Goal: Task Accomplishment & Management: Complete application form

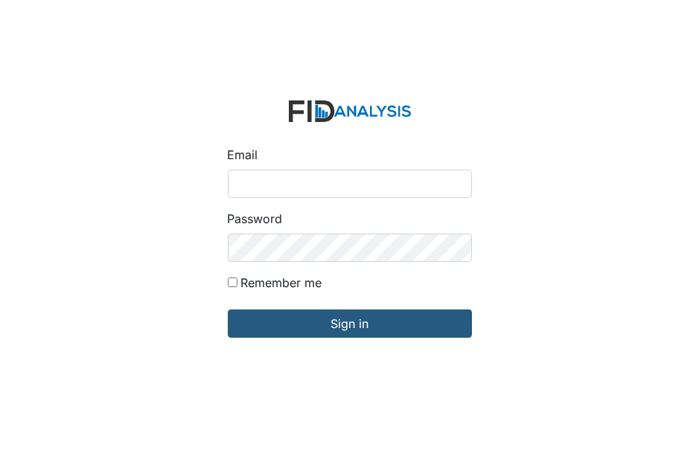
click at [236, 181] on input "Email" at bounding box center [350, 184] width 244 height 28
type input "[EMAIL_ADDRESS][DOMAIN_NAME]"
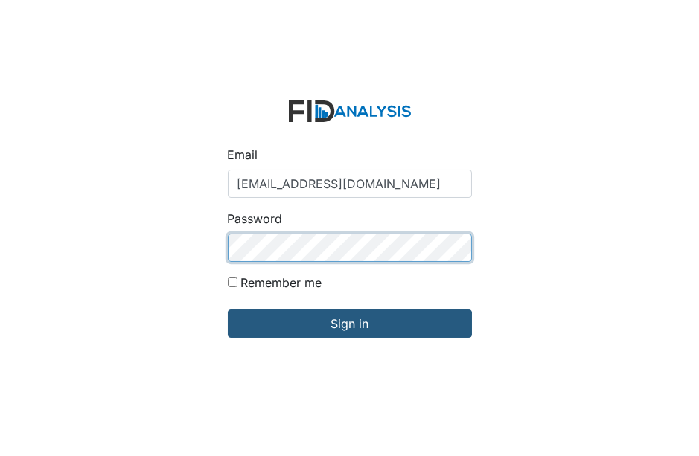
click at [228, 310] on input "Sign in" at bounding box center [350, 324] width 244 height 28
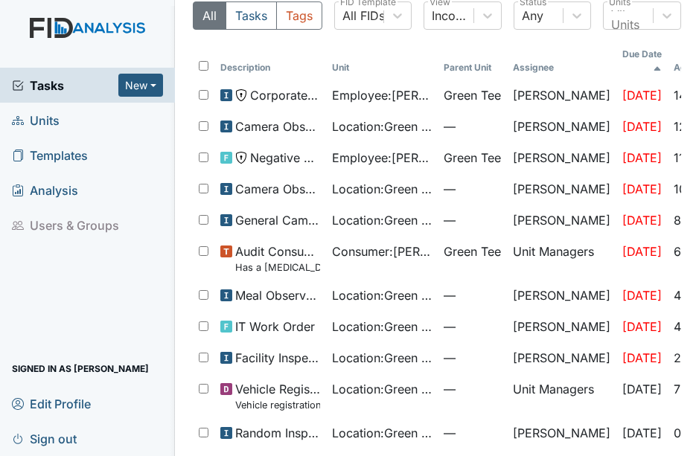
scroll to position [66, 0]
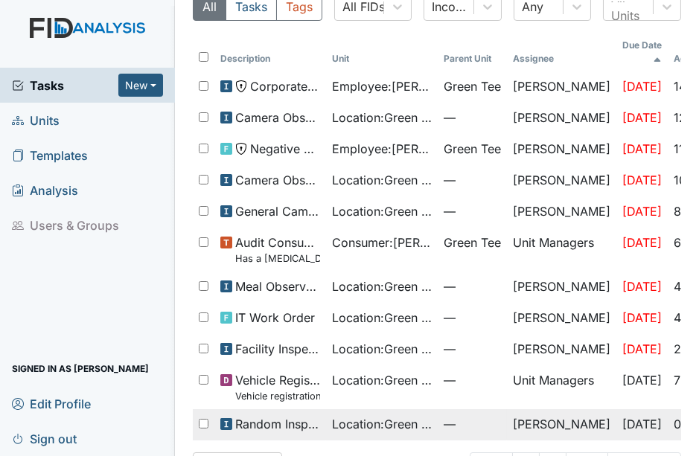
click at [237, 415] on span "Random Inspection for AM" at bounding box center [277, 424] width 85 height 18
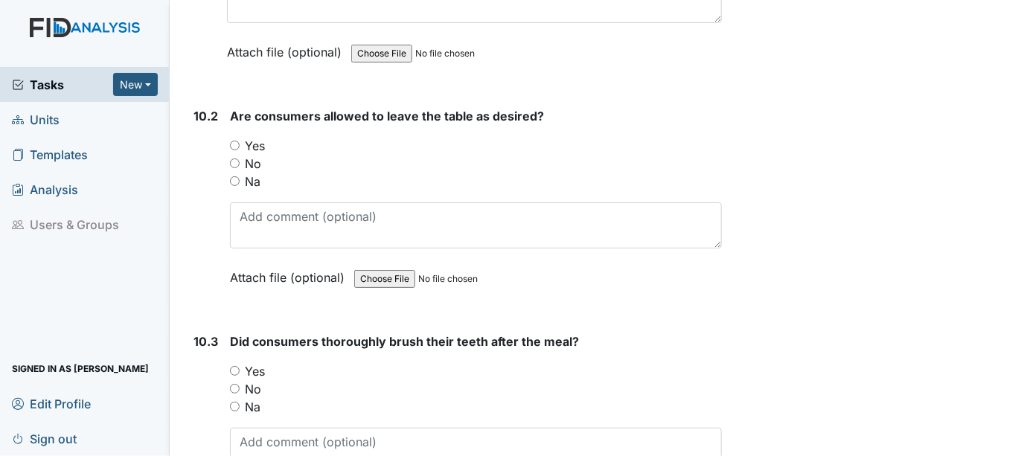
scroll to position [13316, 0]
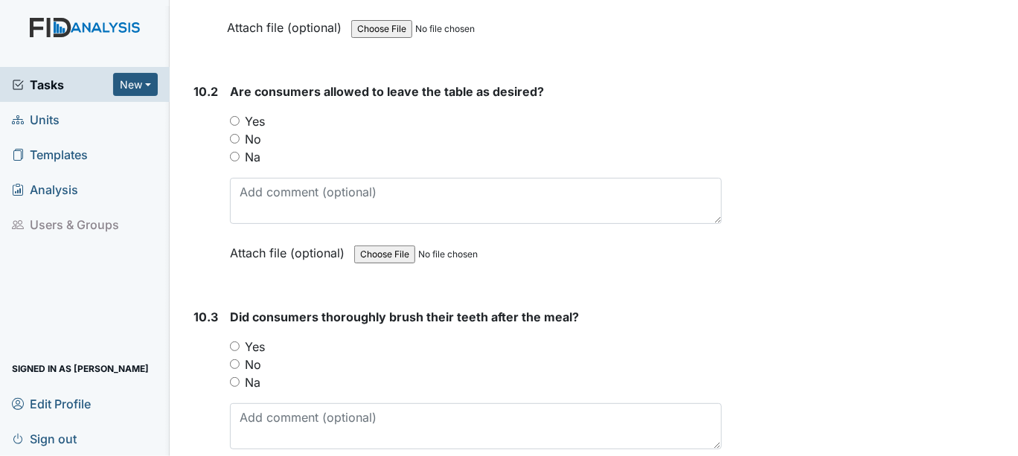
click at [234, 342] on input "Yes" at bounding box center [235, 347] width 10 height 10
radio input "true"
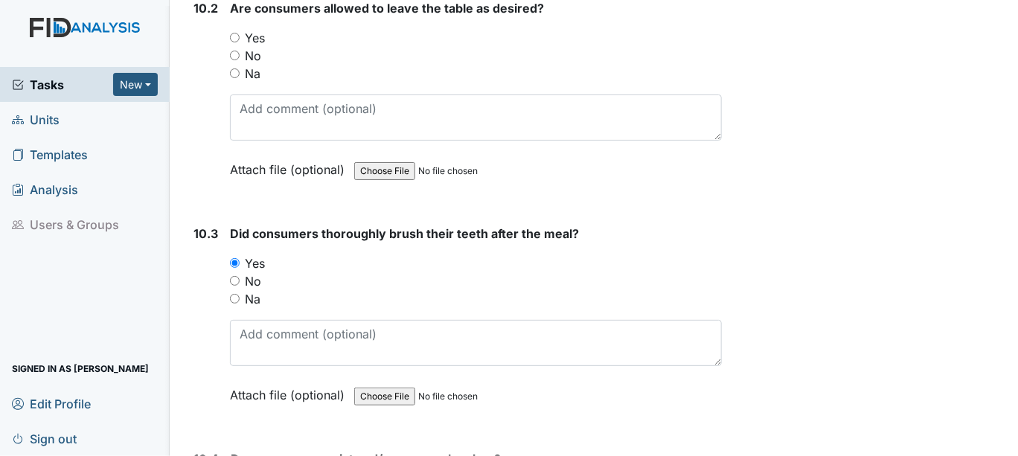
scroll to position [13482, 0]
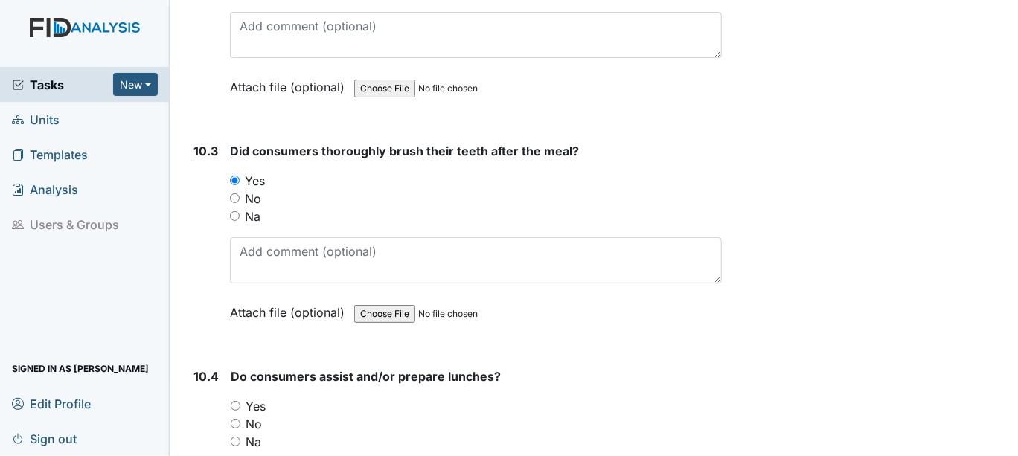
click at [233, 401] on input "Yes" at bounding box center [236, 406] width 10 height 10
radio input "true"
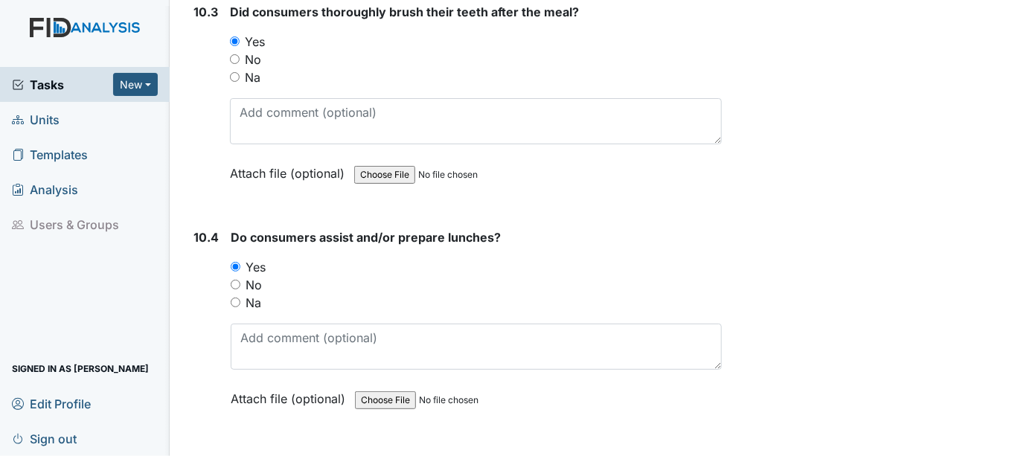
scroll to position [13647, 0]
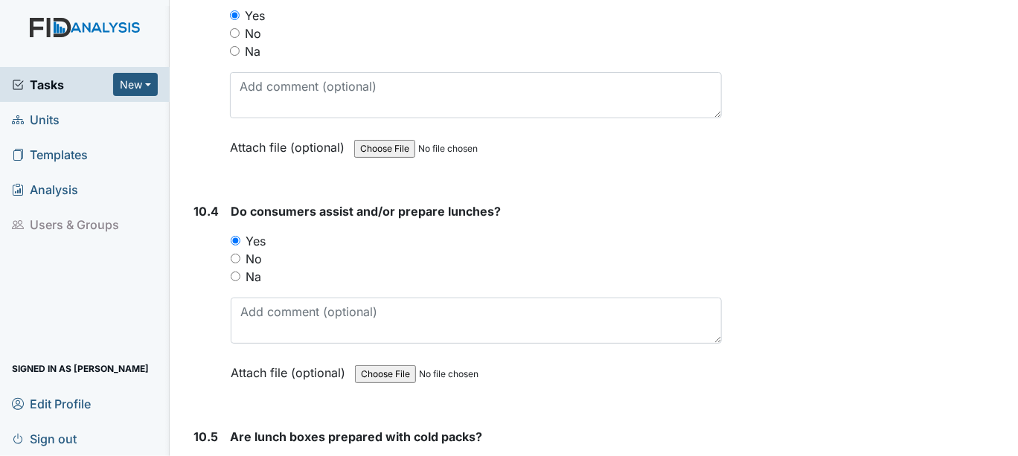
radio input "true"
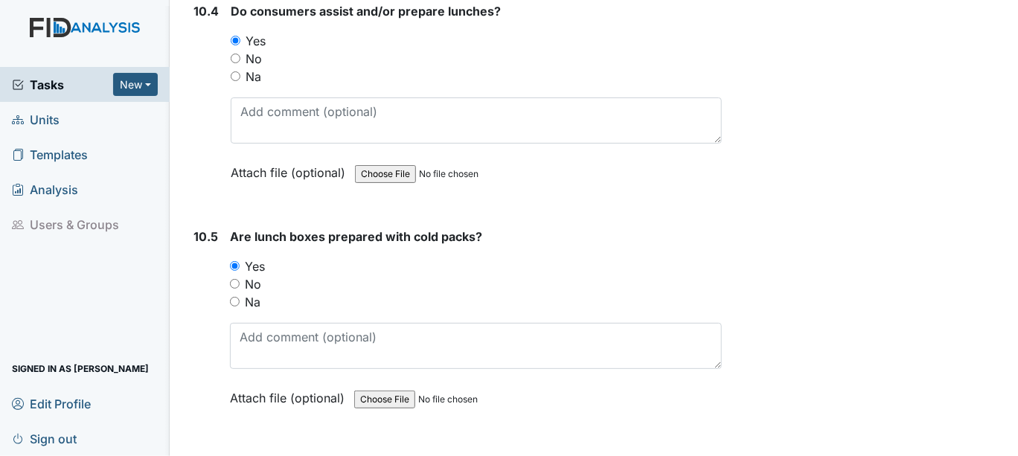
scroll to position [13895, 0]
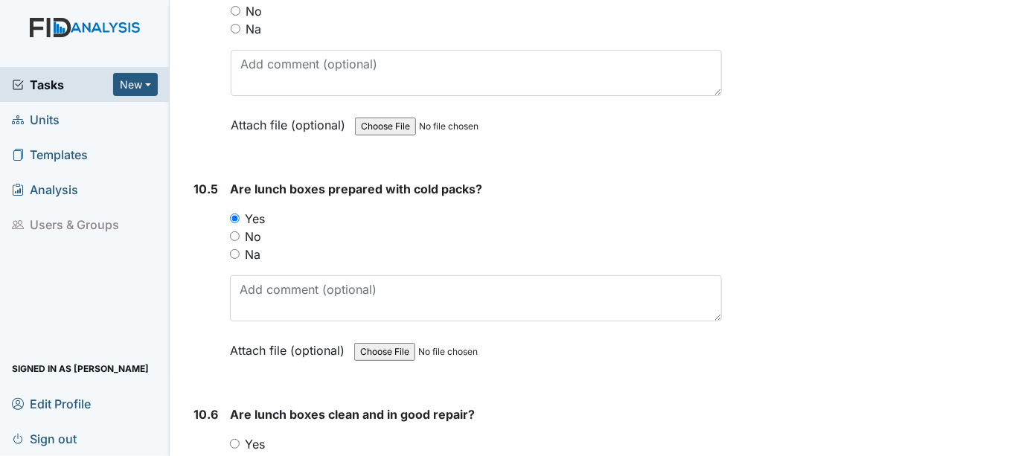
click at [232, 435] on div "Yes" at bounding box center [476, 444] width 492 height 18
click at [234, 439] on input "Yes" at bounding box center [235, 444] width 10 height 10
radio input "true"
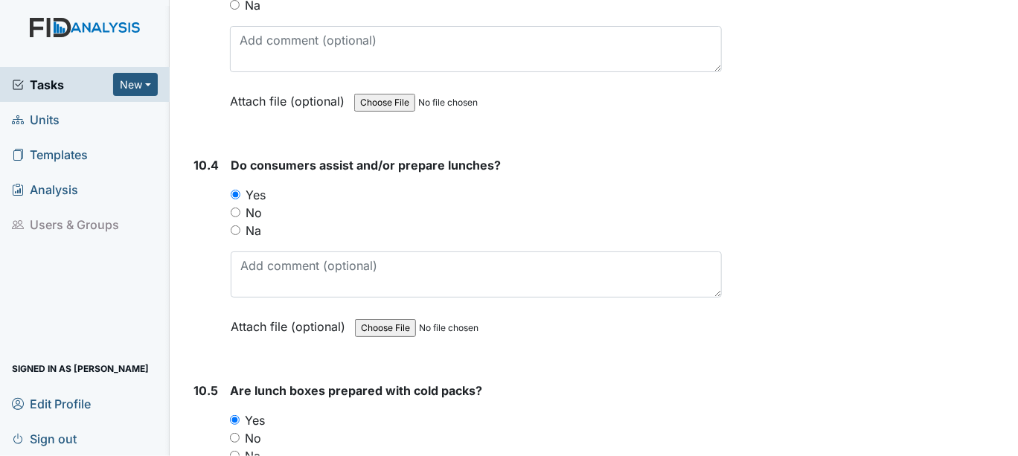
scroll to position [13730, 0]
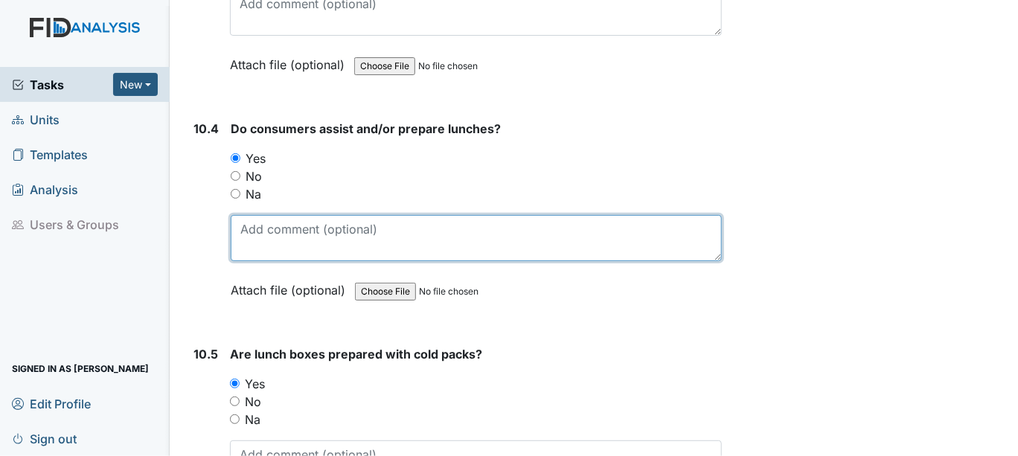
click at [248, 215] on textarea at bounding box center [476, 238] width 491 height 46
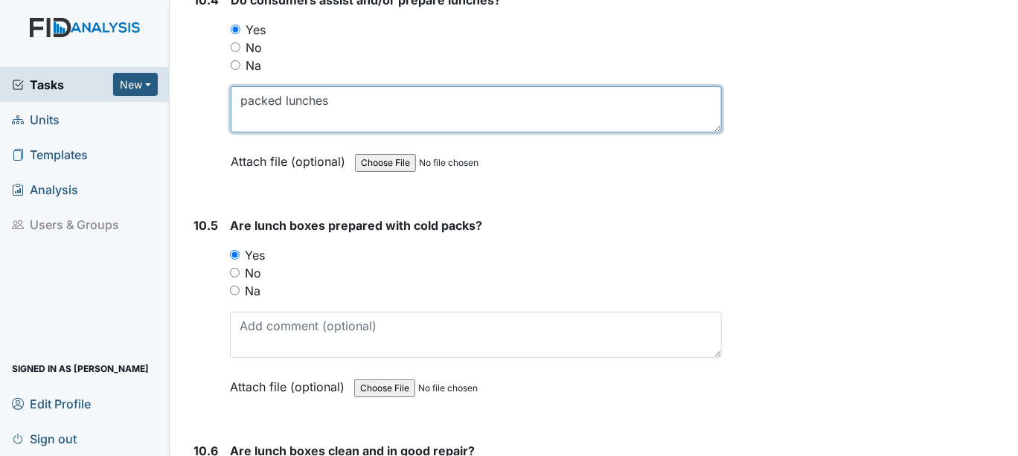
scroll to position [13895, 0]
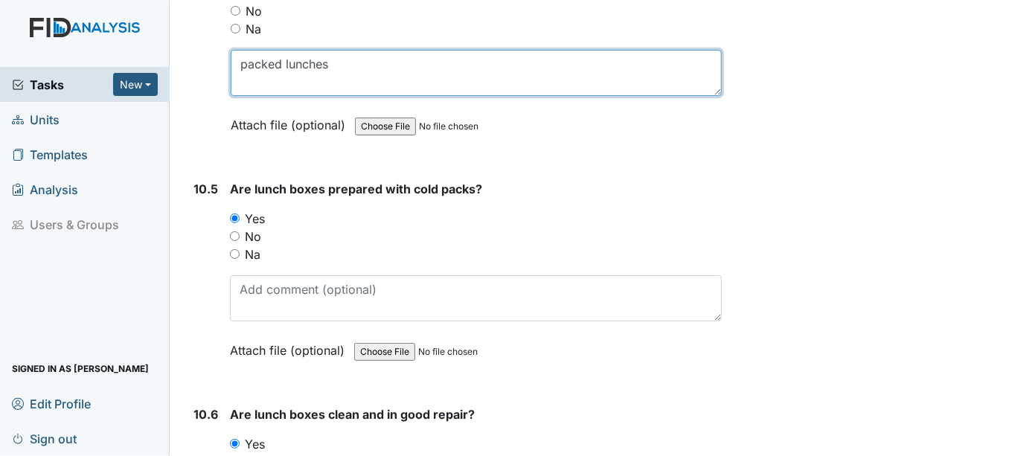
type textarea "packed lunches"
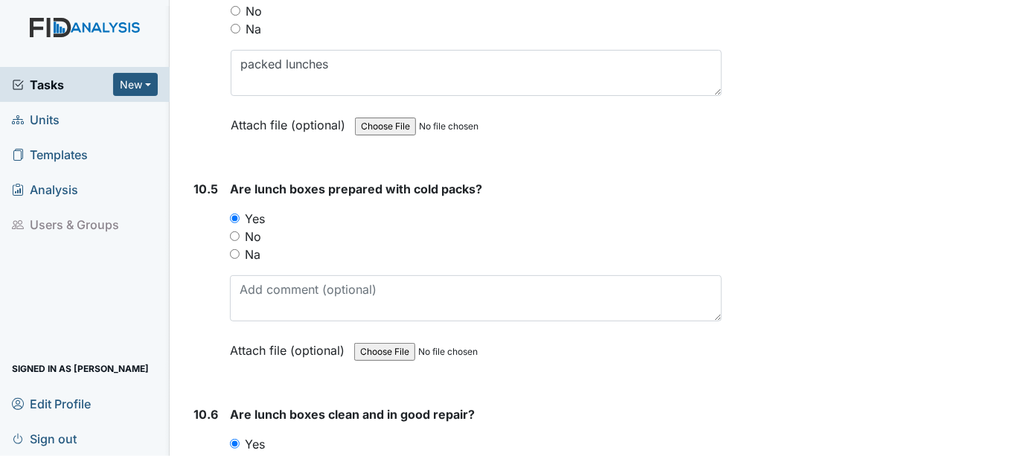
click at [231, 439] on input "Yes" at bounding box center [235, 444] width 10 height 10
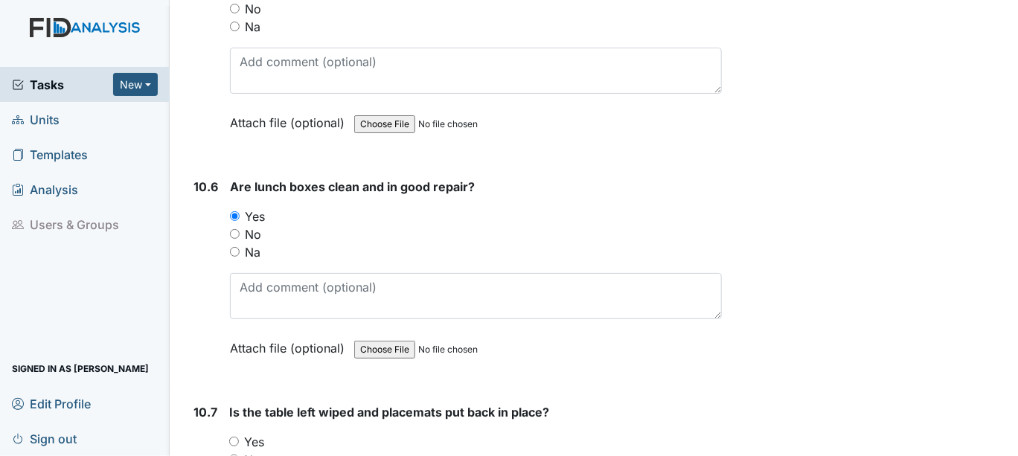
scroll to position [14144, 0]
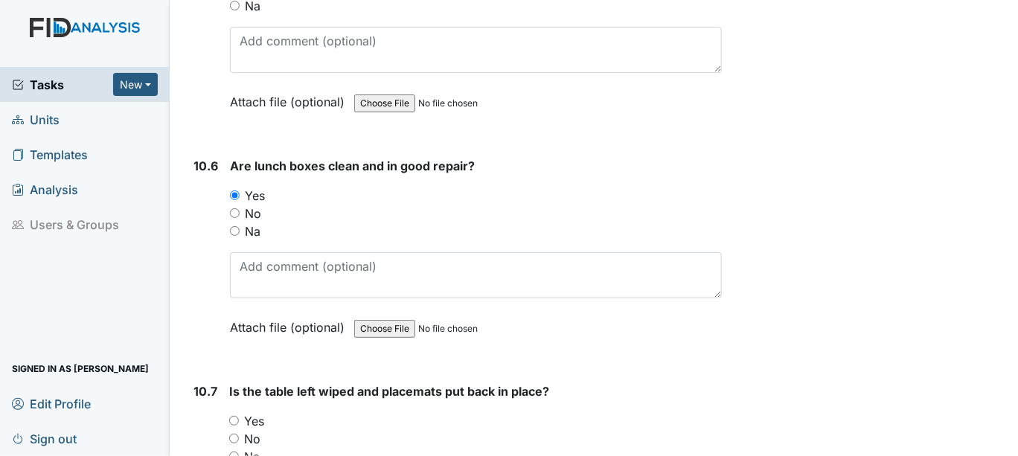
click at [234, 416] on input "Yes" at bounding box center [234, 421] width 10 height 10
radio input "true"
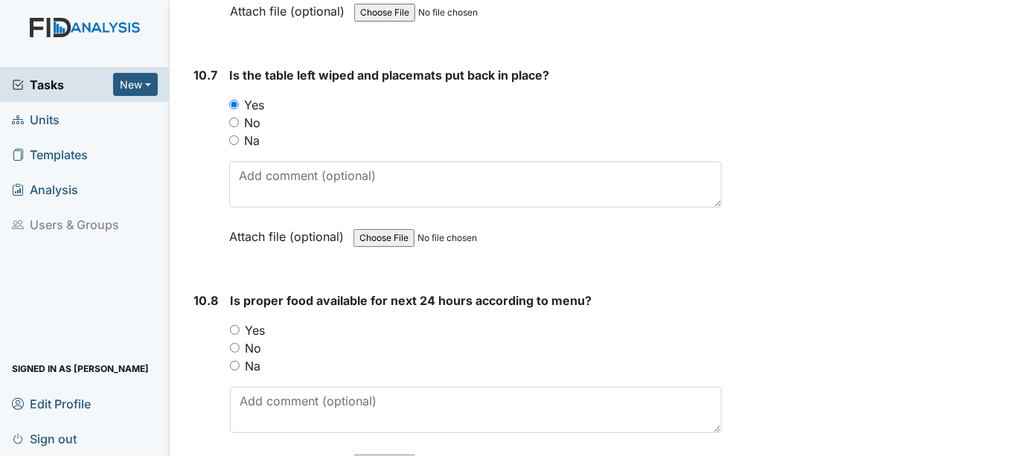
scroll to position [14475, 0]
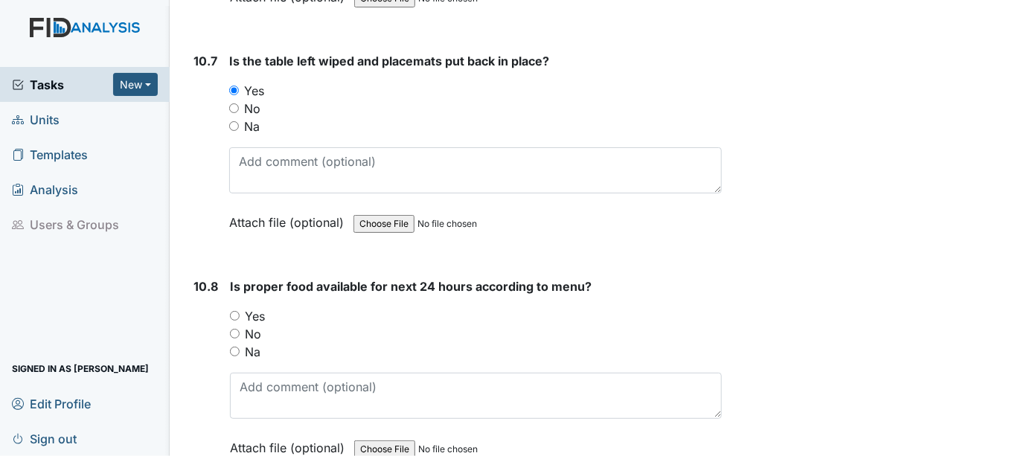
drag, startPoint x: 235, startPoint y: 252, endPoint x: 257, endPoint y: 259, distance: 22.6
click at [236, 311] on input "Yes" at bounding box center [235, 316] width 10 height 10
radio input "true"
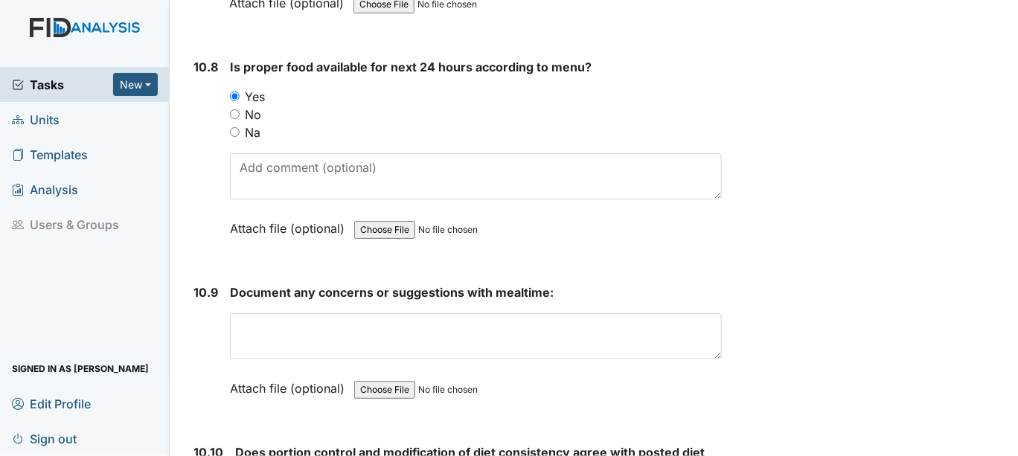
scroll to position [14722, 0]
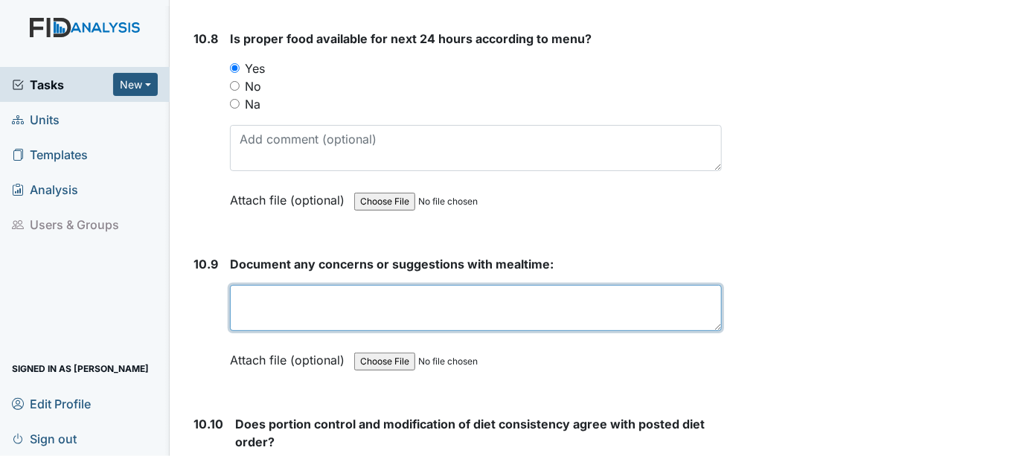
click at [252, 285] on textarea at bounding box center [476, 308] width 492 height 46
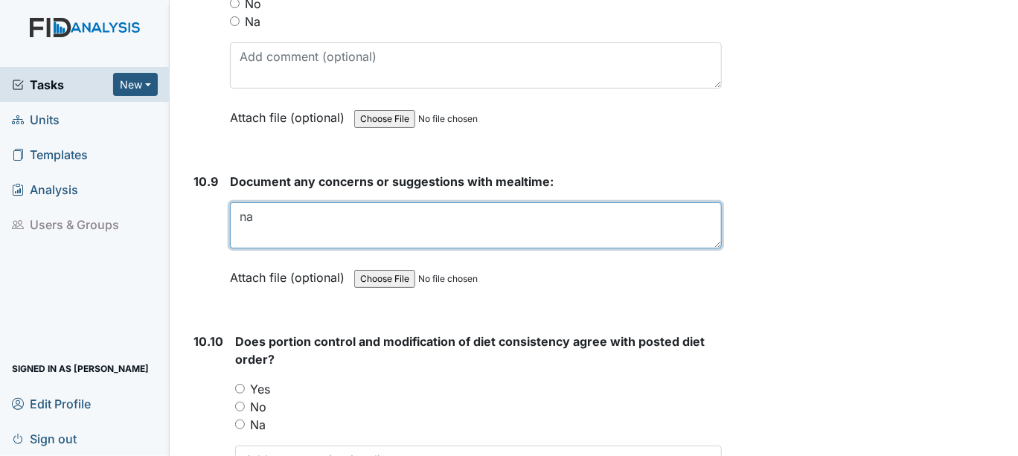
scroll to position [14888, 0]
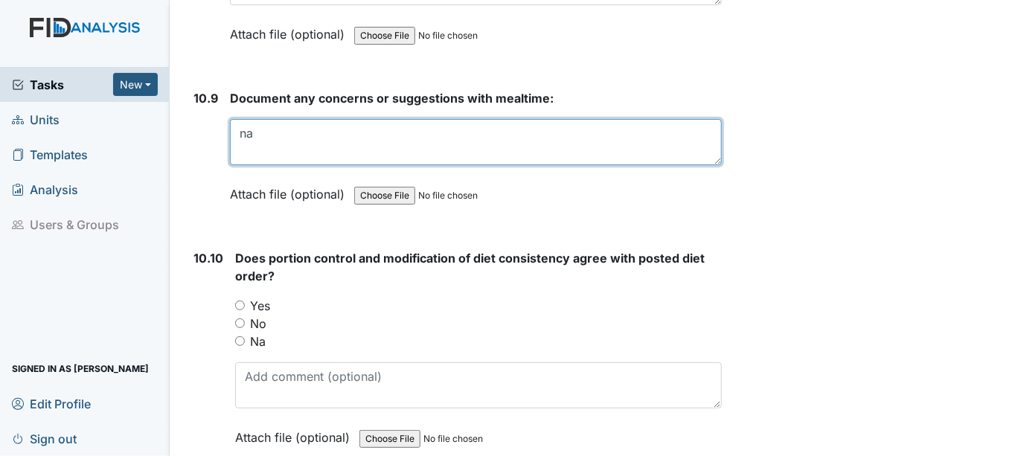
type textarea "na"
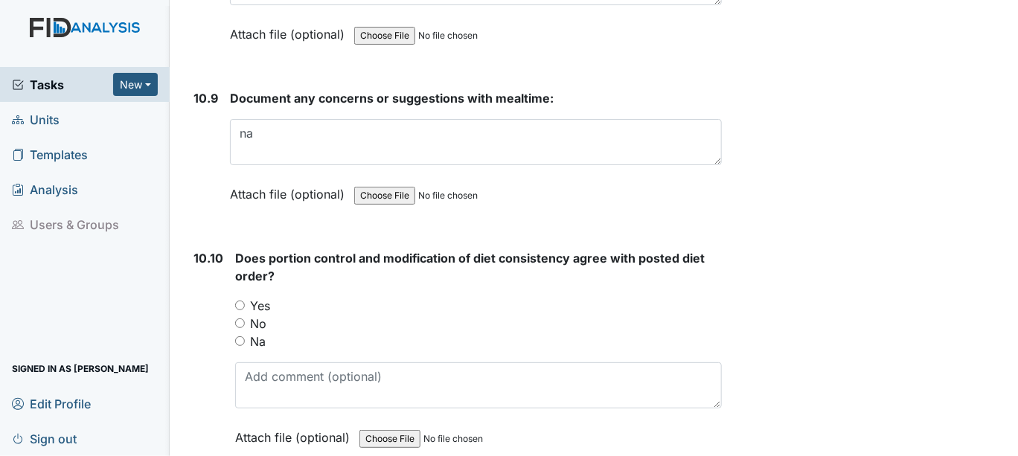
click at [237, 301] on input "Yes" at bounding box center [240, 306] width 10 height 10
radio input "true"
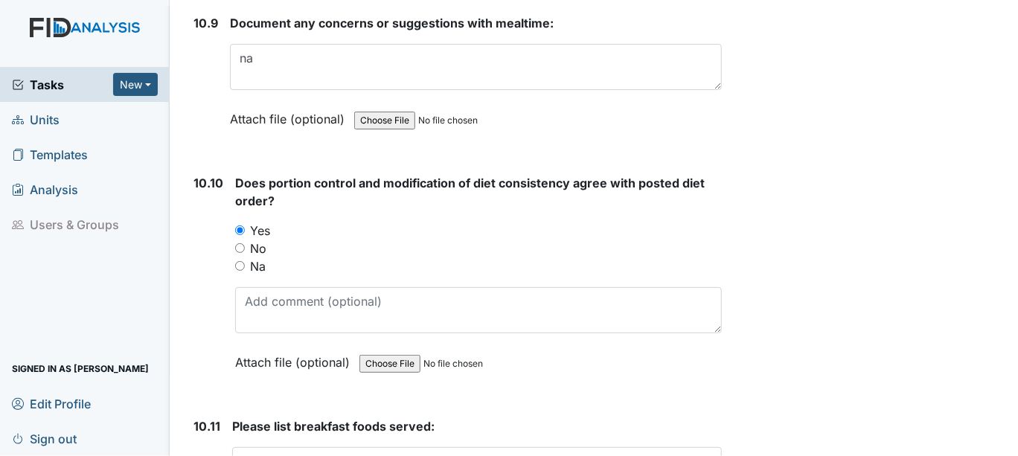
scroll to position [15054, 0]
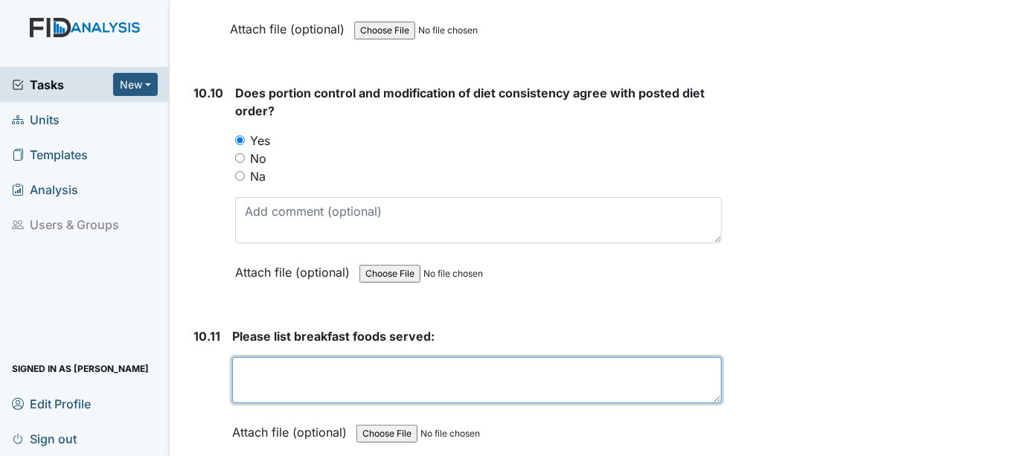
click at [244, 357] on textarea at bounding box center [477, 380] width 490 height 46
click at [328, 357] on textarea "wheat toast, raisin" at bounding box center [477, 380] width 490 height 46
drag, startPoint x: 328, startPoint y: 310, endPoint x: 320, endPoint y: 305, distance: 9.1
click at [320, 357] on textarea "wheat toast, raisin" at bounding box center [477, 380] width 490 height 46
click at [344, 357] on textarea "wheat toast, raisin" at bounding box center [477, 380] width 490 height 46
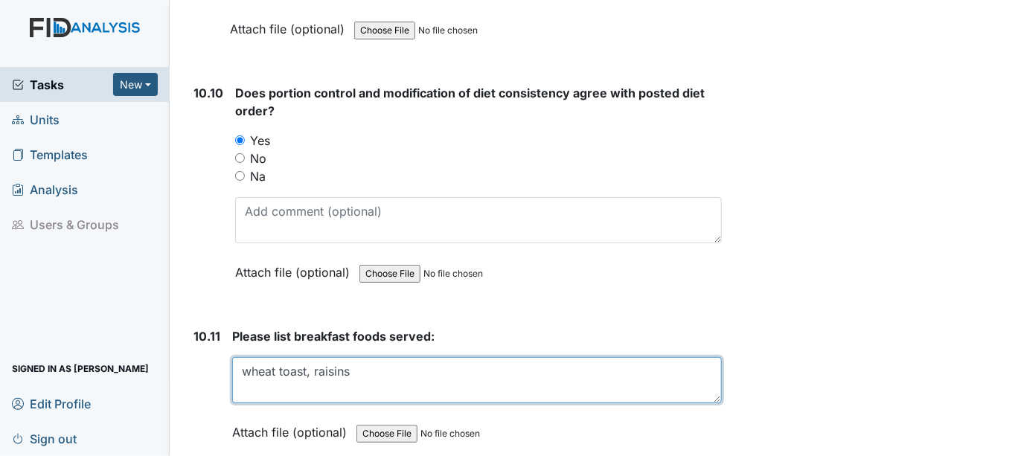
click at [339, 357] on textarea "wheat toast, raisins" at bounding box center [477, 380] width 490 height 46
click at [340, 357] on textarea "wheat toast, raisins" at bounding box center [477, 380] width 490 height 46
click at [351, 357] on textarea "wheat toast, raisins" at bounding box center [477, 380] width 490 height 46
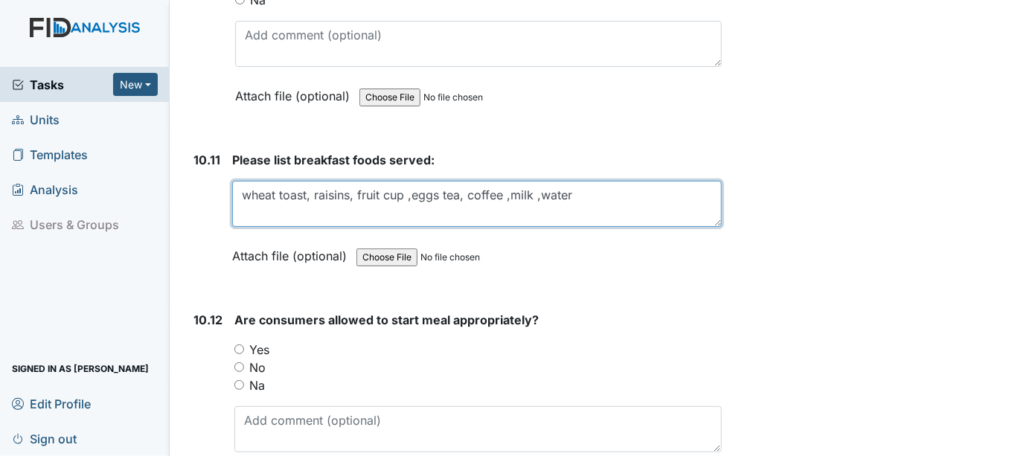
scroll to position [15302, 0]
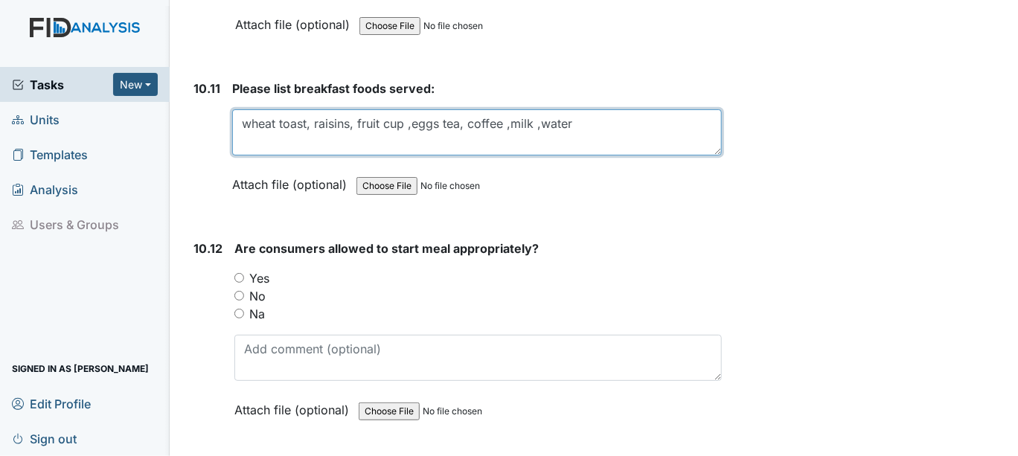
type textarea "wheat toast, raisins, fruit cup ,eggs tea, coffee ,milk ,water"
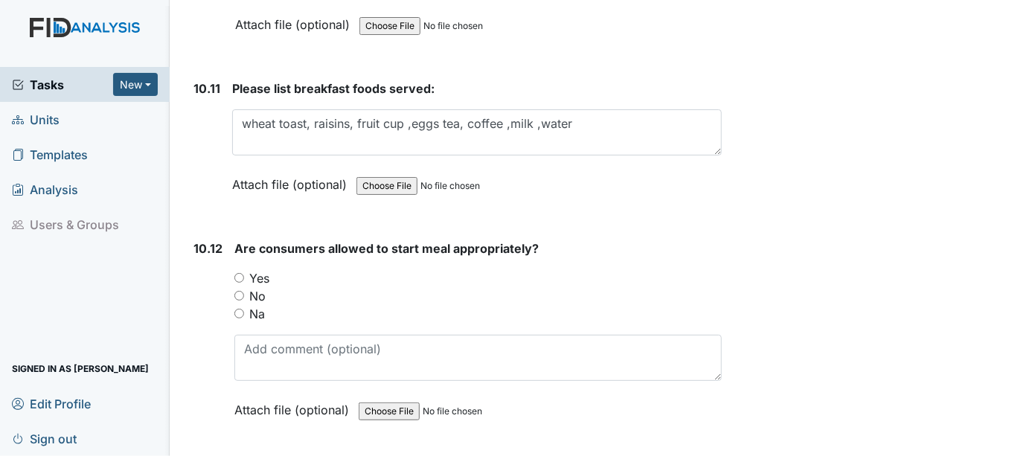
click at [238, 273] on input "Yes" at bounding box center [239, 278] width 10 height 10
radio input "true"
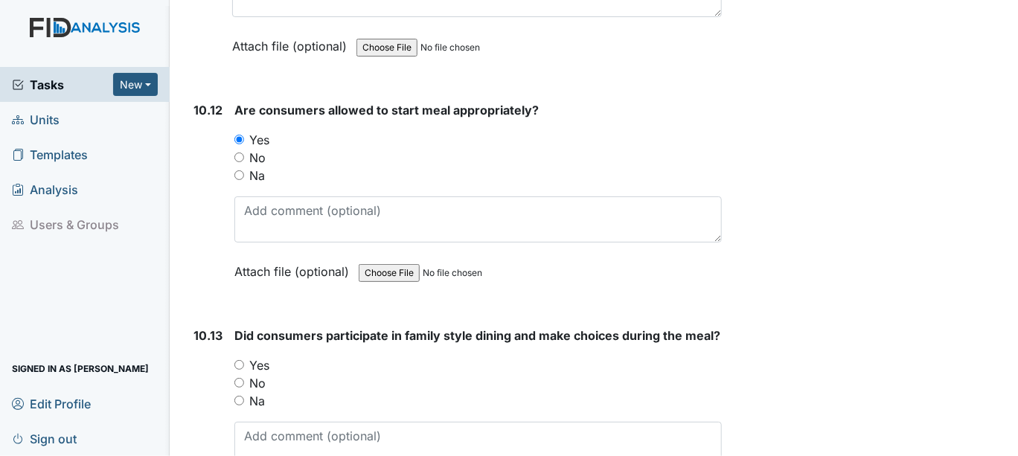
scroll to position [15467, 0]
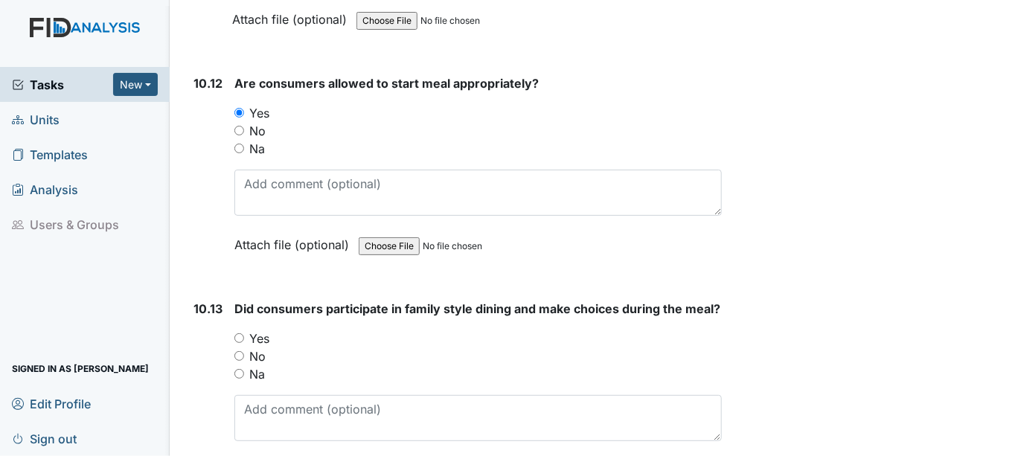
click at [240, 334] on input "Yes" at bounding box center [239, 339] width 10 height 10
radio input "true"
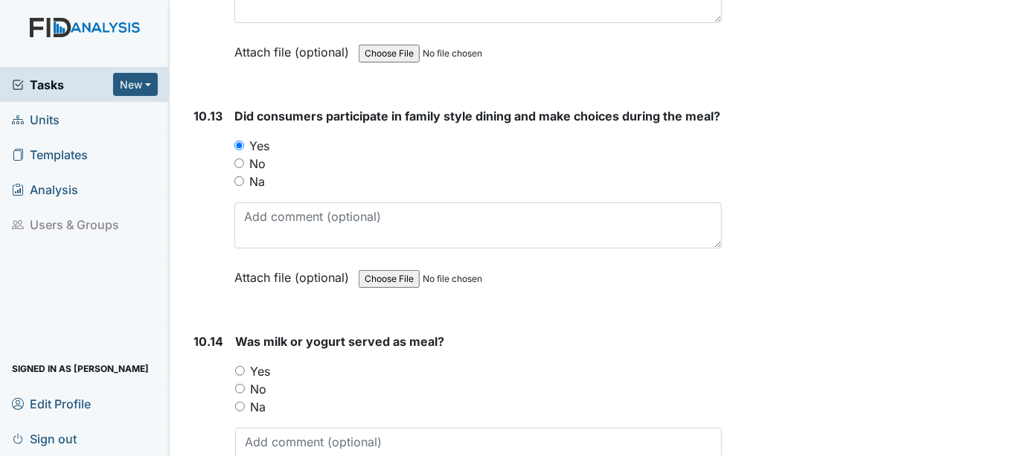
scroll to position [15715, 0]
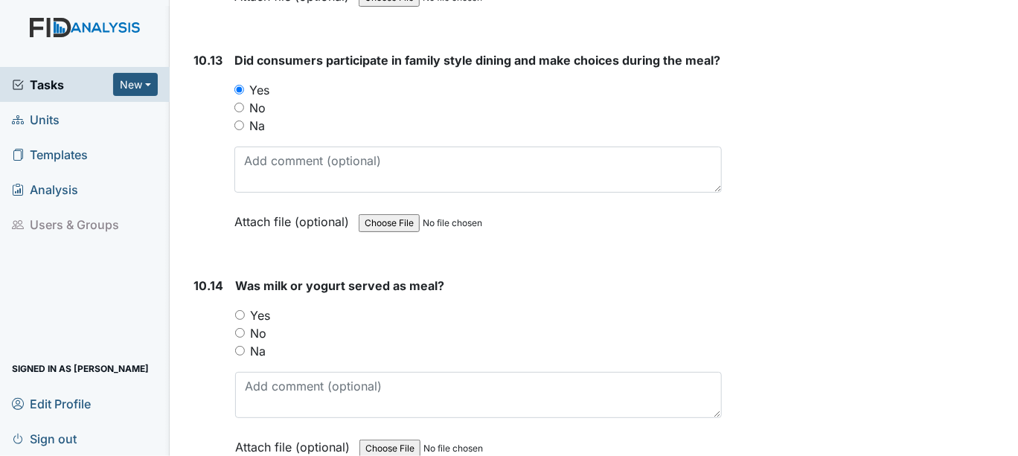
click at [240, 310] on input "Yes" at bounding box center [240, 315] width 10 height 10
radio input "true"
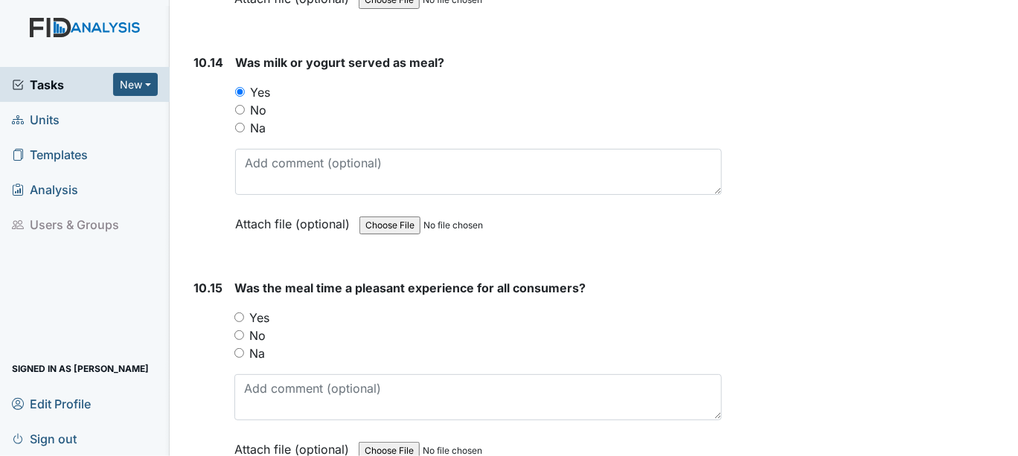
scroll to position [15963, 0]
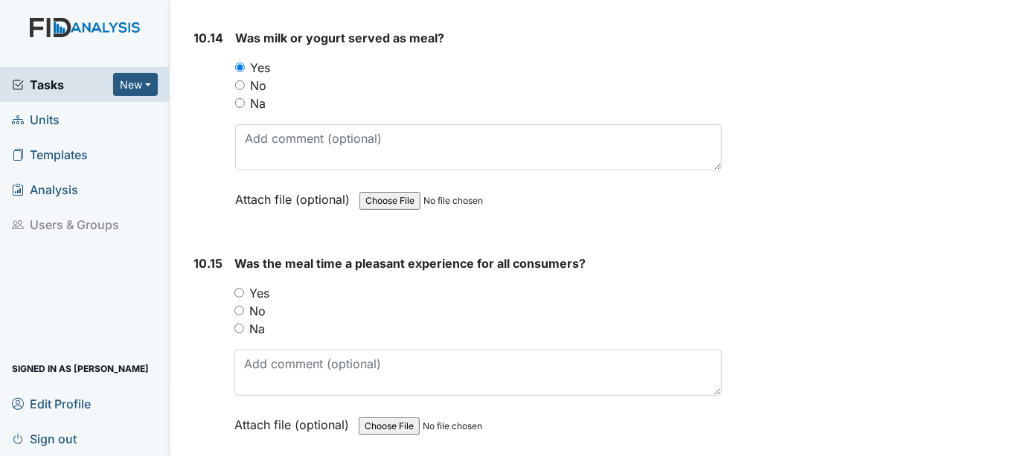
click at [239, 288] on input "Yes" at bounding box center [239, 293] width 10 height 10
radio input "true"
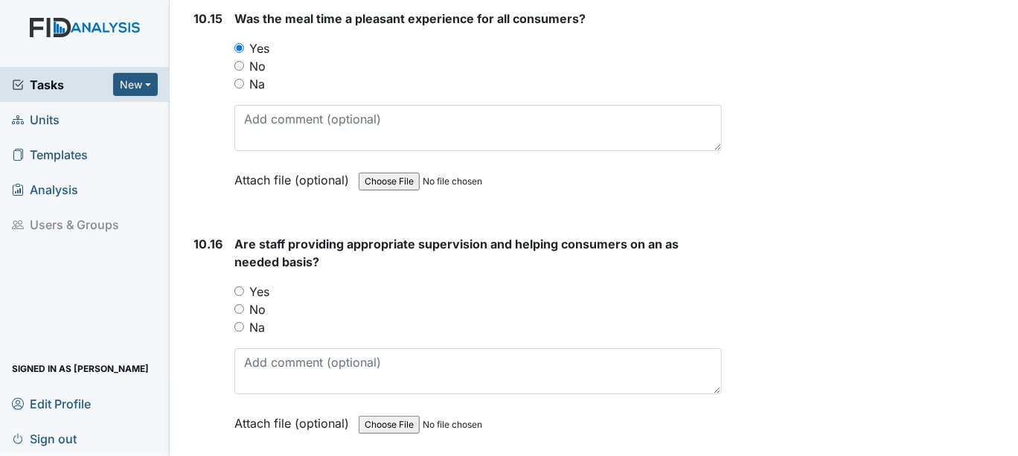
scroll to position [16294, 0]
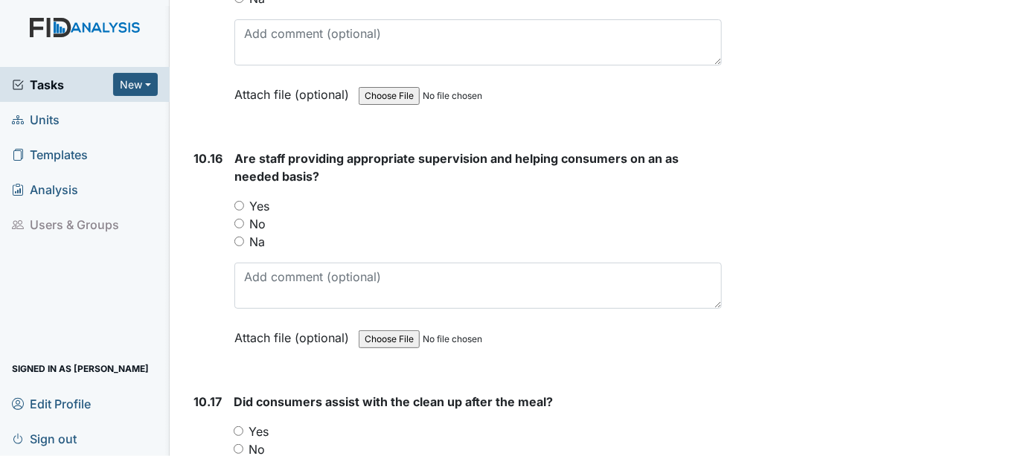
click at [239, 201] on input "Yes" at bounding box center [239, 206] width 10 height 10
radio input "true"
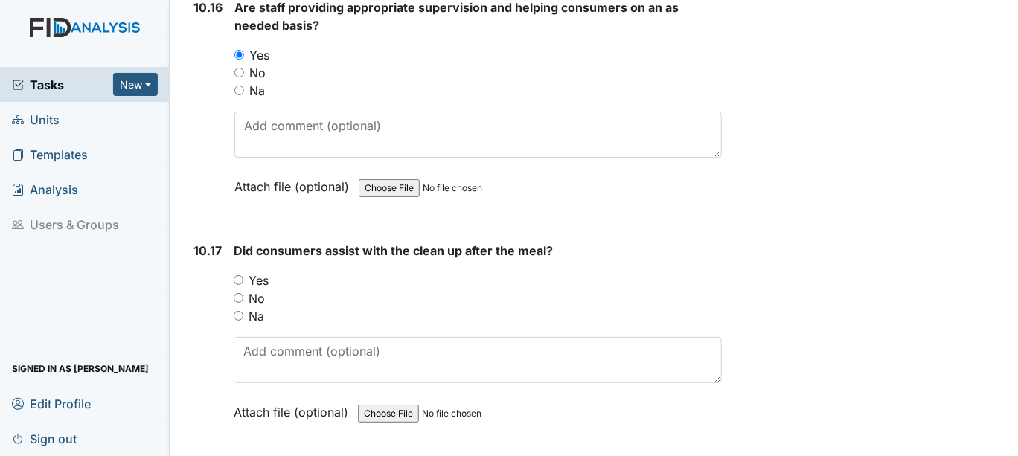
scroll to position [16460, 0]
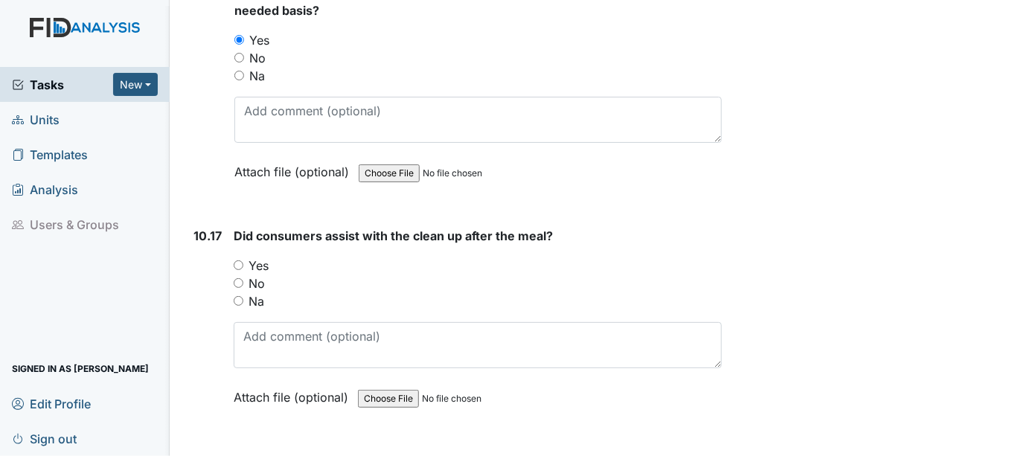
click at [236, 261] on input "Yes" at bounding box center [239, 266] width 10 height 10
radio input "true"
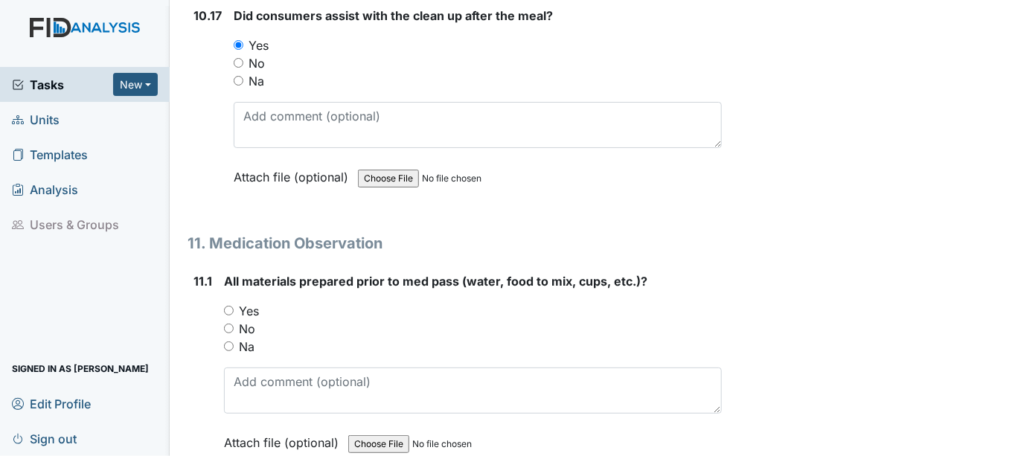
scroll to position [16708, 0]
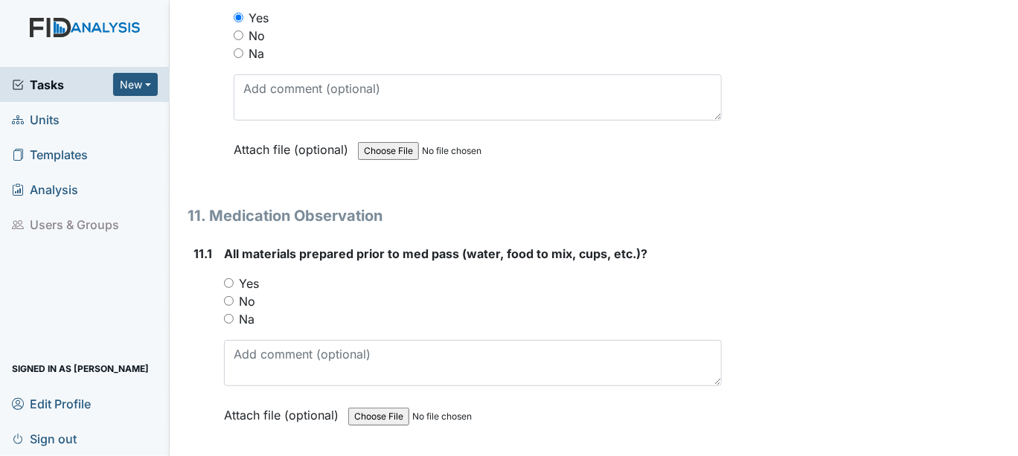
click at [227, 278] on input "Yes" at bounding box center [229, 283] width 10 height 10
radio input "true"
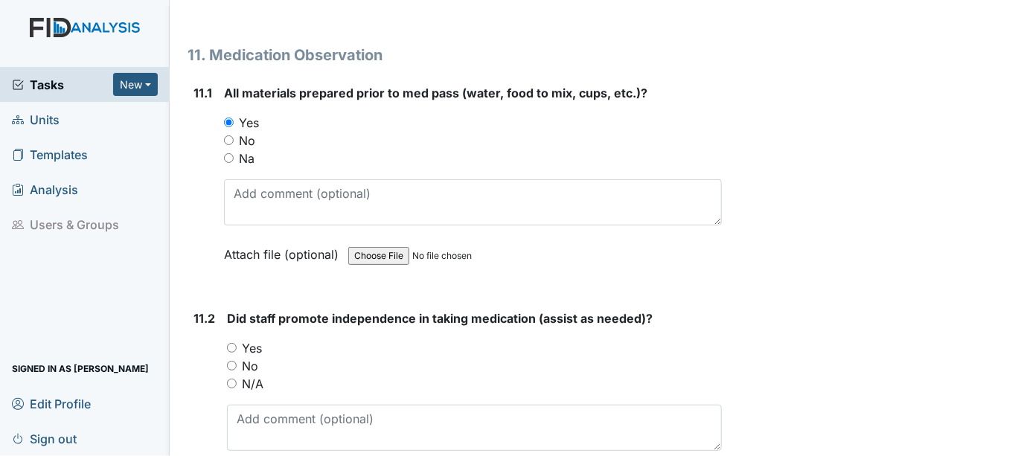
scroll to position [16873, 0]
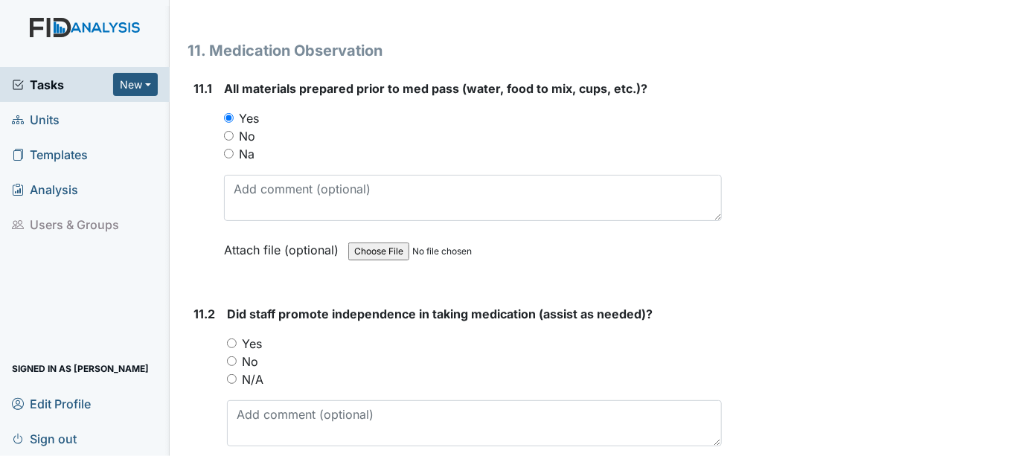
click at [235, 339] on input "Yes" at bounding box center [232, 344] width 10 height 10
radio input "true"
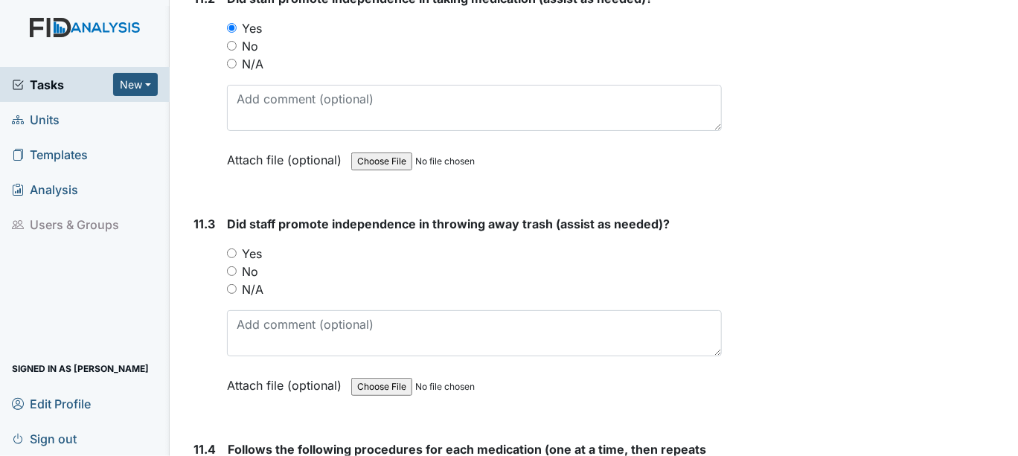
scroll to position [17204, 0]
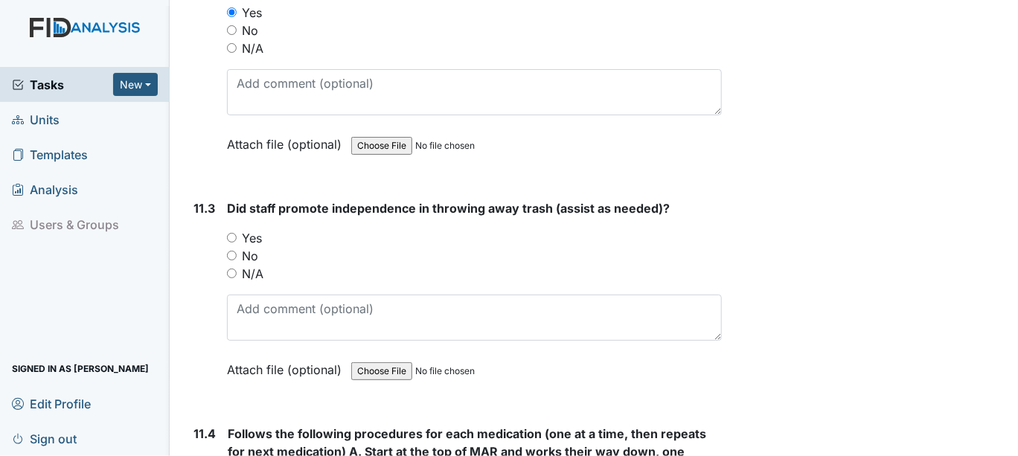
click at [240, 229] on div "Yes" at bounding box center [474, 238] width 495 height 18
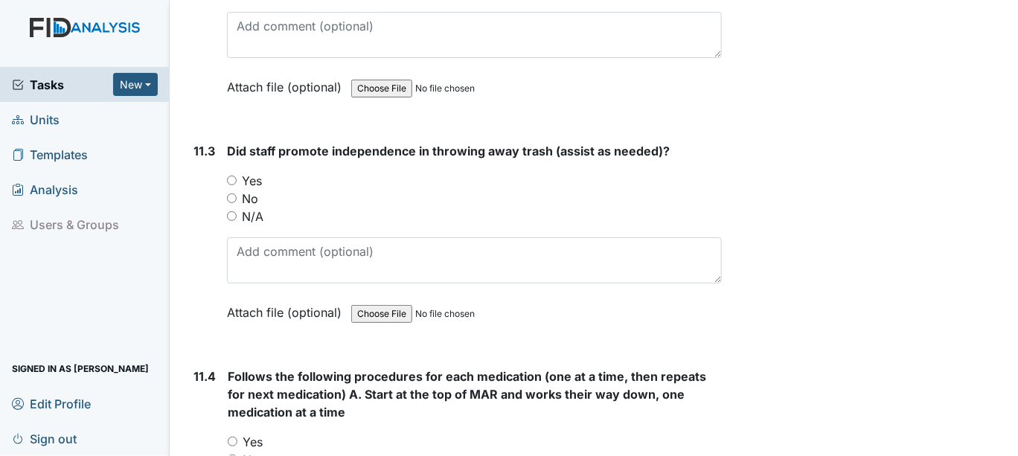
scroll to position [17287, 0]
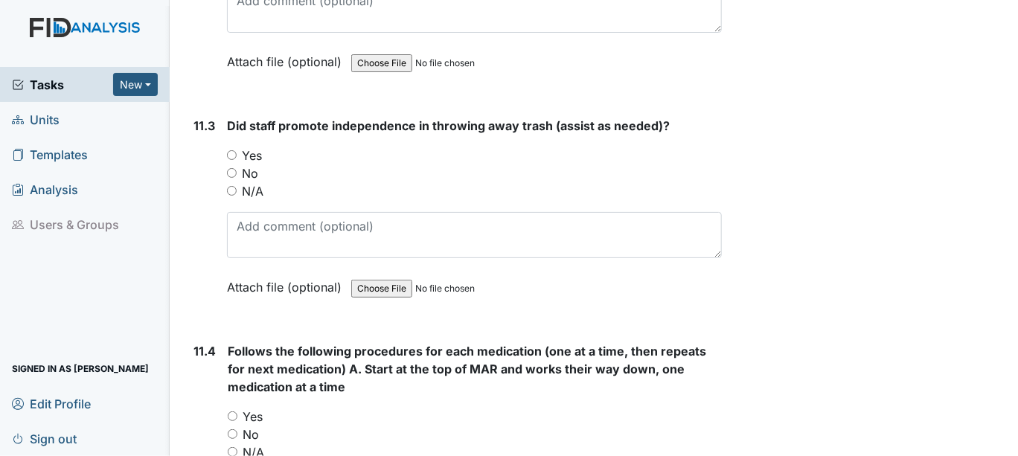
click at [229, 150] on input "Yes" at bounding box center [232, 155] width 10 height 10
radio input "true"
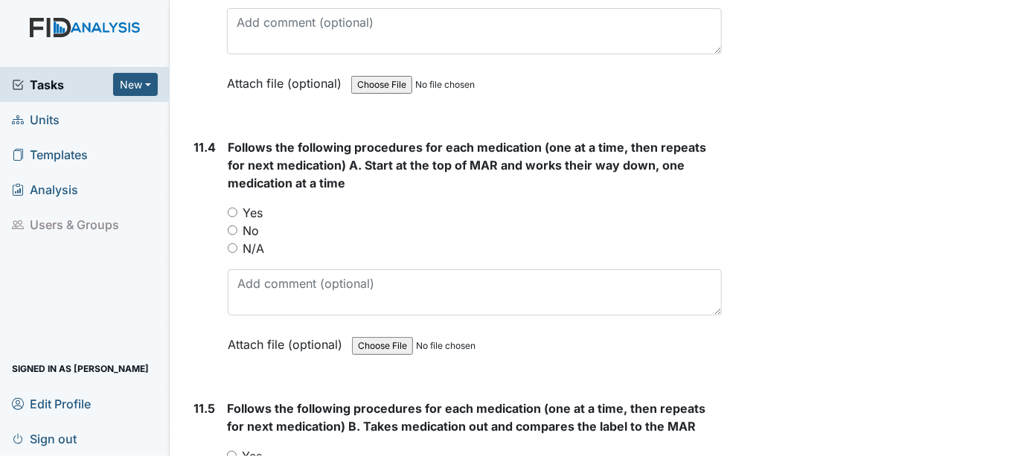
scroll to position [17535, 0]
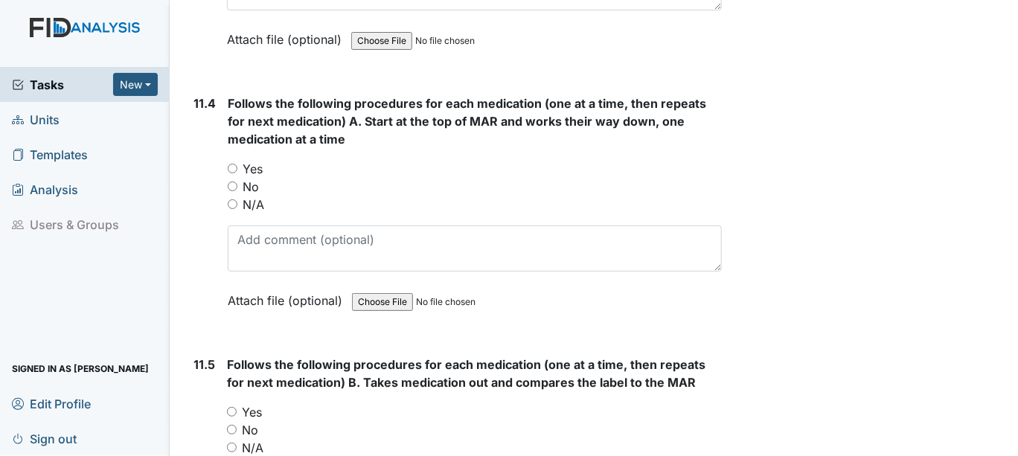
drag, startPoint x: 229, startPoint y: 112, endPoint x: 264, endPoint y: 178, distance: 73.9
click at [230, 164] on input "Yes" at bounding box center [233, 169] width 10 height 10
radio input "true"
click at [231, 407] on input "Yes" at bounding box center [232, 412] width 10 height 10
radio input "true"
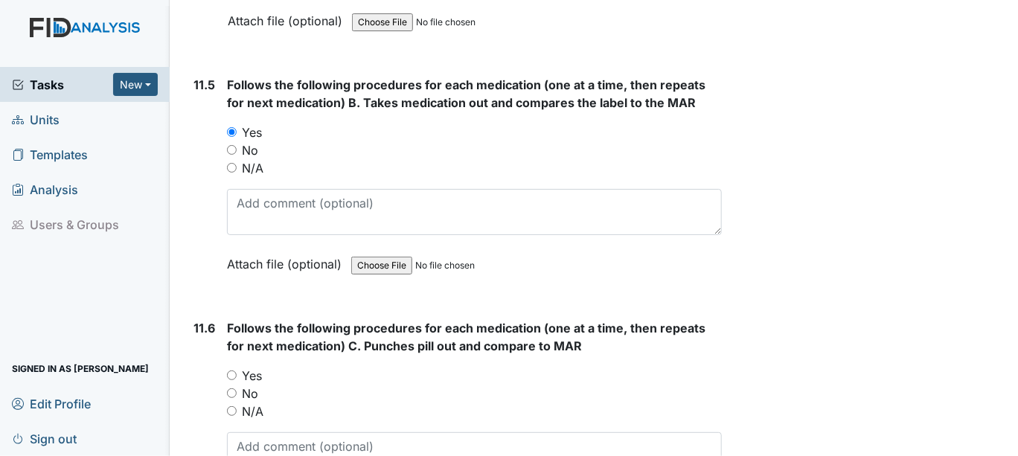
scroll to position [17866, 0]
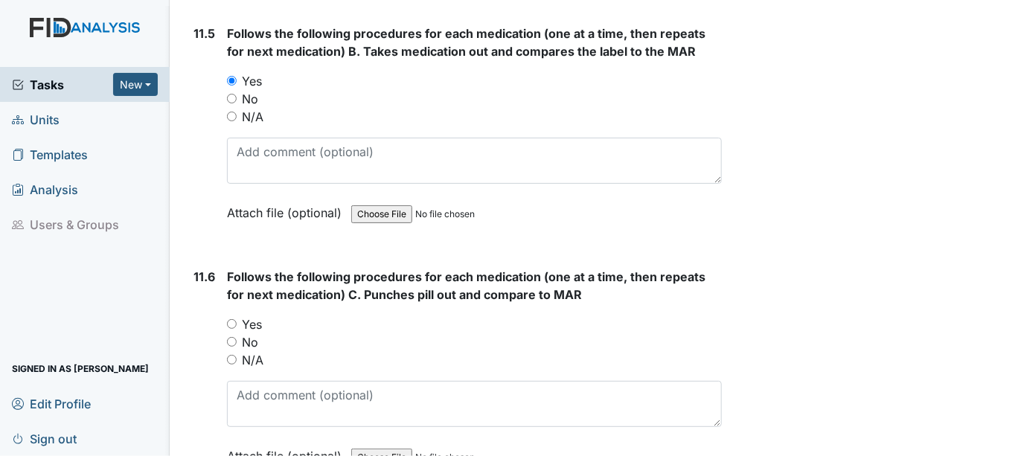
click at [234, 319] on input "Yes" at bounding box center [232, 324] width 10 height 10
radio input "true"
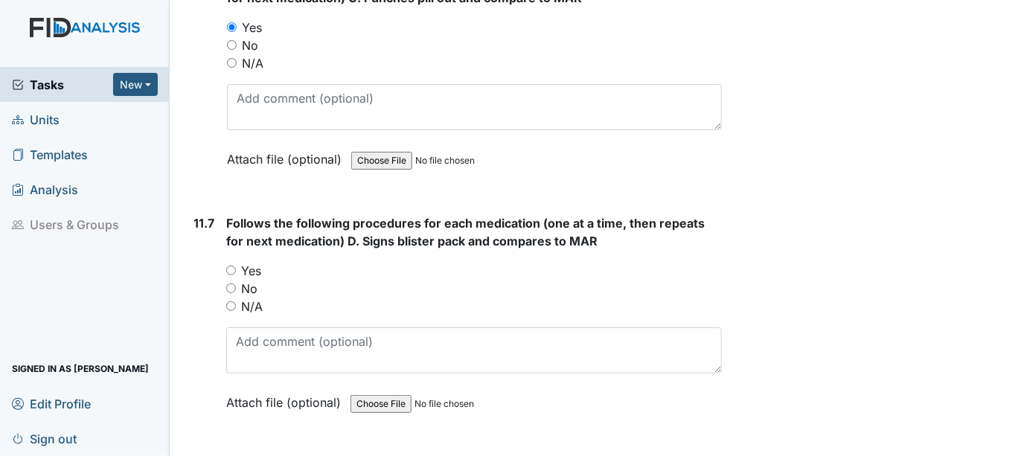
scroll to position [18197, 0]
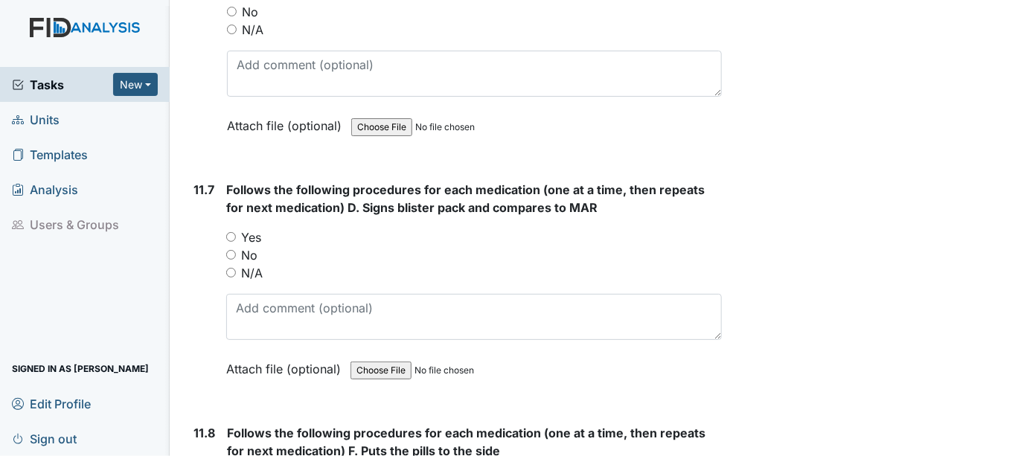
click at [233, 232] on input "Yes" at bounding box center [231, 237] width 10 height 10
radio input "true"
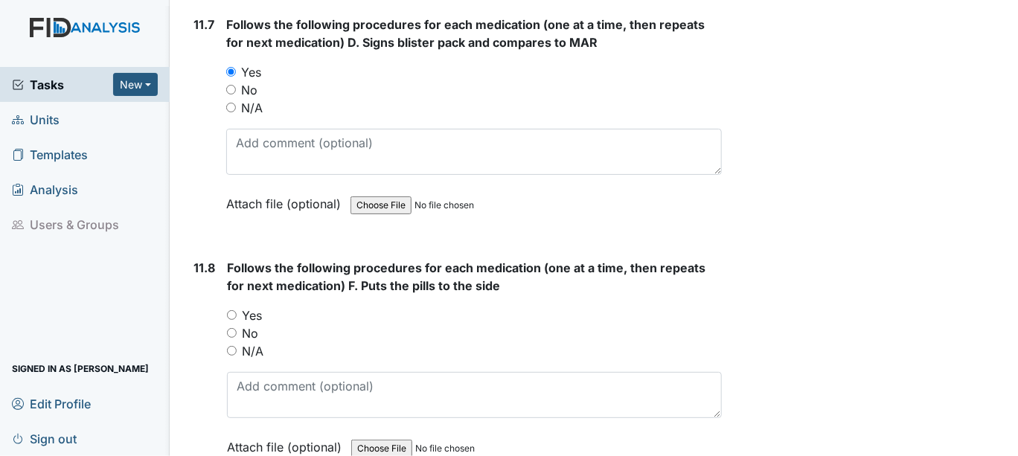
scroll to position [18445, 0]
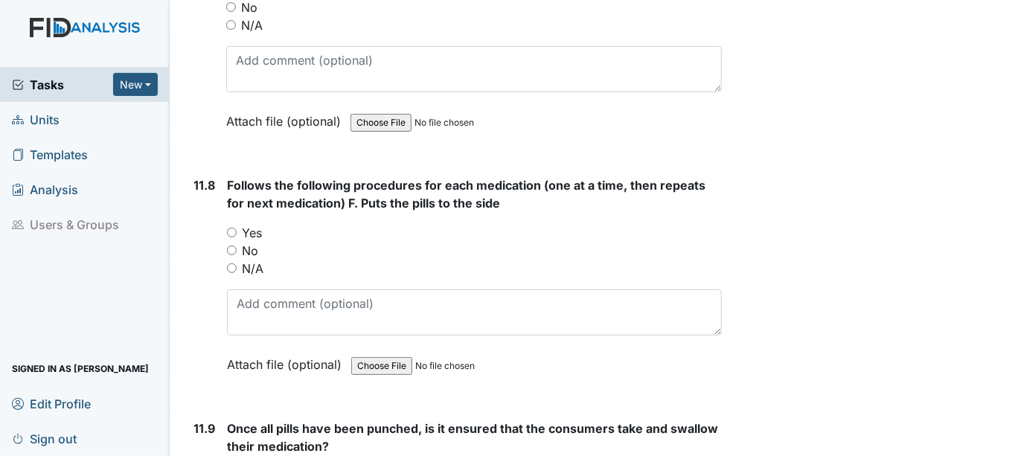
click at [232, 228] on input "Yes" at bounding box center [232, 233] width 10 height 10
radio input "true"
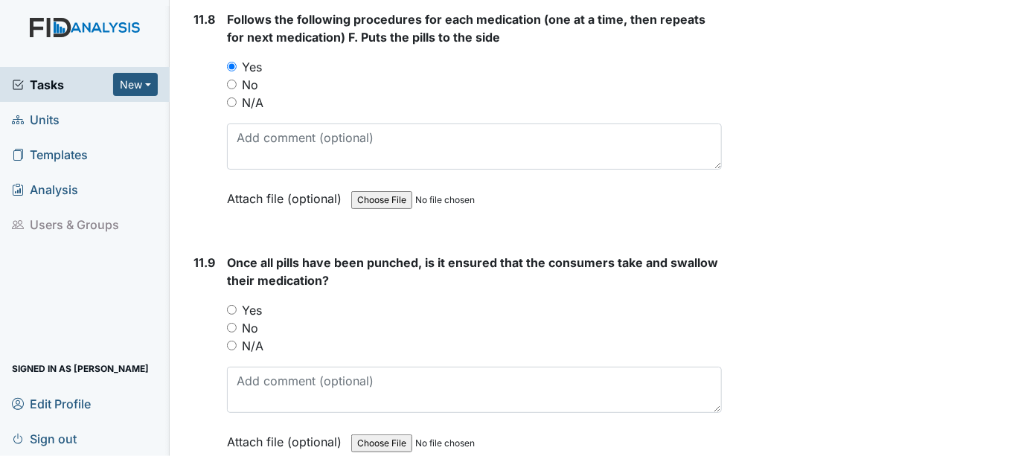
scroll to position [18693, 0]
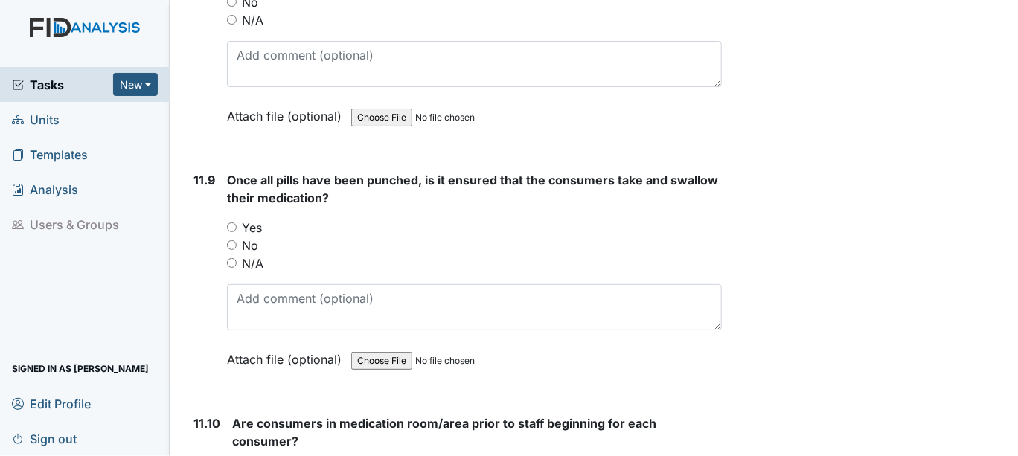
click at [243, 171] on div "Once all pills have been punched, is it ensured that the consumers take and swa…" at bounding box center [474, 275] width 495 height 208
drag, startPoint x: 230, startPoint y: 165, endPoint x: 239, endPoint y: 175, distance: 13.2
click at [230, 223] on input "Yes" at bounding box center [232, 228] width 10 height 10
radio input "true"
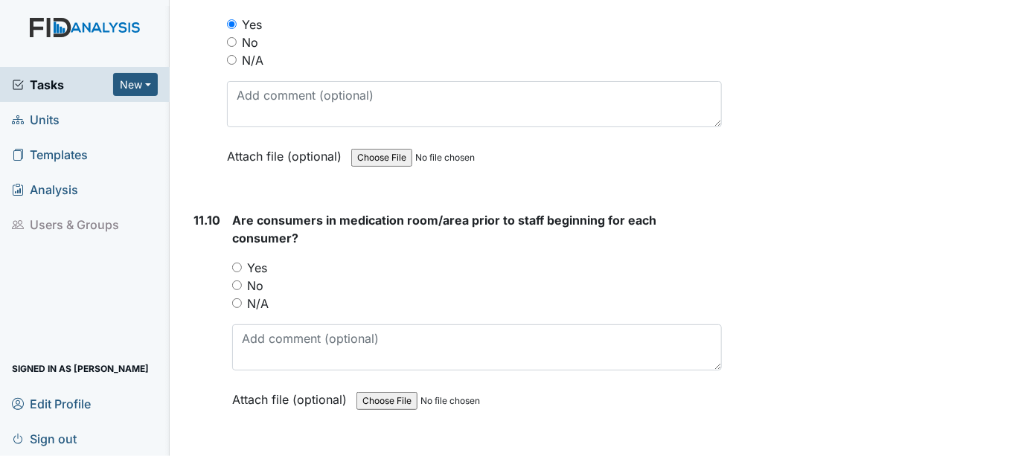
scroll to position [18941, 0]
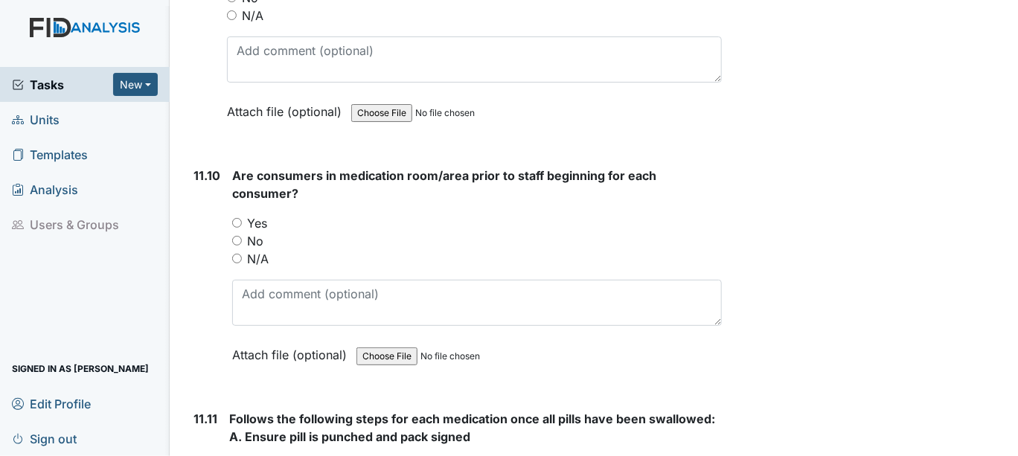
click at [227, 182] on div "11.10 Are consumers in medication room/area prior to staff beginning for each c…" at bounding box center [455, 277] width 534 height 220
click at [237, 236] on input "No" at bounding box center [237, 241] width 10 height 10
radio input "true"
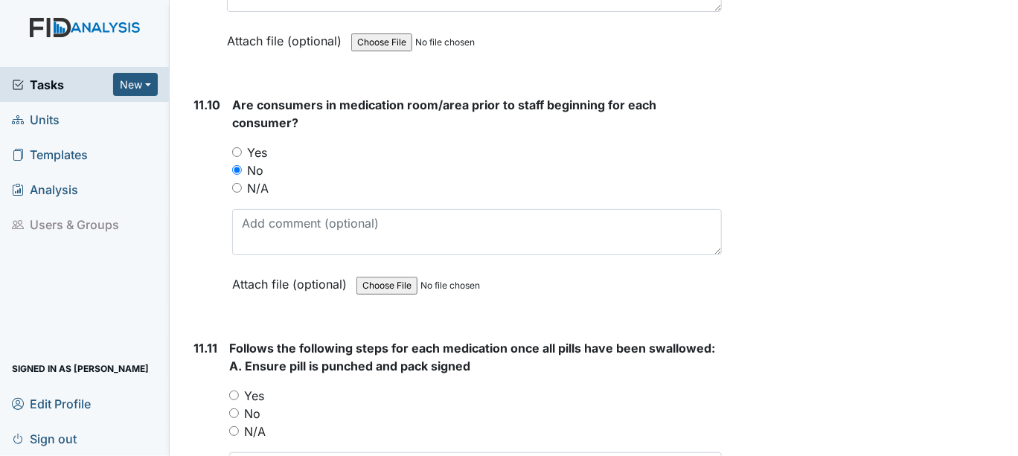
scroll to position [19106, 0]
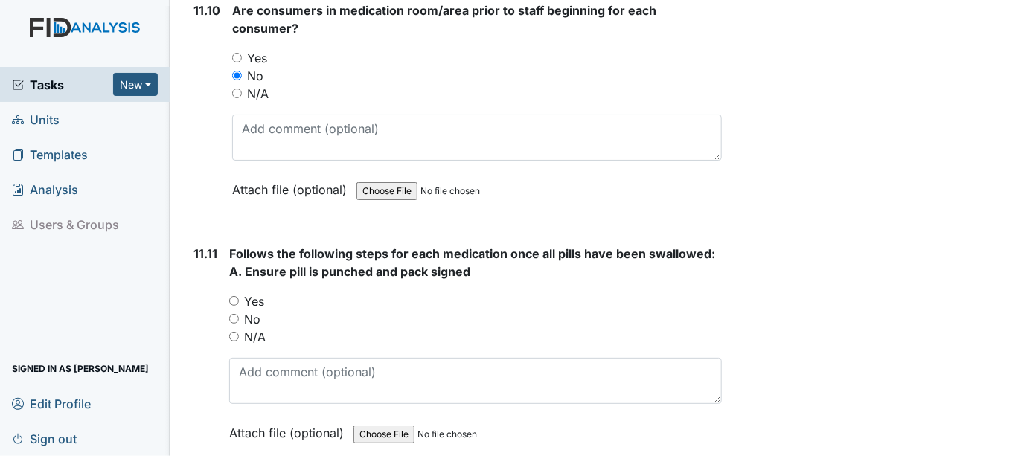
click at [235, 293] on div "Yes" at bounding box center [475, 302] width 493 height 18
click at [233, 296] on input "Yes" at bounding box center [234, 301] width 10 height 10
radio input "true"
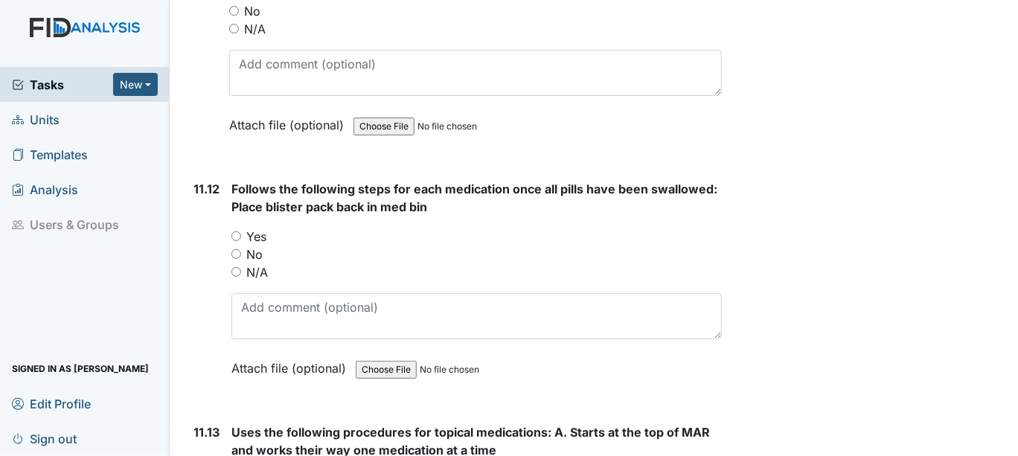
scroll to position [19438, 0]
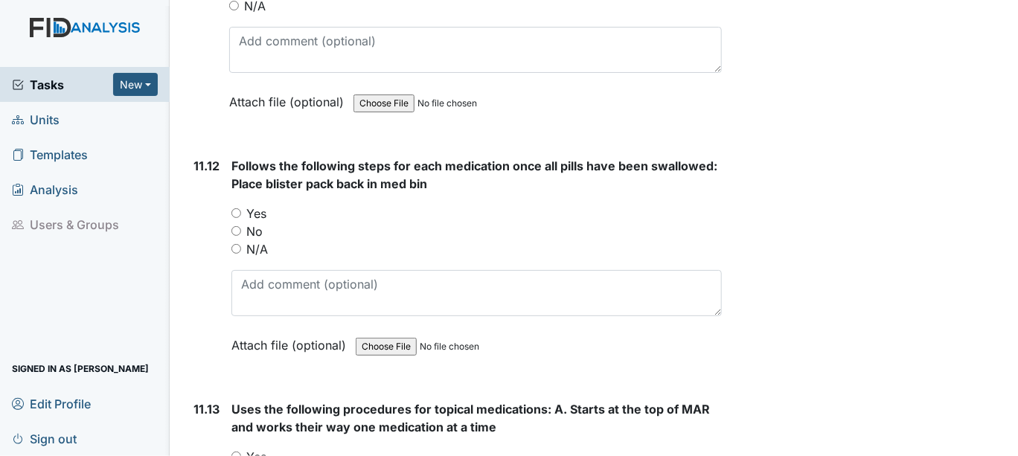
click at [236, 208] on input "Yes" at bounding box center [237, 213] width 10 height 10
radio input "true"
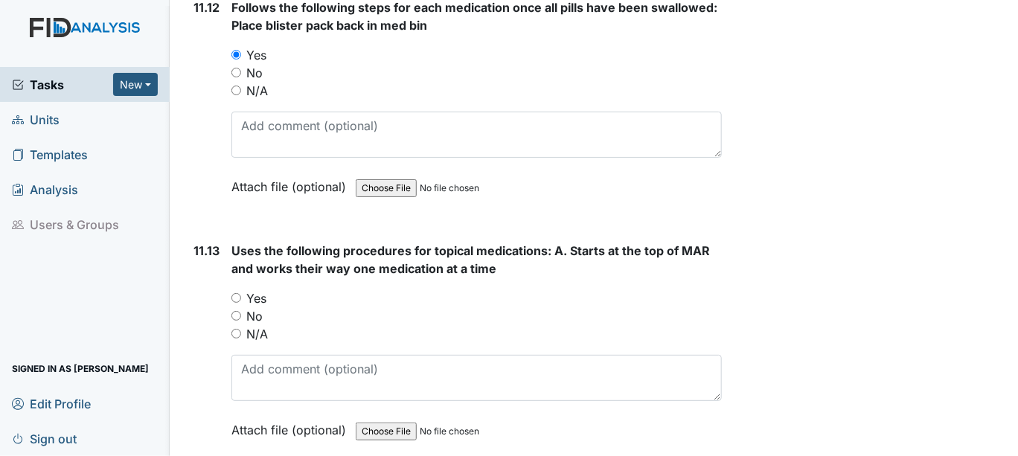
scroll to position [19603, 0]
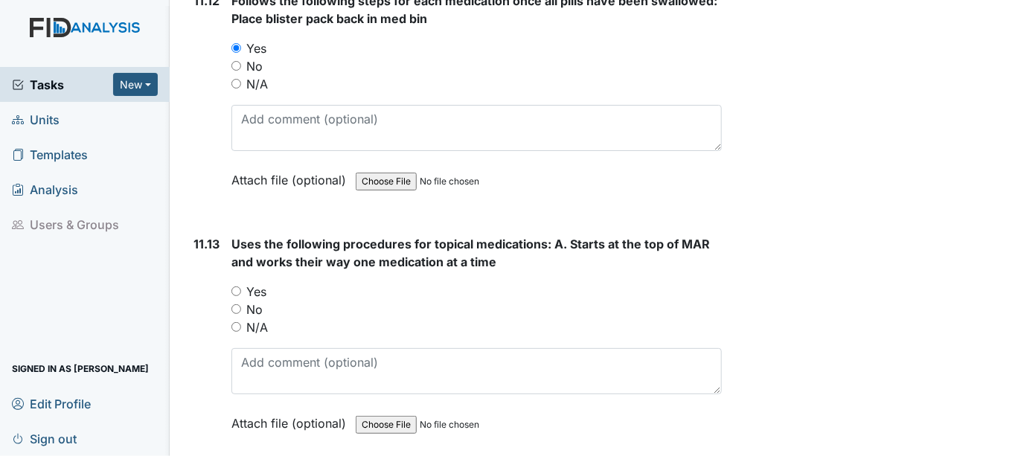
click at [231, 235] on div "11.13 Uses the following procedures for topical medications: A. Starts at the t…" at bounding box center [455, 345] width 534 height 220
drag, startPoint x: 236, startPoint y: 226, endPoint x: 245, endPoint y: 229, distance: 9.4
click at [235, 287] on input "Yes" at bounding box center [237, 292] width 10 height 10
radio input "true"
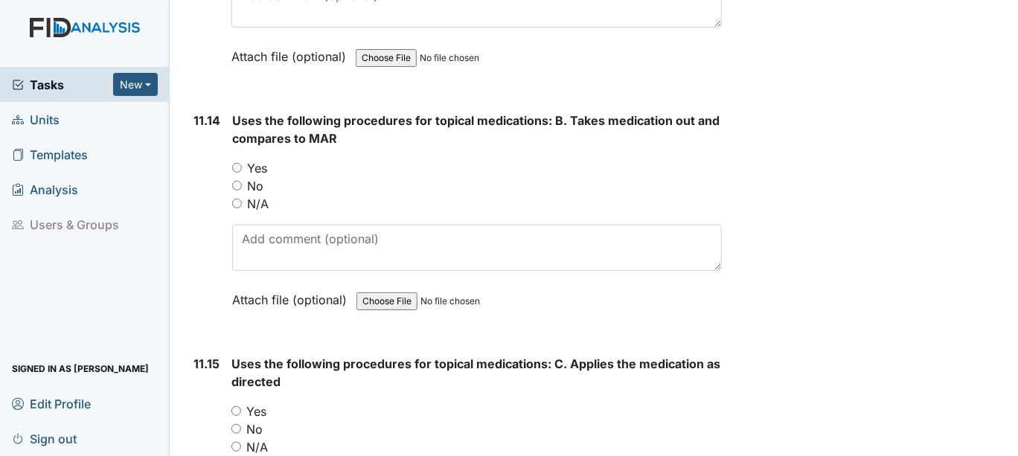
scroll to position [19933, 0]
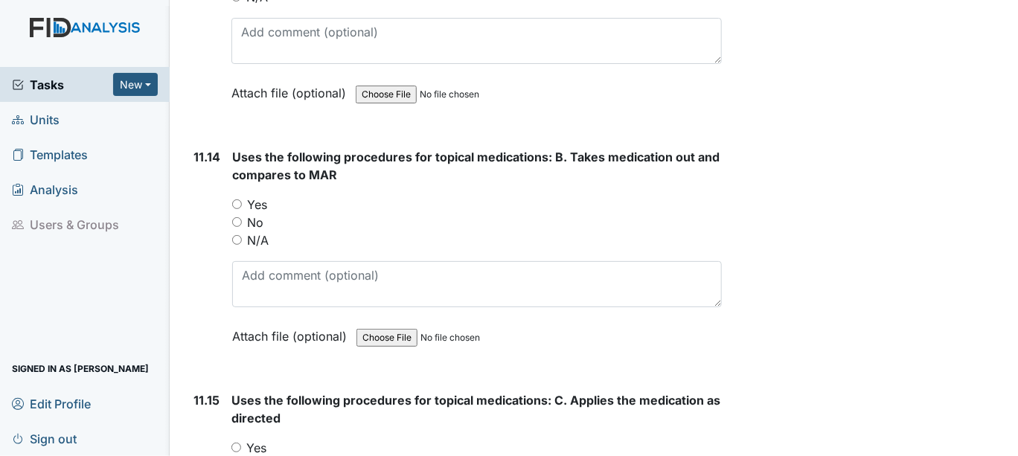
click at [237, 443] on input "Yes" at bounding box center [237, 448] width 10 height 10
radio input "true"
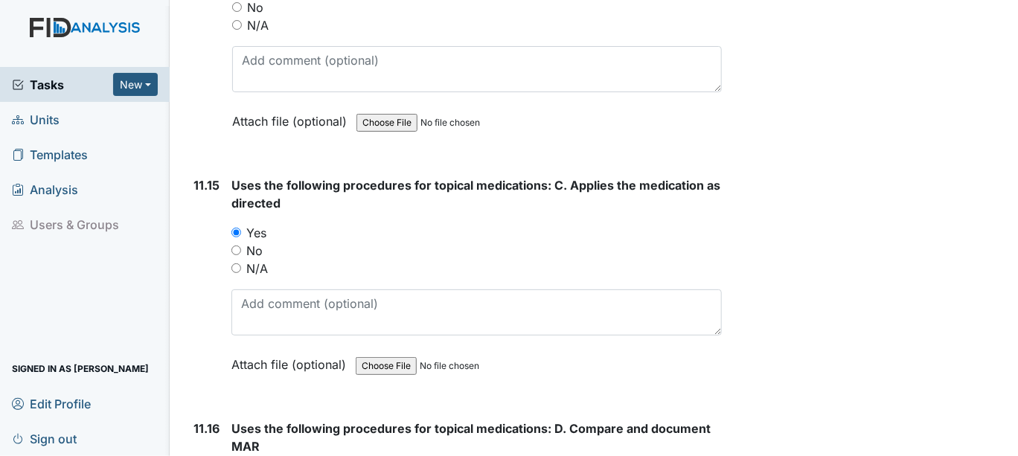
scroll to position [20182, 0]
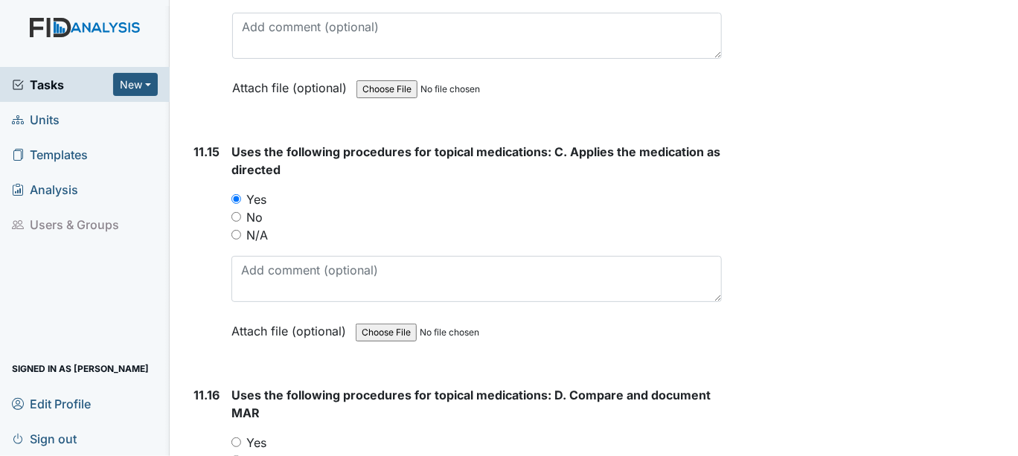
click at [239, 438] on input "Yes" at bounding box center [237, 443] width 10 height 10
radio input "true"
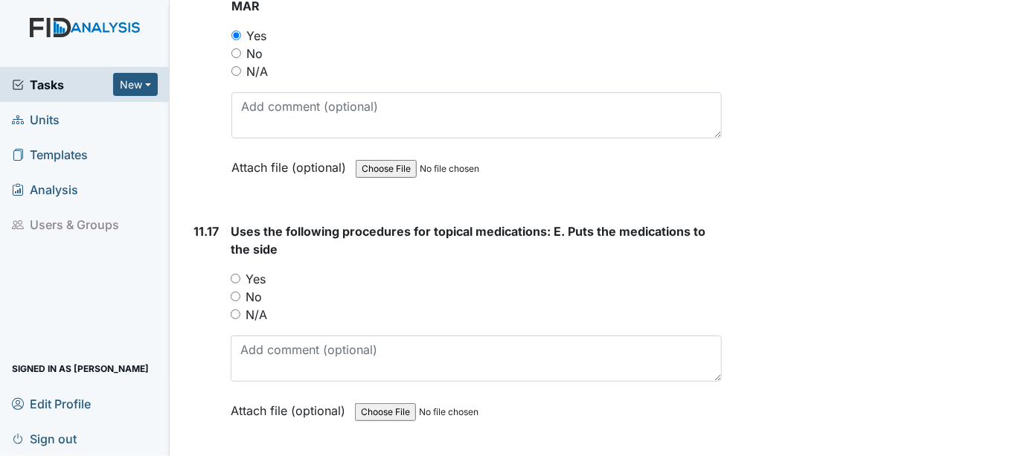
scroll to position [20595, 0]
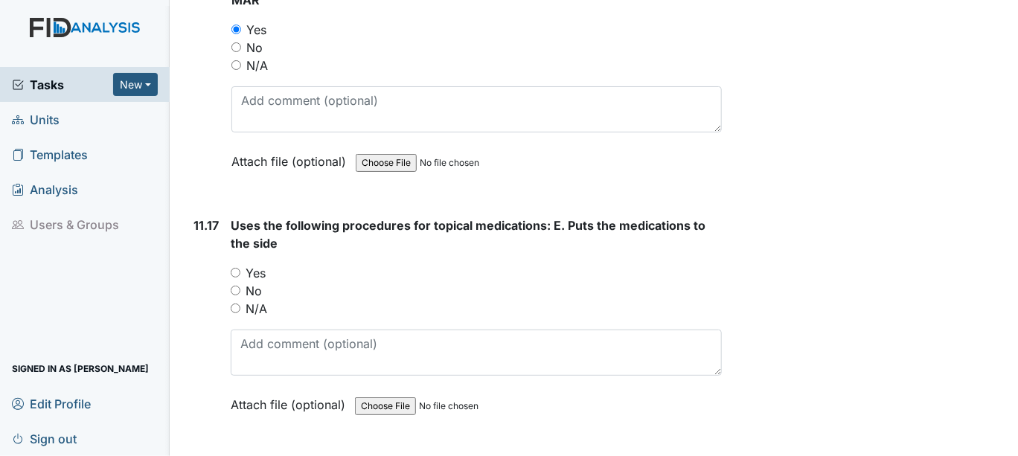
click at [233, 268] on input "Yes" at bounding box center [236, 273] width 10 height 10
radio input "true"
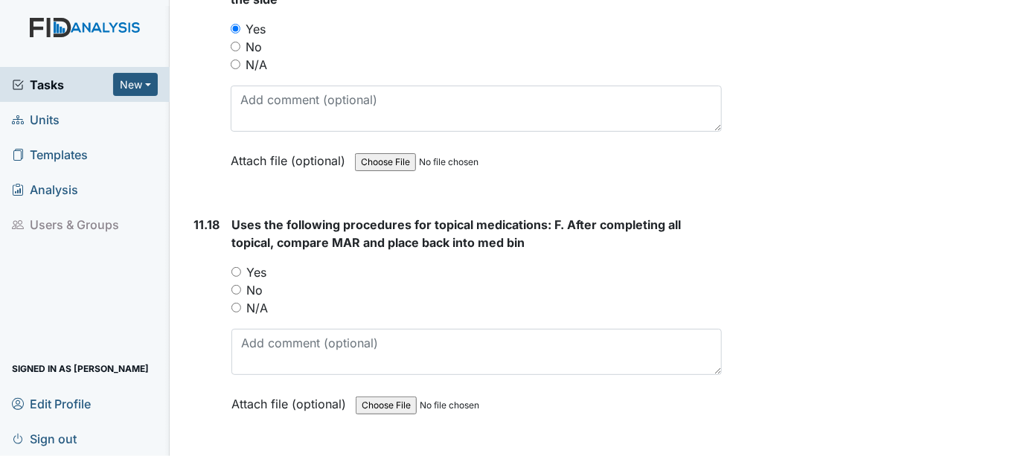
scroll to position [20844, 0]
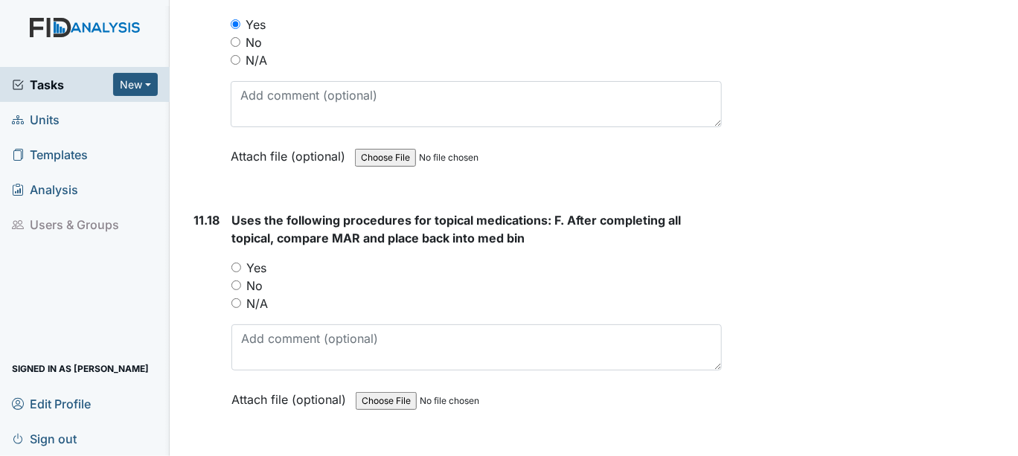
drag, startPoint x: 237, startPoint y: 199, endPoint x: 278, endPoint y: 206, distance: 42.3
click at [237, 263] on input "Yes" at bounding box center [237, 268] width 10 height 10
radio input "true"
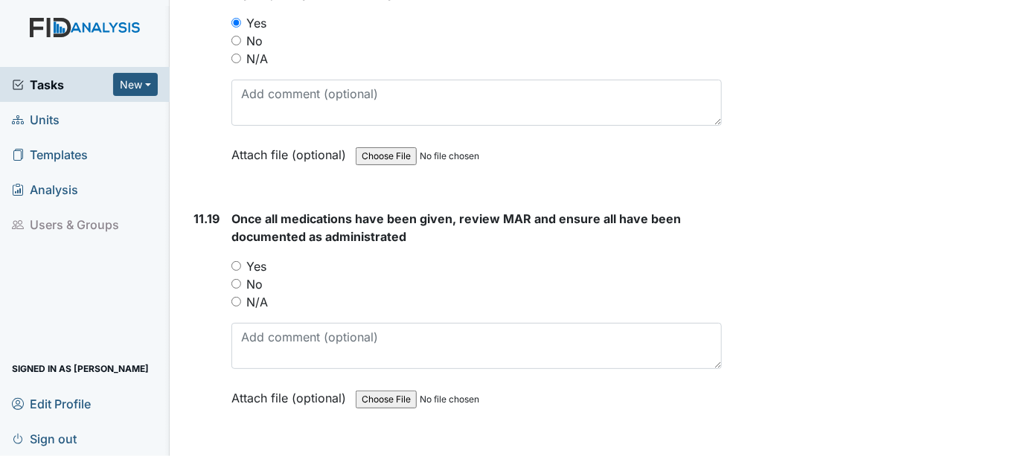
scroll to position [21092, 0]
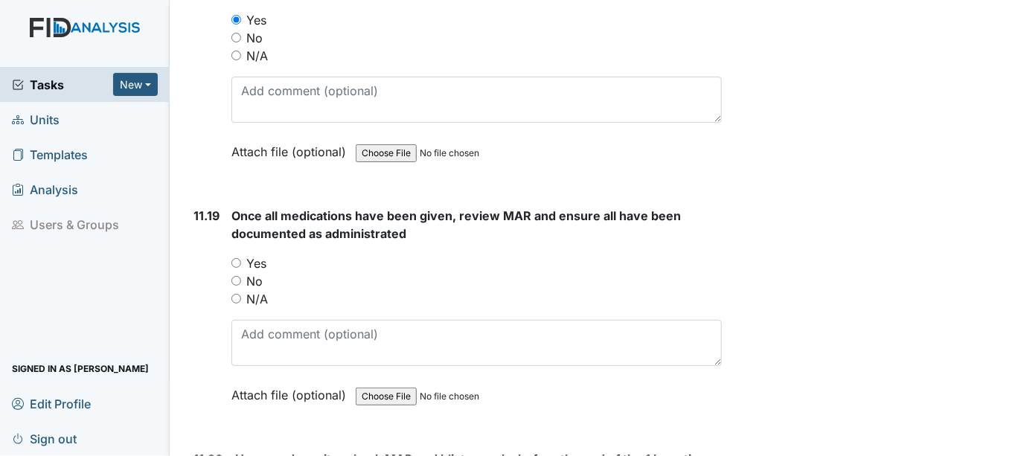
drag, startPoint x: 236, startPoint y: 194, endPoint x: 279, endPoint y: 208, distance: 45.4
click at [235, 258] on input "Yes" at bounding box center [237, 263] width 10 height 10
radio input "true"
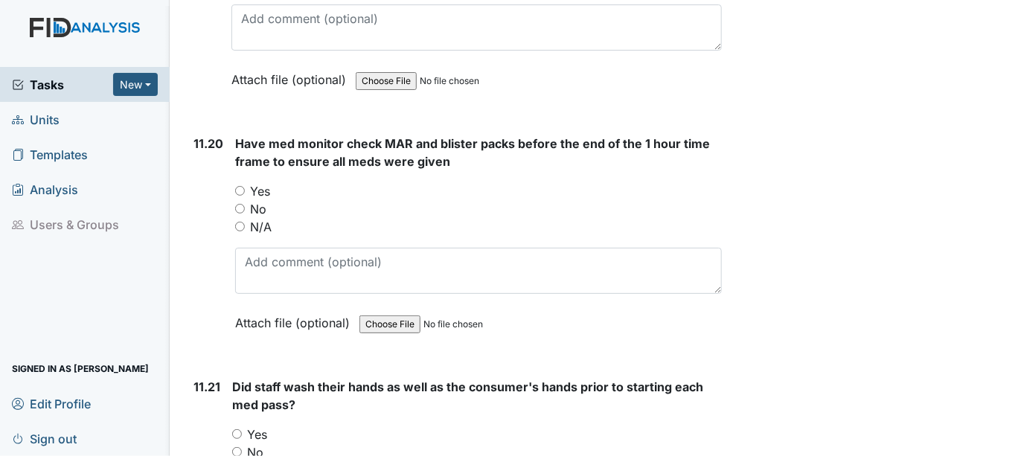
scroll to position [21422, 0]
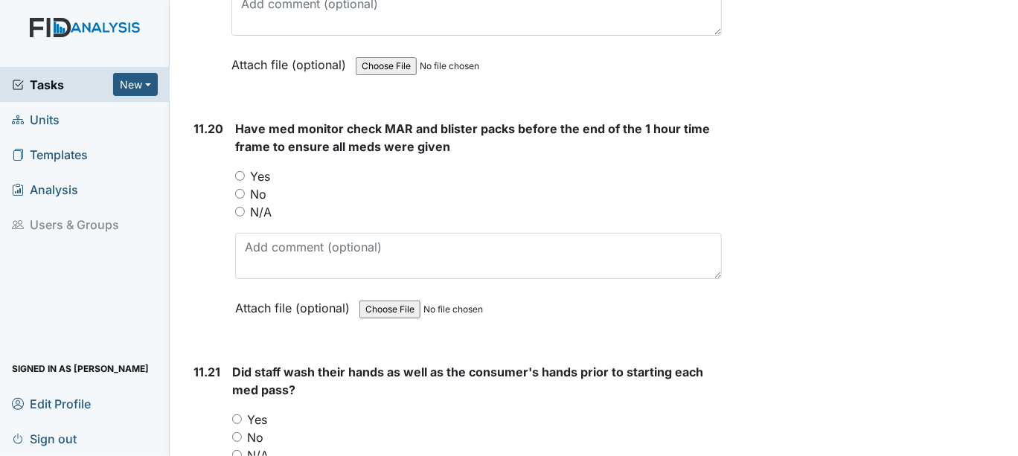
click at [237, 171] on input "Yes" at bounding box center [240, 176] width 10 height 10
radio input "true"
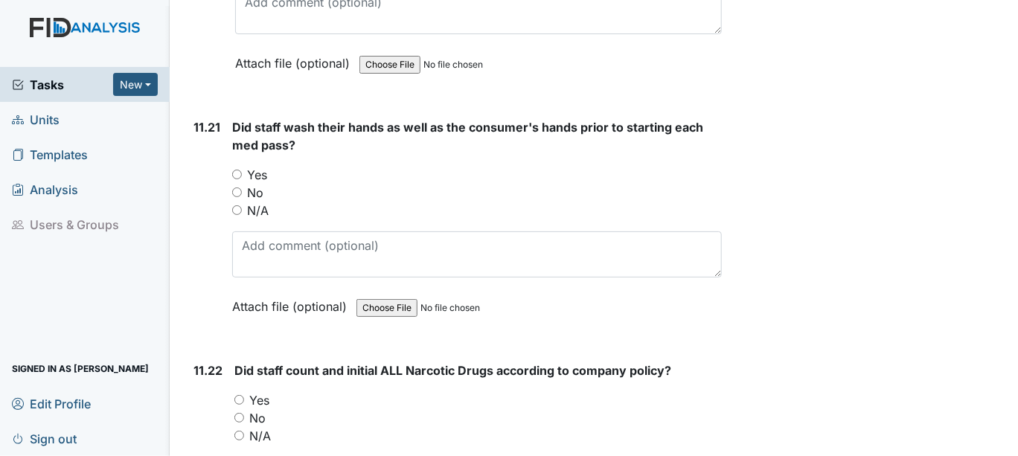
scroll to position [21671, 0]
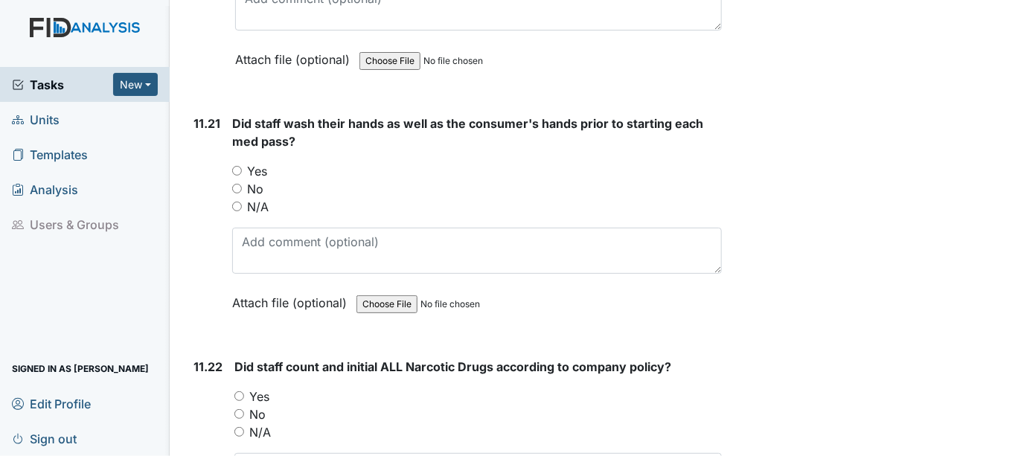
drag, startPoint x: 239, startPoint y: 98, endPoint x: 242, endPoint y: 105, distance: 8.0
click at [239, 166] on input "Yes" at bounding box center [237, 171] width 10 height 10
radio input "true"
click at [243, 392] on input "Yes" at bounding box center [239, 397] width 10 height 10
radio input "true"
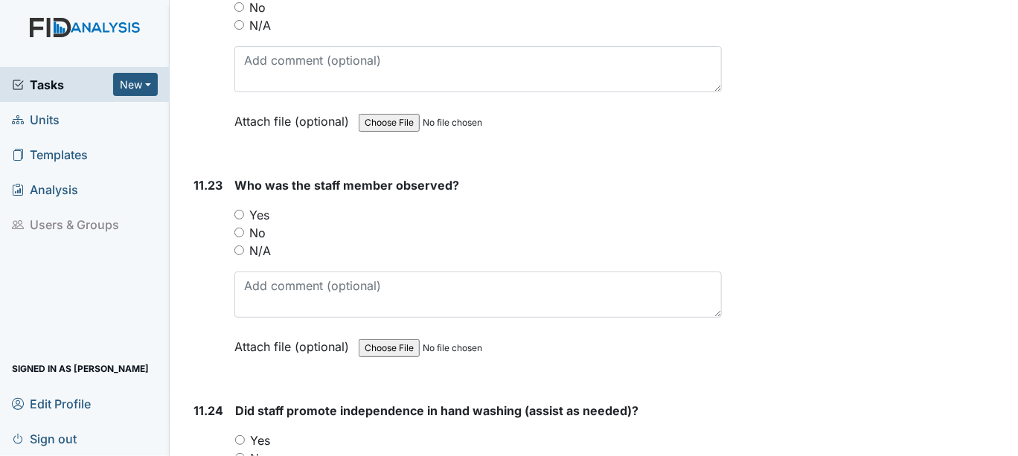
scroll to position [22084, 0]
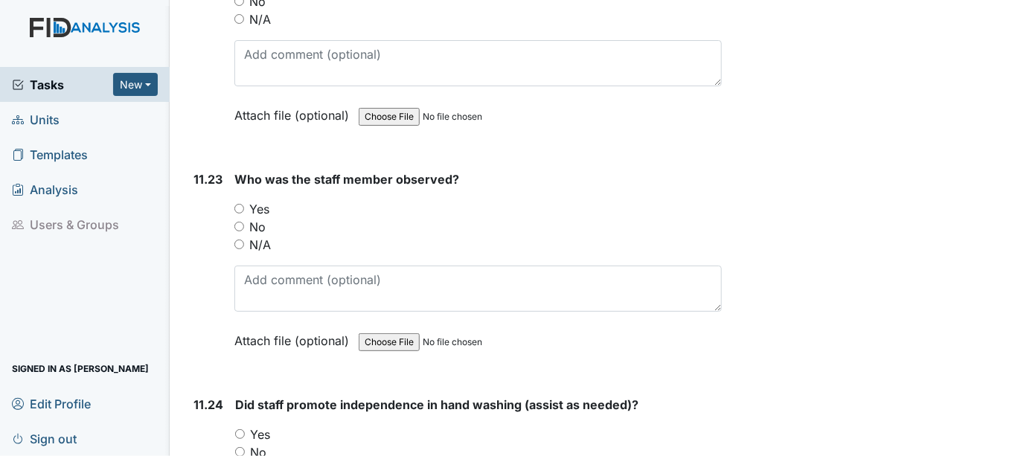
click at [240, 204] on input "Yes" at bounding box center [239, 209] width 10 height 10
radio input "true"
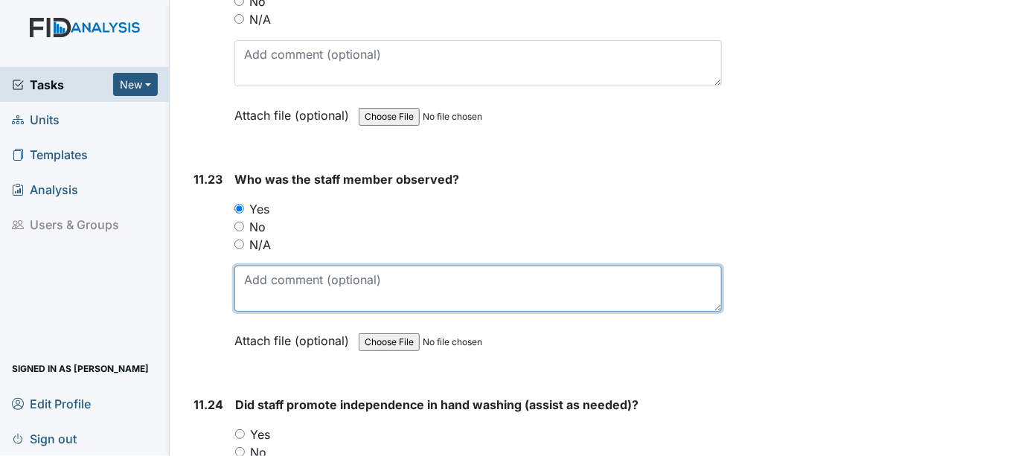
click at [271, 266] on textarea at bounding box center [478, 289] width 488 height 46
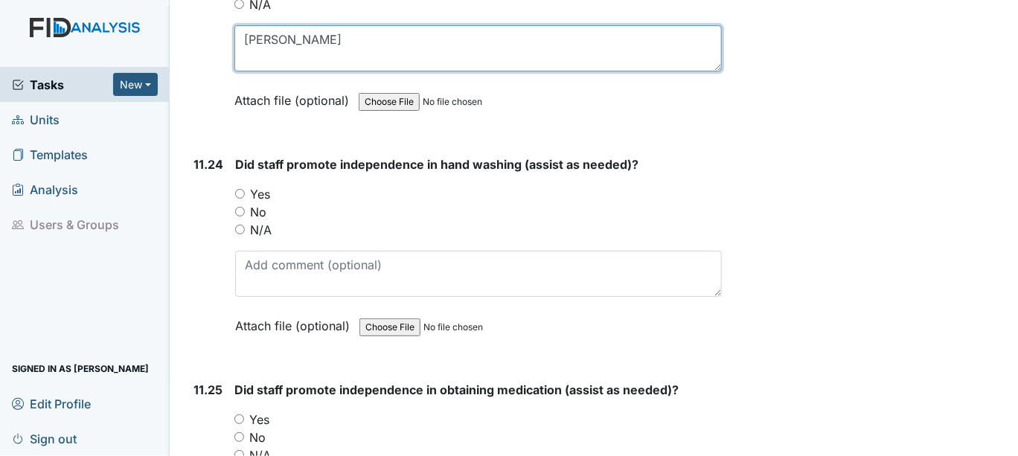
scroll to position [22333, 0]
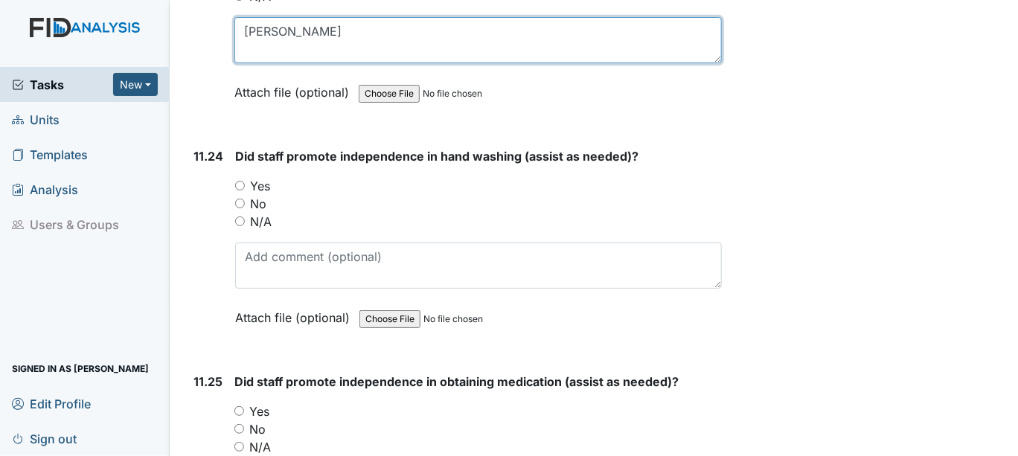
type textarea "[PERSON_NAME]"
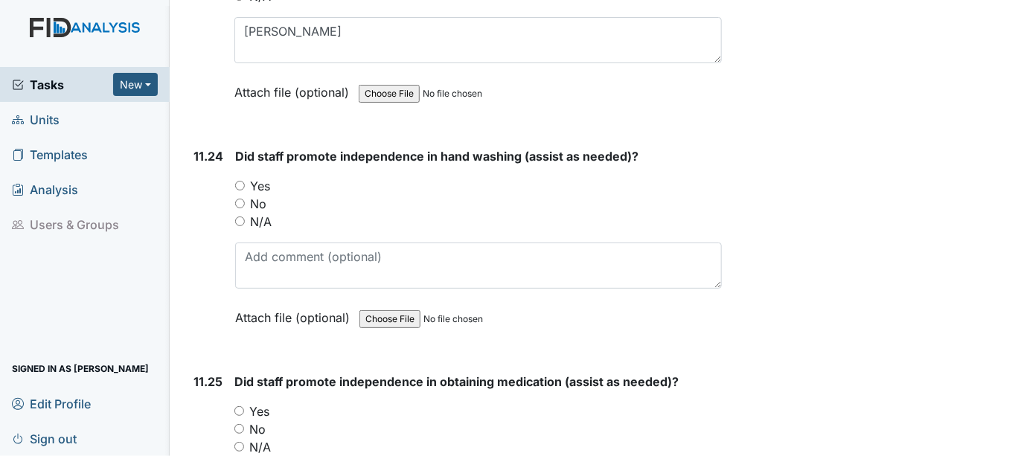
click at [238, 181] on input "Yes" at bounding box center [240, 186] width 10 height 10
radio input "true"
click at [239, 406] on input "Yes" at bounding box center [239, 411] width 10 height 10
radio input "true"
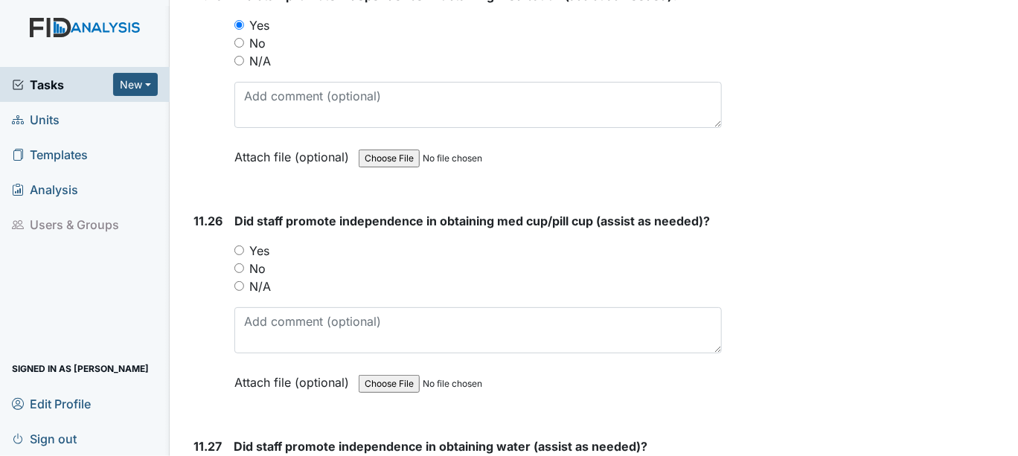
scroll to position [22746, 0]
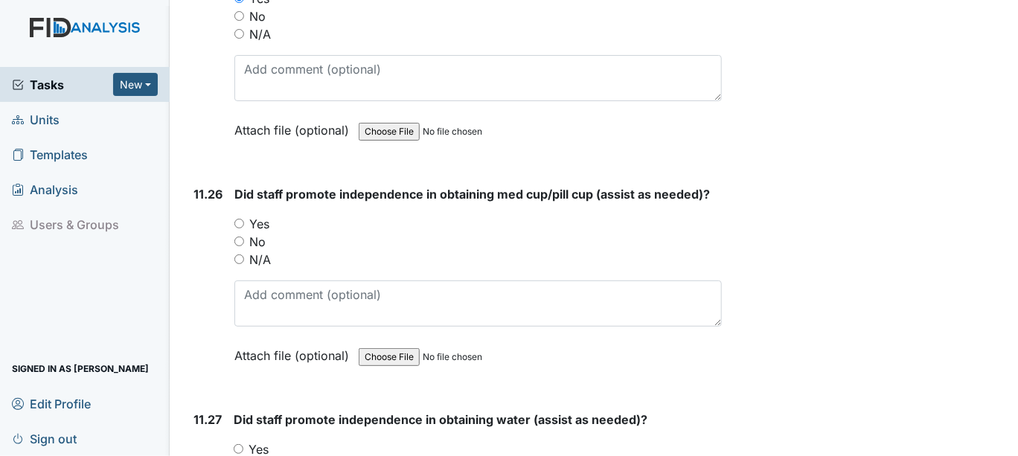
click at [240, 219] on input "Yes" at bounding box center [239, 224] width 10 height 10
radio input "true"
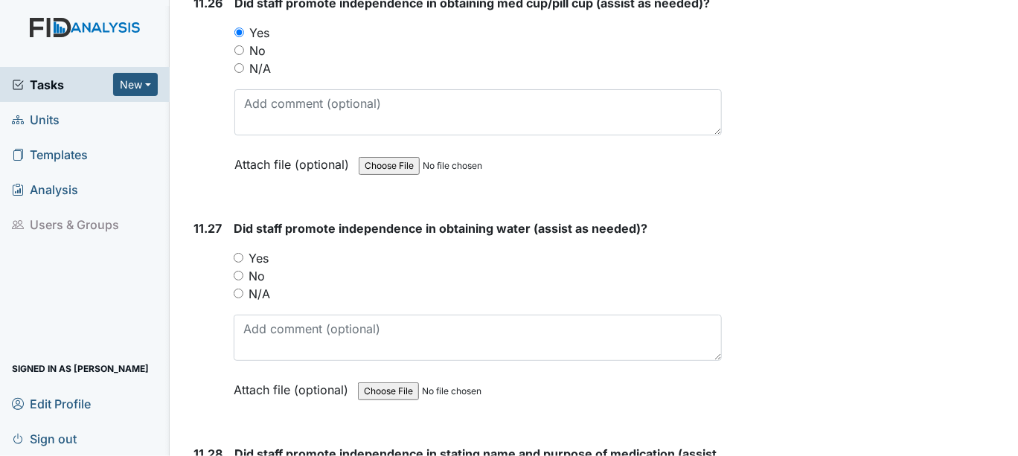
scroll to position [22994, 0]
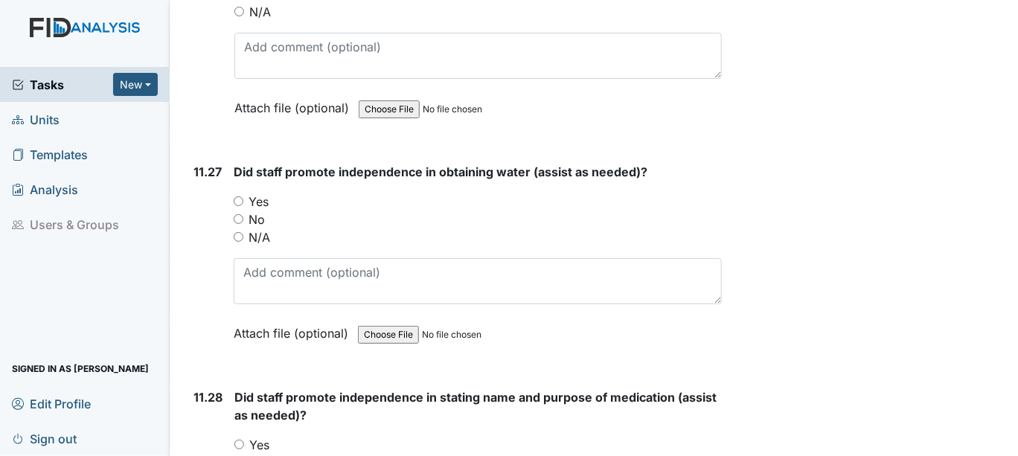
click at [237, 197] on input "Yes" at bounding box center [239, 202] width 10 height 10
radio input "true"
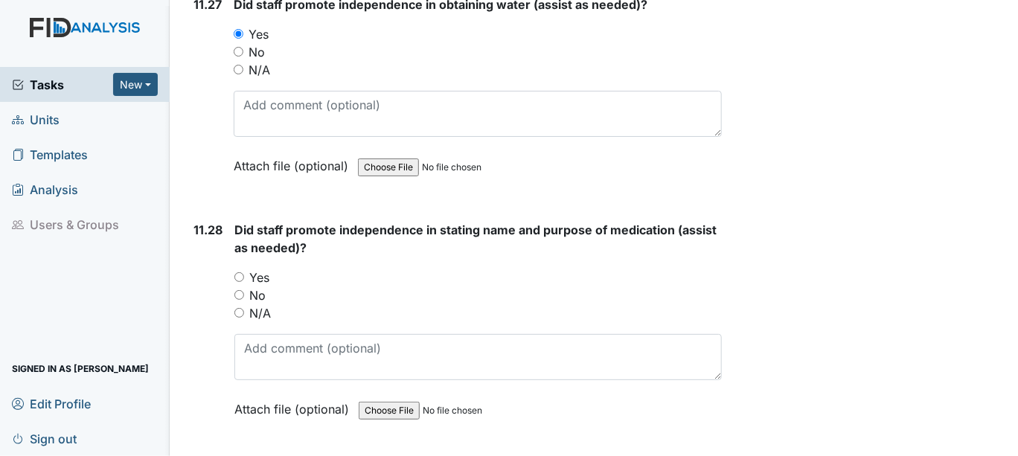
scroll to position [23242, 0]
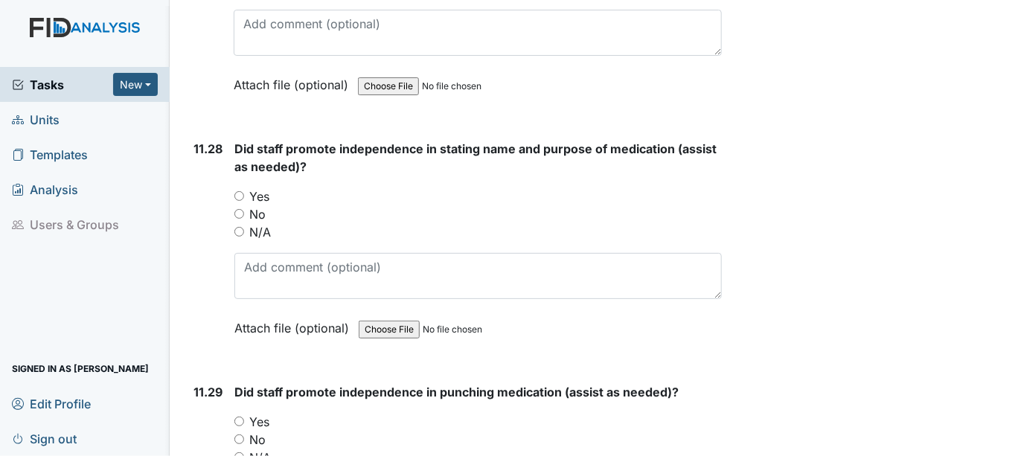
click at [241, 191] on input "Yes" at bounding box center [239, 196] width 10 height 10
radio input "true"
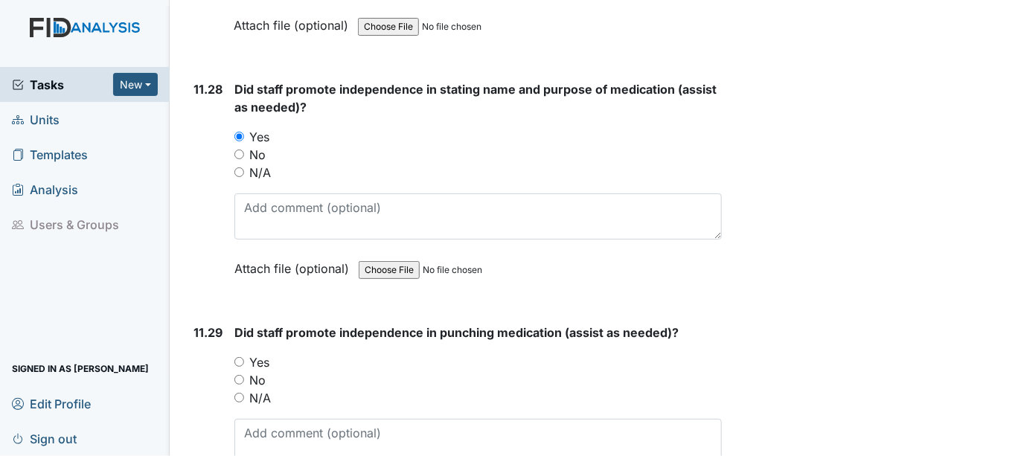
scroll to position [23408, 0]
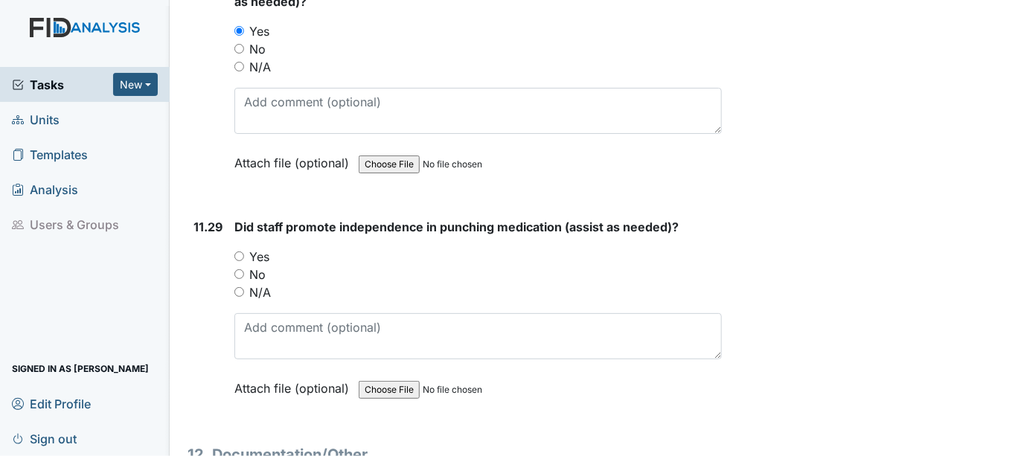
click at [238, 252] on input "Yes" at bounding box center [239, 257] width 10 height 10
radio input "true"
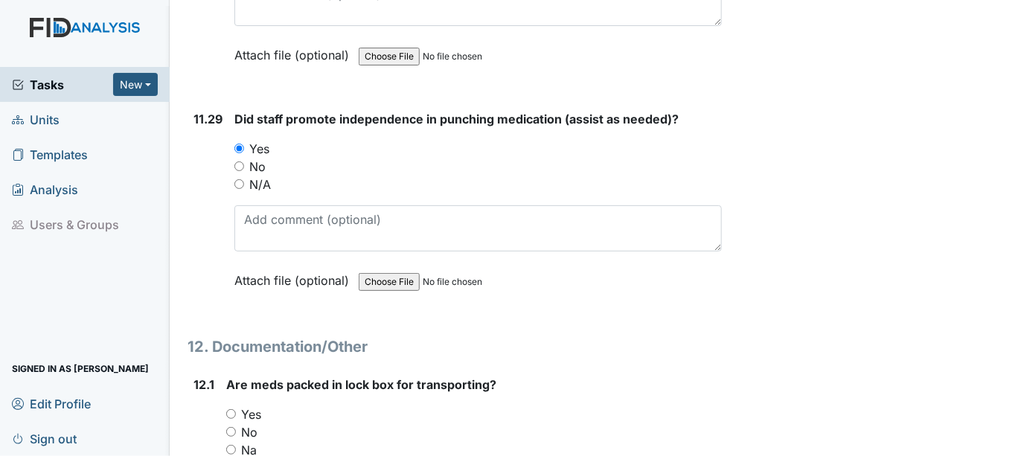
scroll to position [23573, 0]
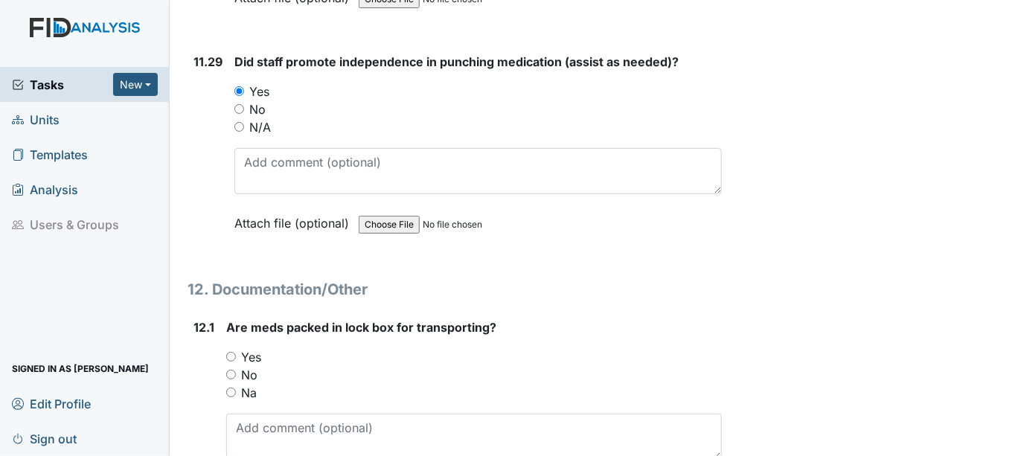
click at [231, 352] on input "Yes" at bounding box center [231, 357] width 10 height 10
radio input "true"
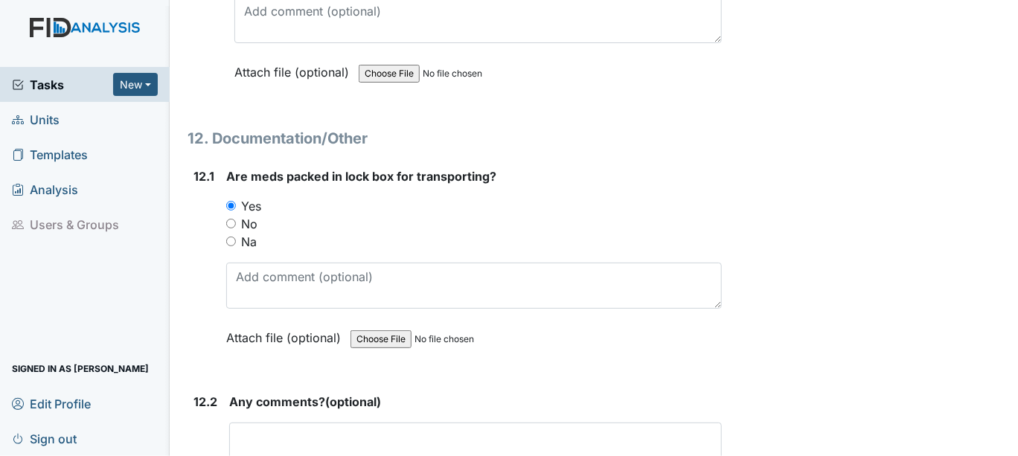
scroll to position [23822, 0]
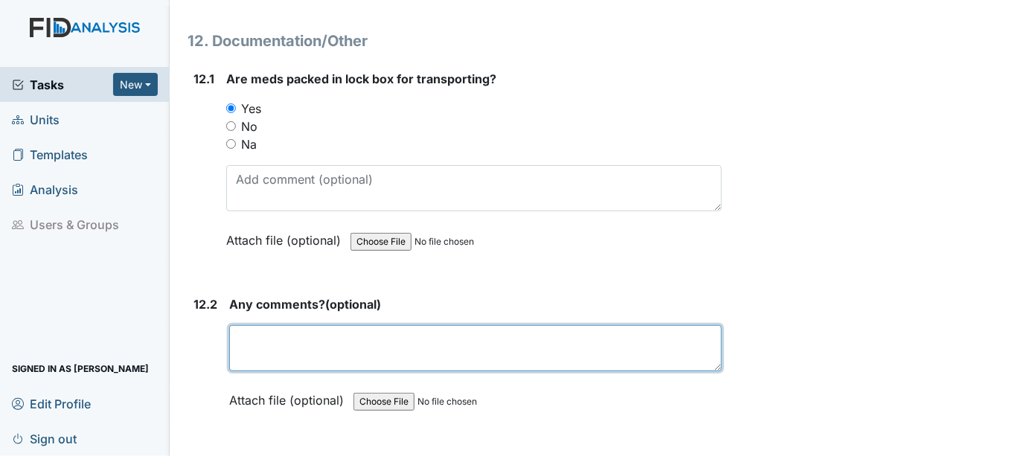
click at [259, 325] on textarea at bounding box center [475, 348] width 493 height 46
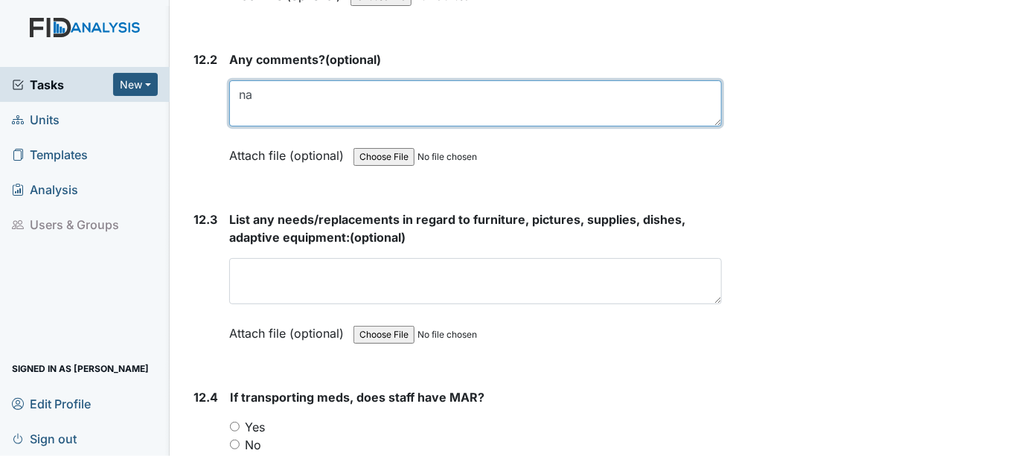
scroll to position [24069, 0]
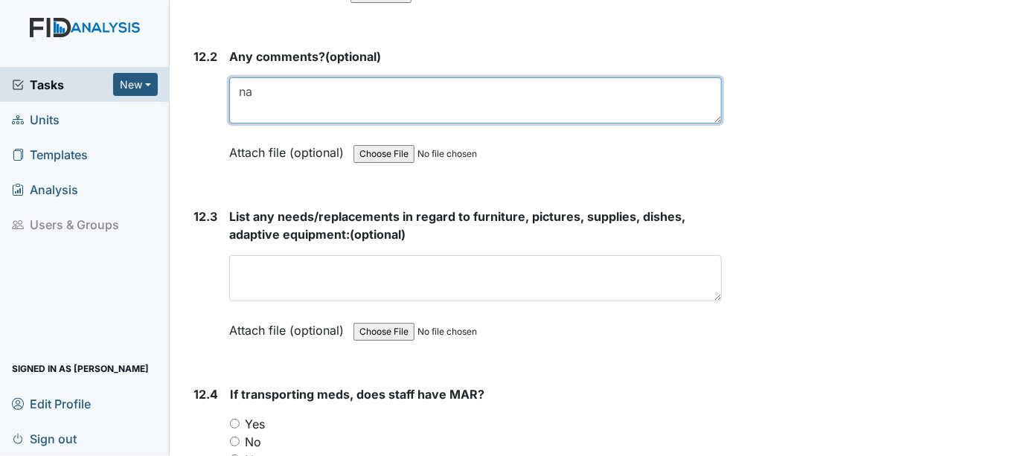
type textarea "na"
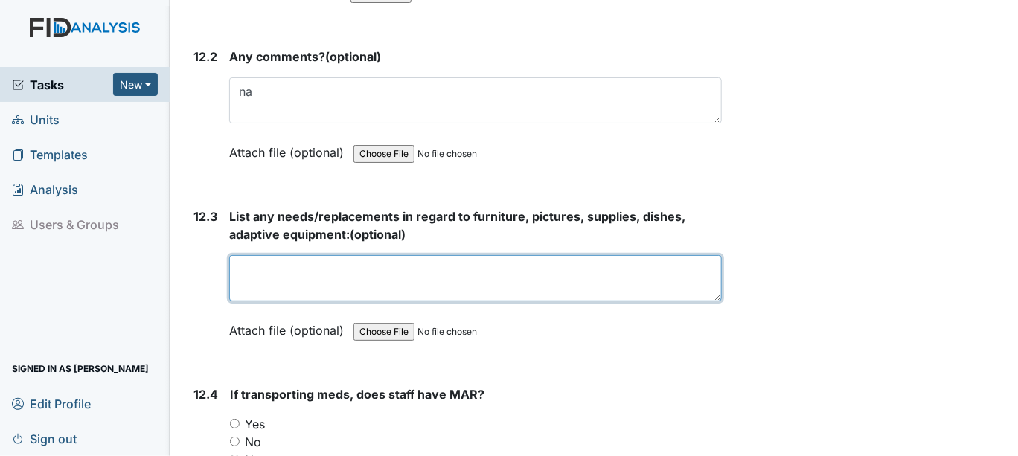
click at [264, 255] on textarea at bounding box center [475, 278] width 493 height 46
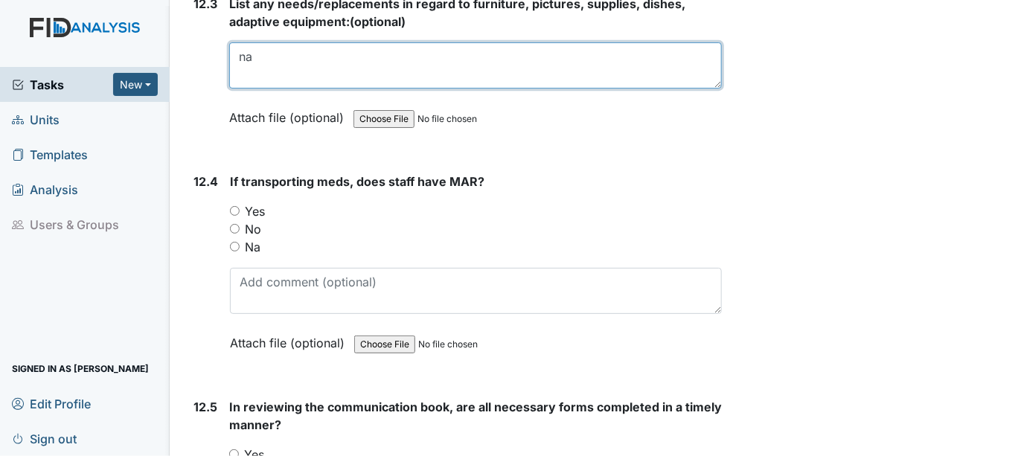
scroll to position [24317, 0]
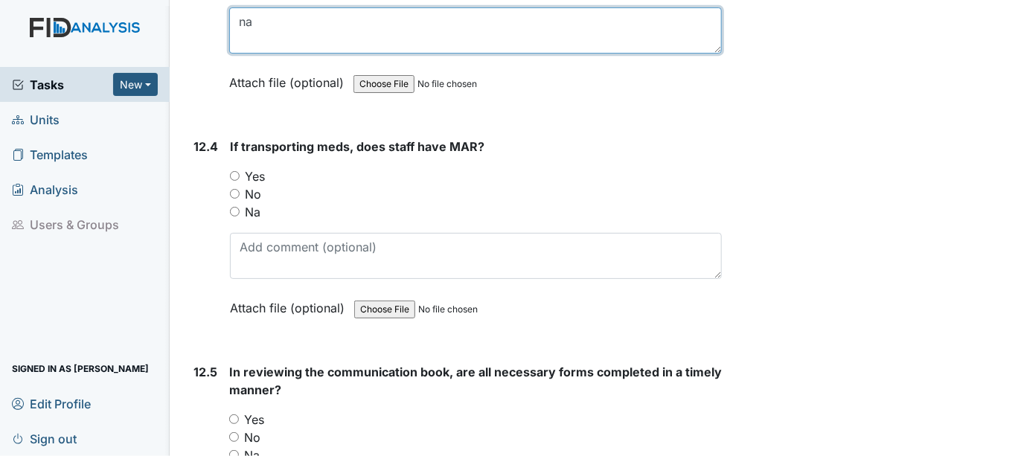
type textarea "na"
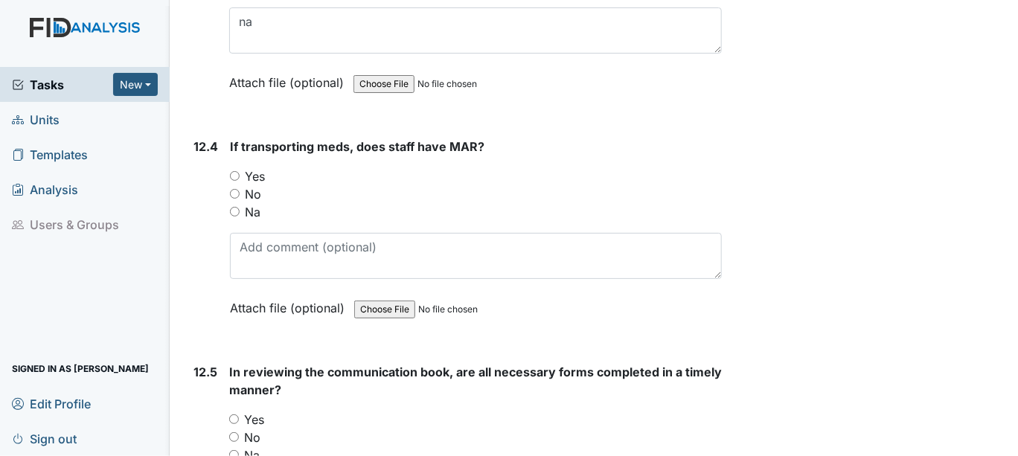
click at [233, 171] on input "Yes" at bounding box center [235, 176] width 10 height 10
radio input "true"
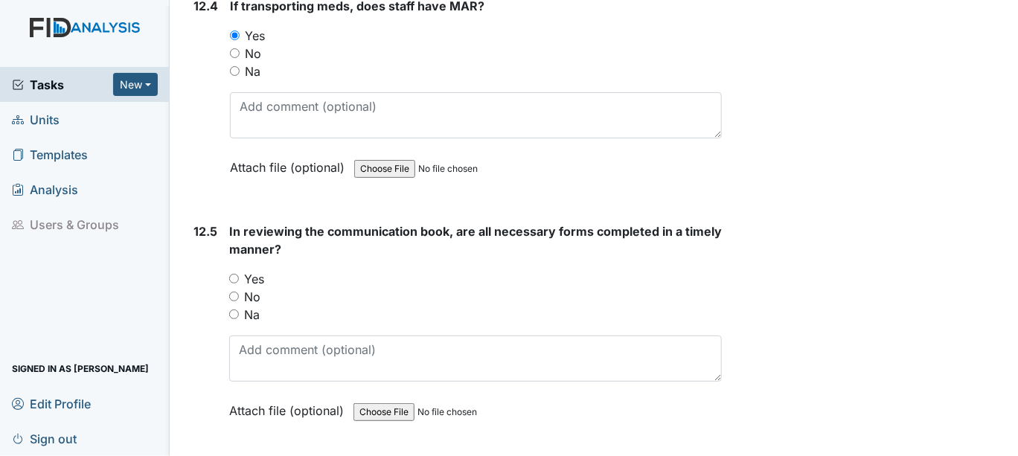
scroll to position [24483, 0]
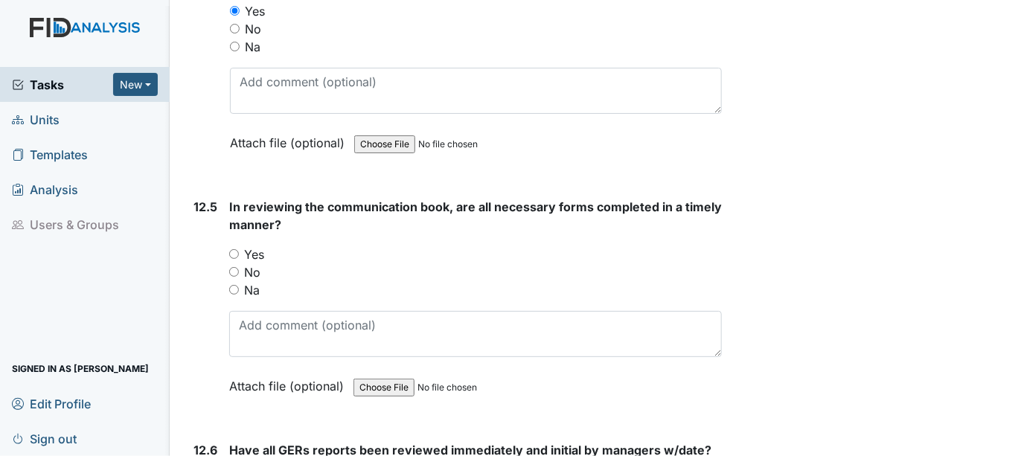
click at [232, 249] on input "Yes" at bounding box center [234, 254] width 10 height 10
radio input "true"
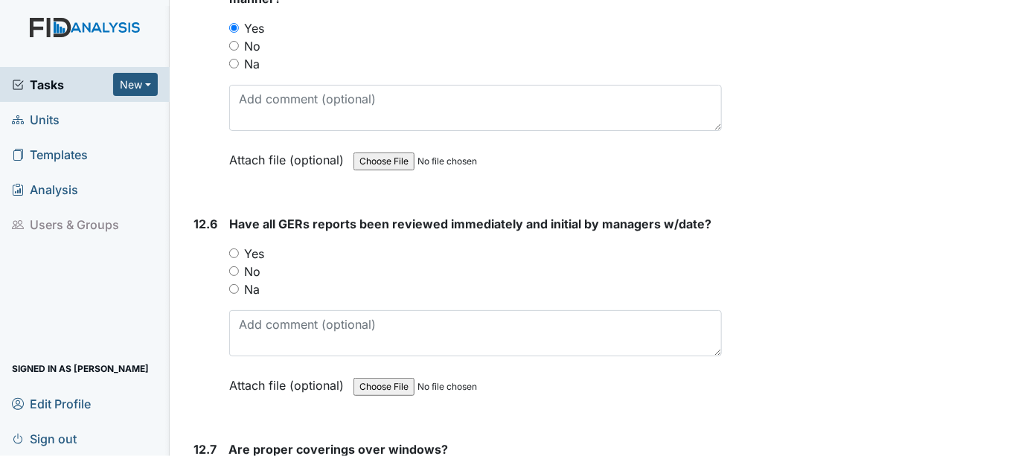
scroll to position [24731, 0]
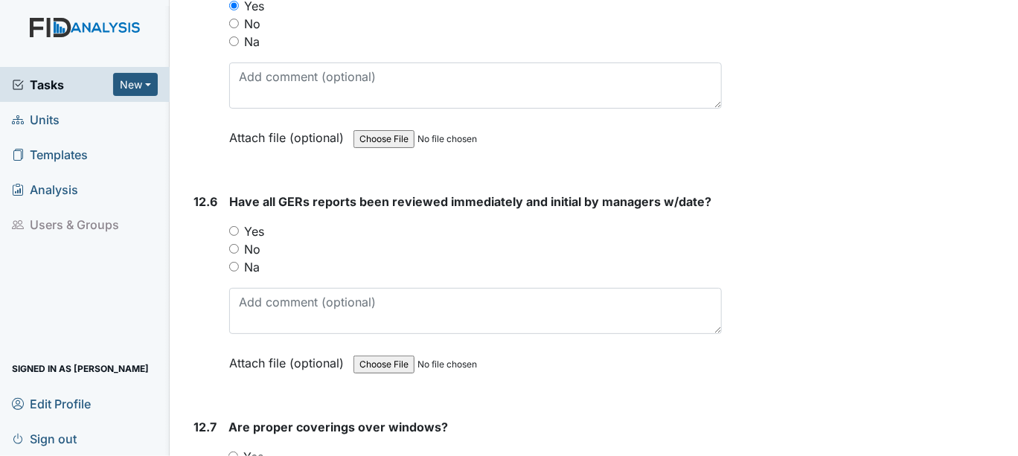
click at [235, 226] on input "Yes" at bounding box center [234, 231] width 10 height 10
radio input "true"
click at [234, 452] on input "Yes" at bounding box center [234, 457] width 10 height 10
radio input "true"
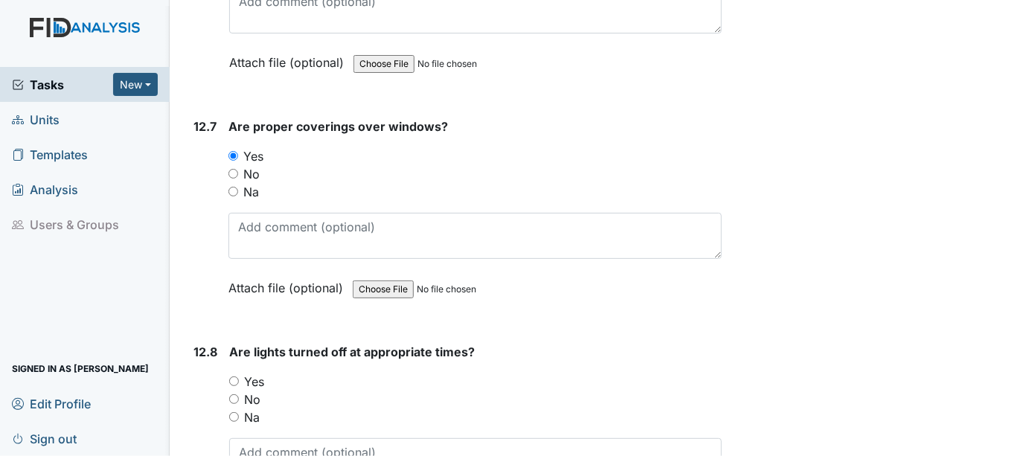
scroll to position [25062, 0]
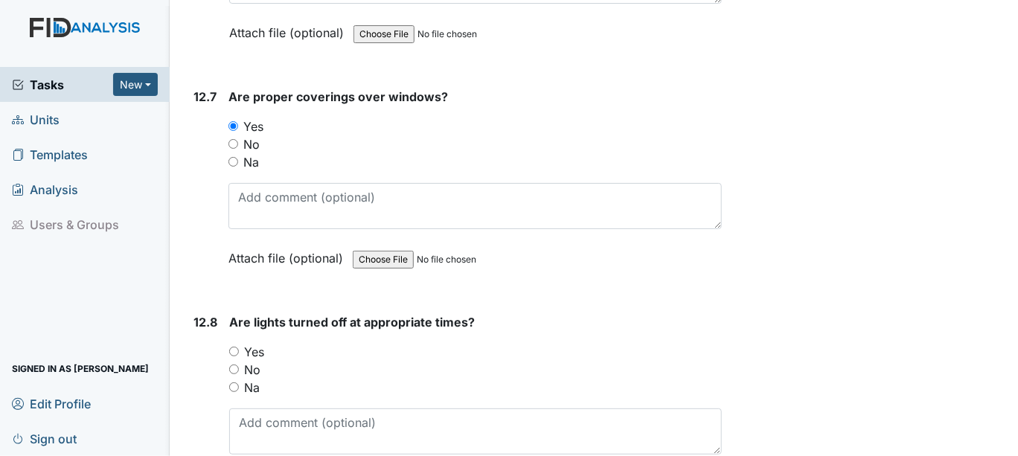
drag, startPoint x: 234, startPoint y: 266, endPoint x: 243, endPoint y: 267, distance: 9.0
click at [233, 347] on input "Yes" at bounding box center [234, 352] width 10 height 10
radio input "true"
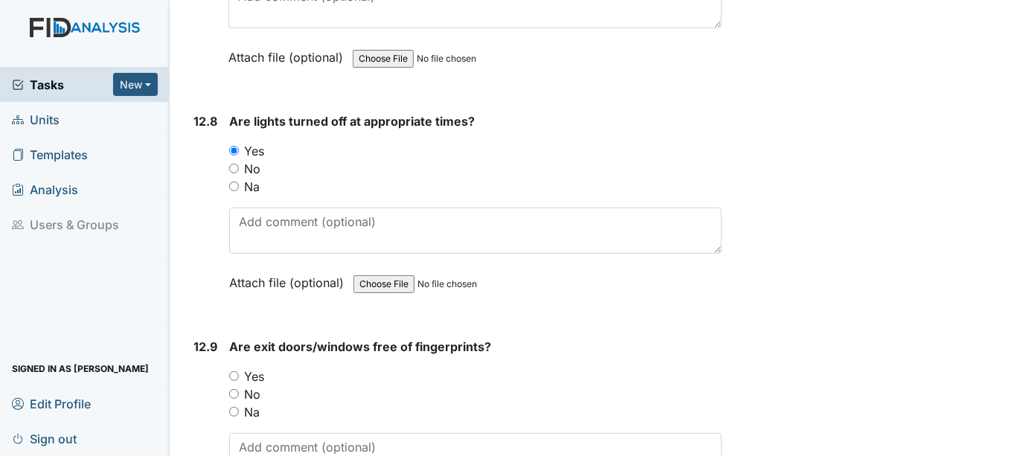
scroll to position [25310, 0]
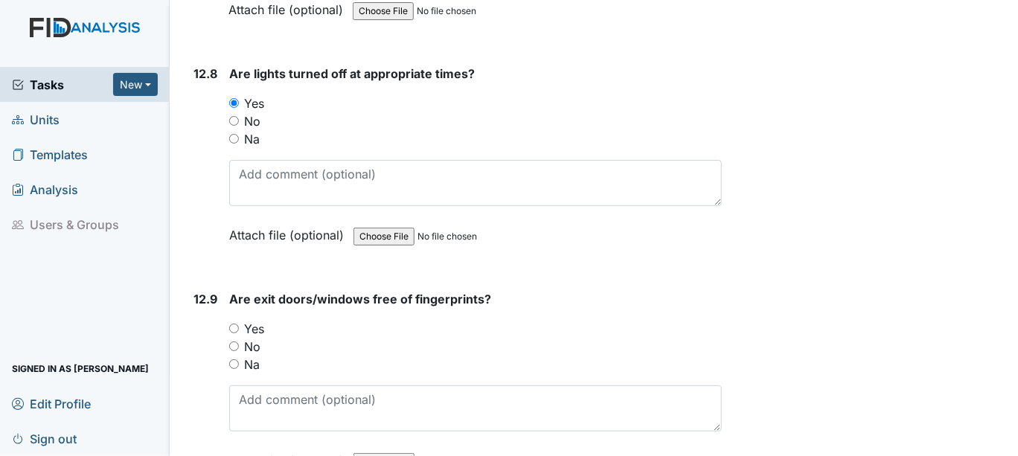
drag, startPoint x: 237, startPoint y: 240, endPoint x: 244, endPoint y: 246, distance: 9.5
click at [237, 324] on input "Yes" at bounding box center [234, 329] width 10 height 10
radio input "true"
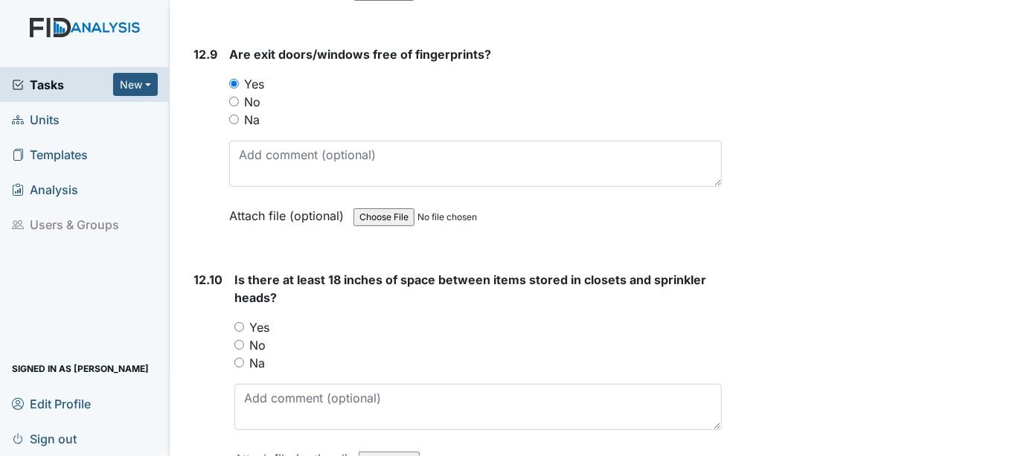
scroll to position [25558, 0]
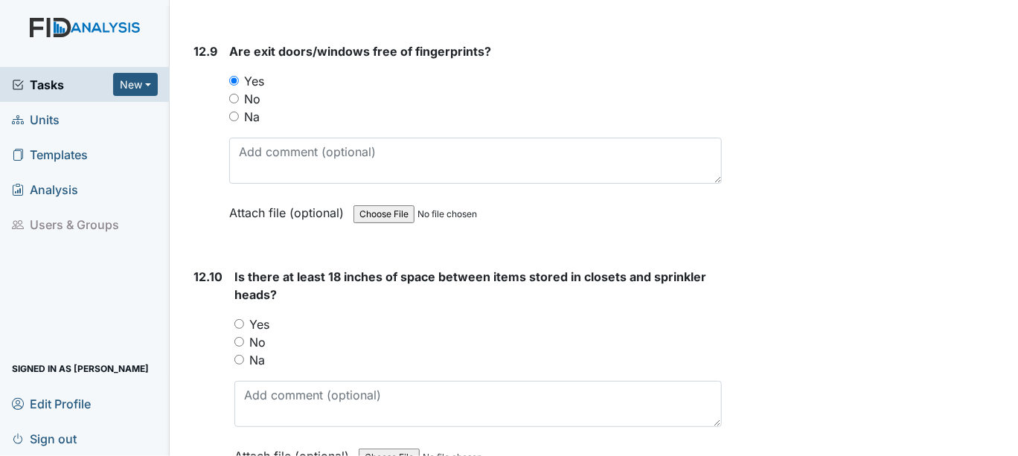
click at [236, 319] on input "Yes" at bounding box center [239, 324] width 10 height 10
radio input "true"
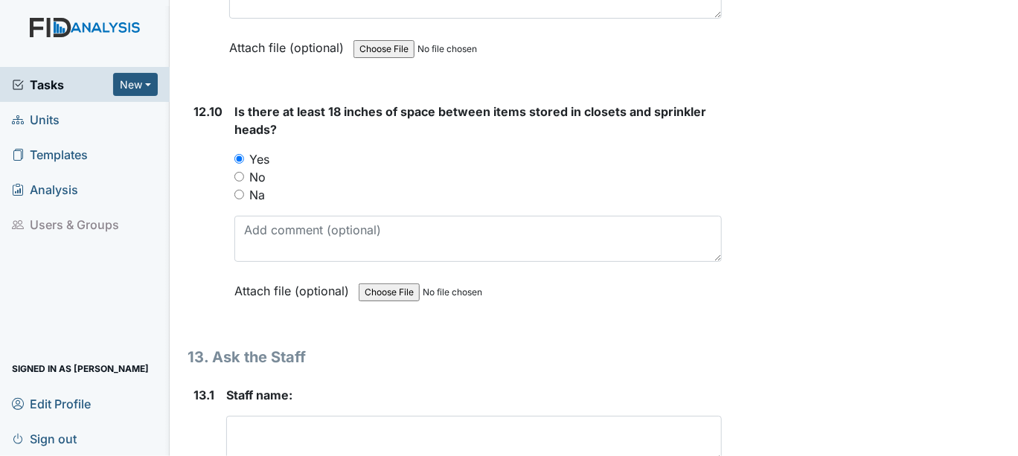
scroll to position [25806, 0]
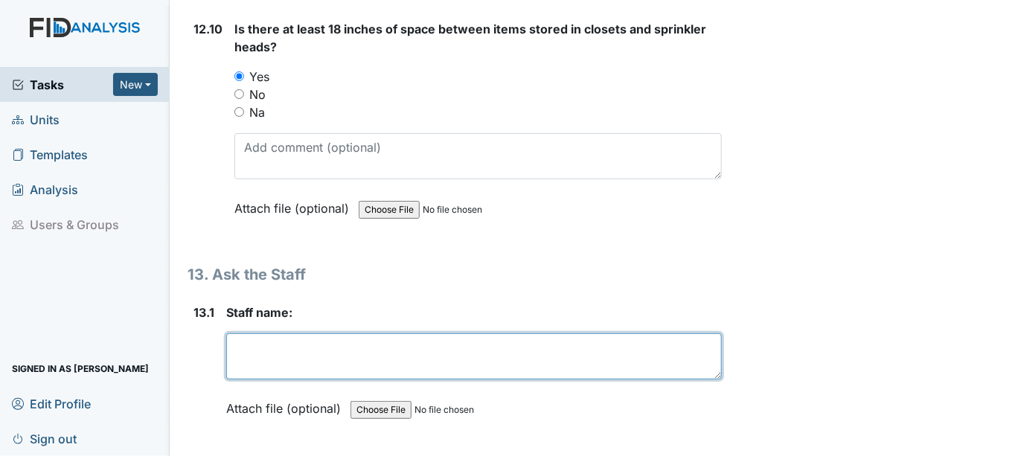
click at [255, 334] on textarea at bounding box center [474, 357] width 496 height 46
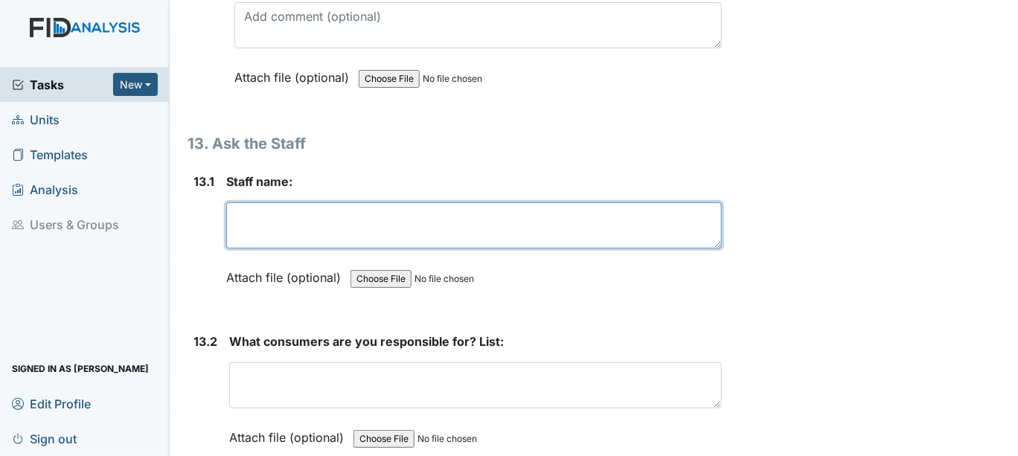
scroll to position [25971, 0]
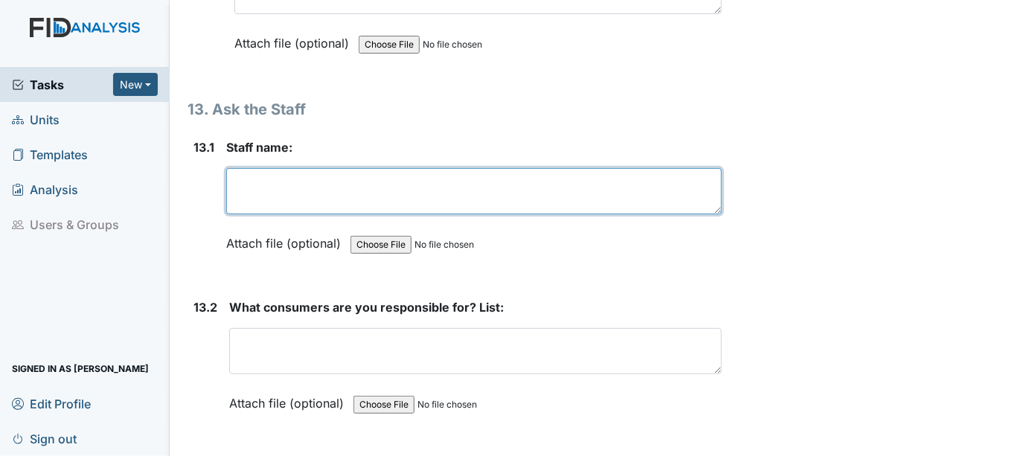
click at [235, 168] on textarea at bounding box center [474, 191] width 496 height 46
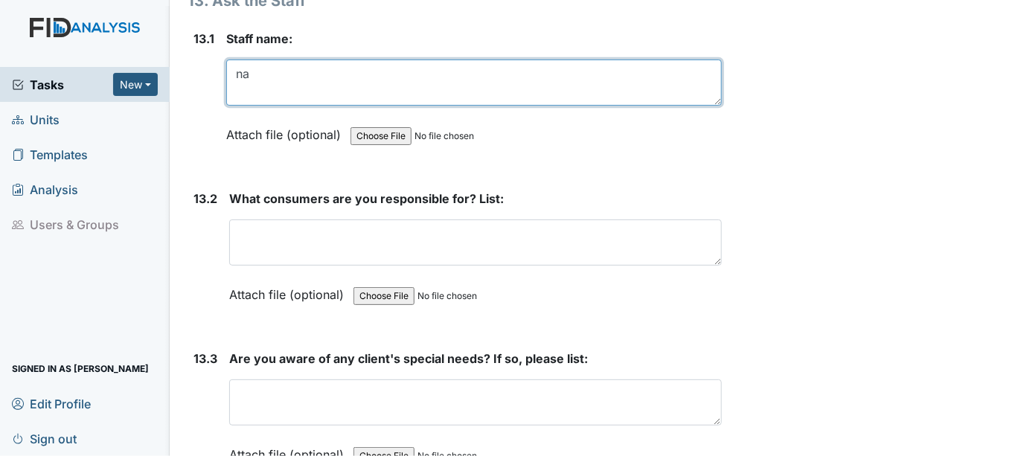
scroll to position [26055, 0]
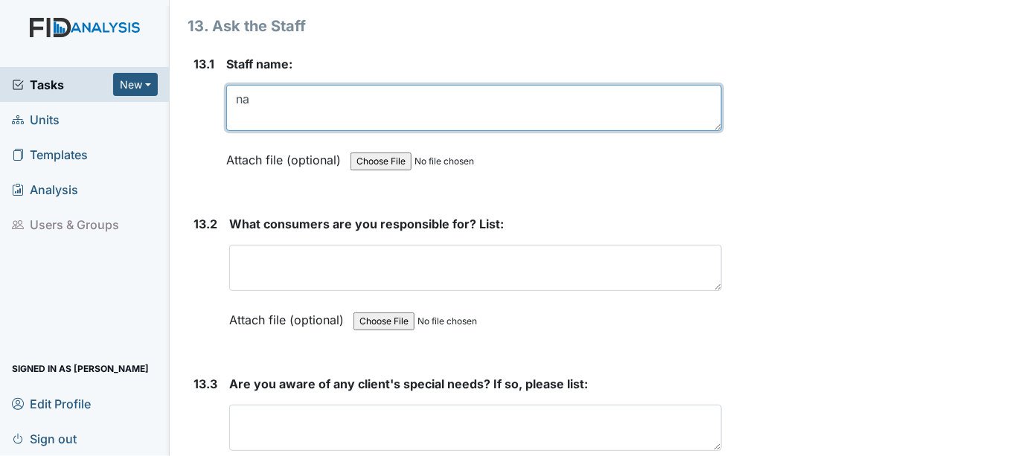
type textarea "na"
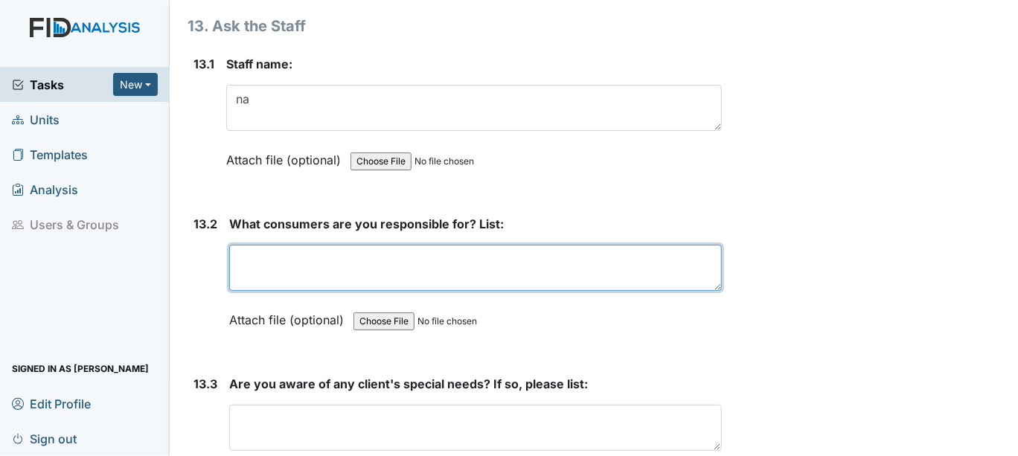
click at [245, 245] on textarea at bounding box center [475, 268] width 493 height 46
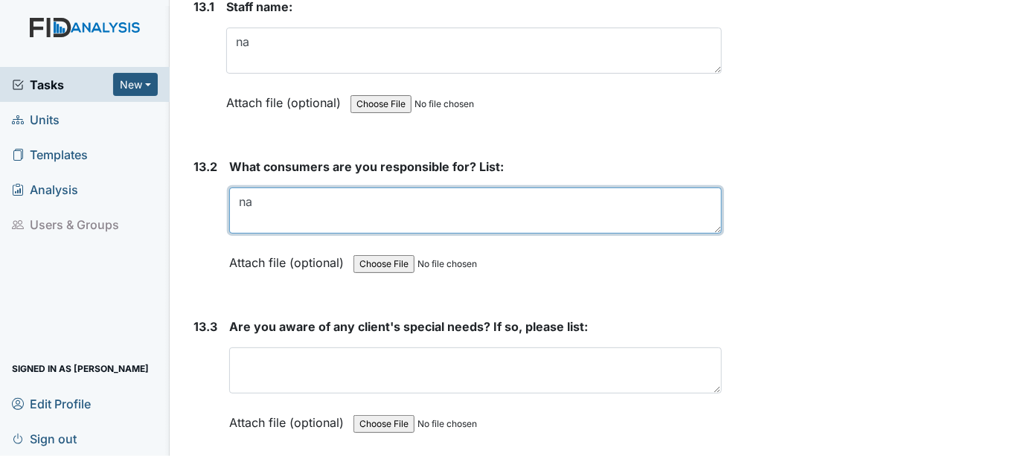
scroll to position [26220, 0]
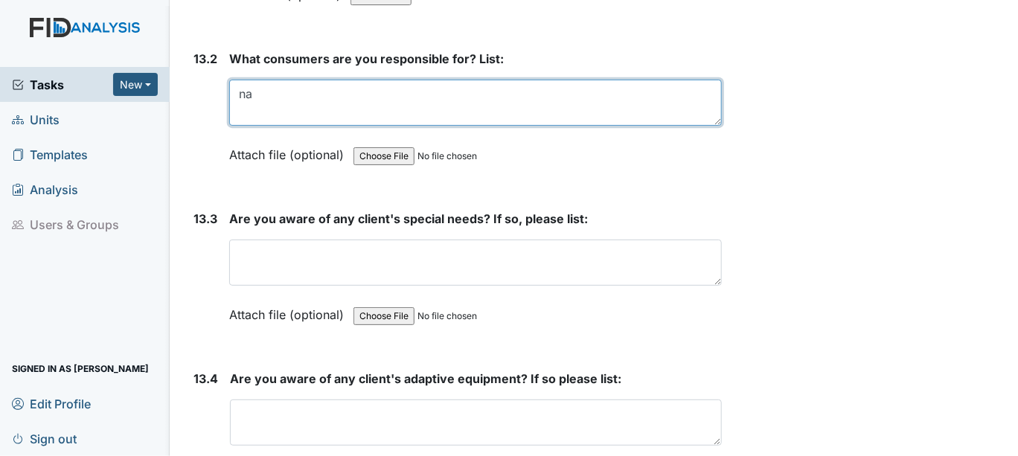
type textarea "na"
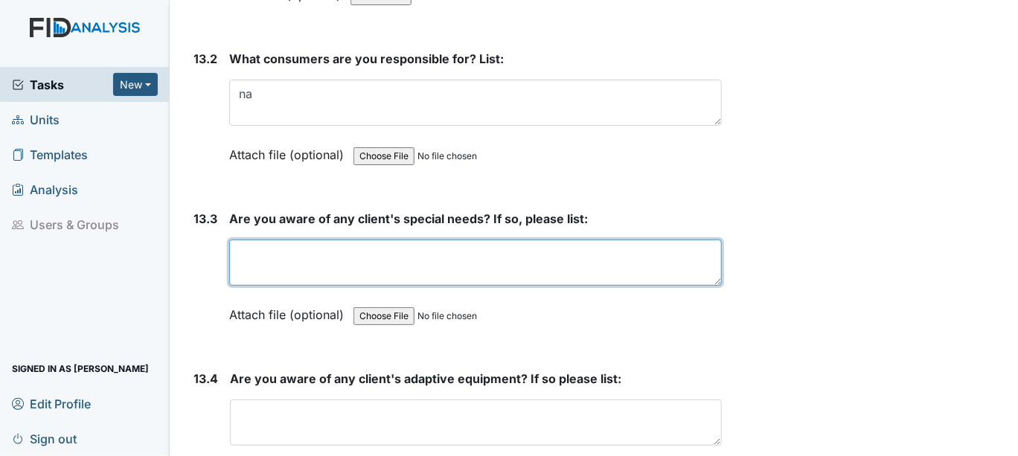
click at [254, 240] on textarea at bounding box center [475, 263] width 493 height 46
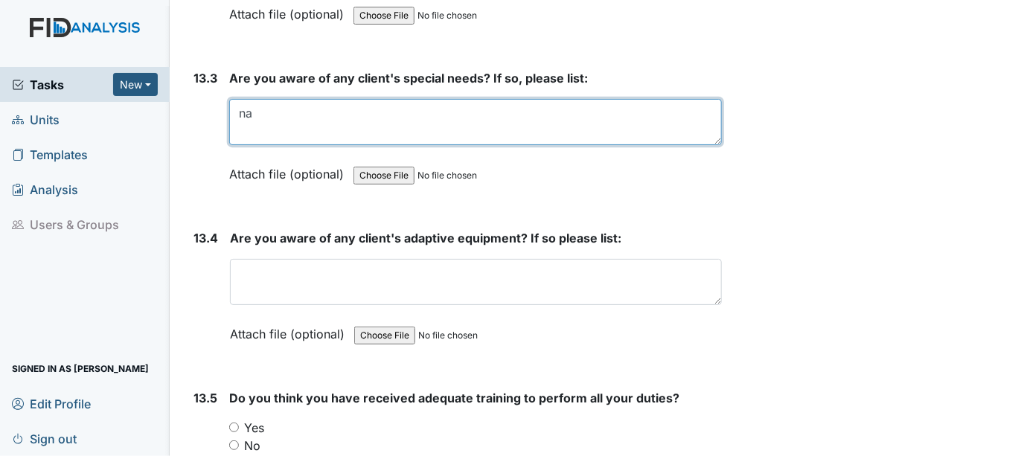
scroll to position [26385, 0]
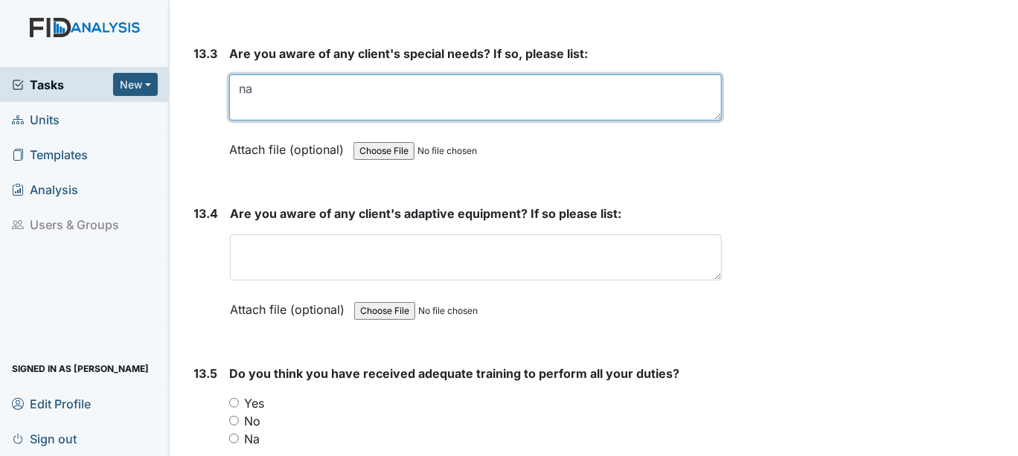
type textarea "na"
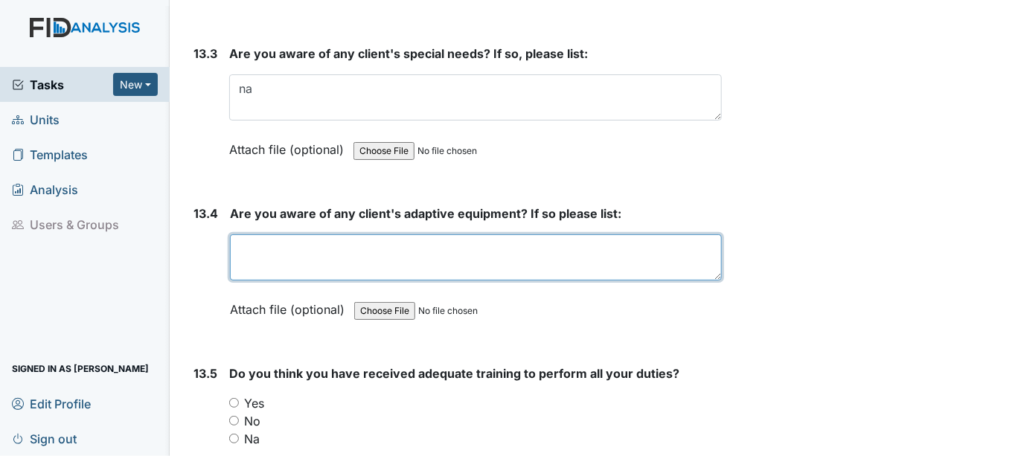
click at [264, 234] on textarea at bounding box center [476, 257] width 492 height 46
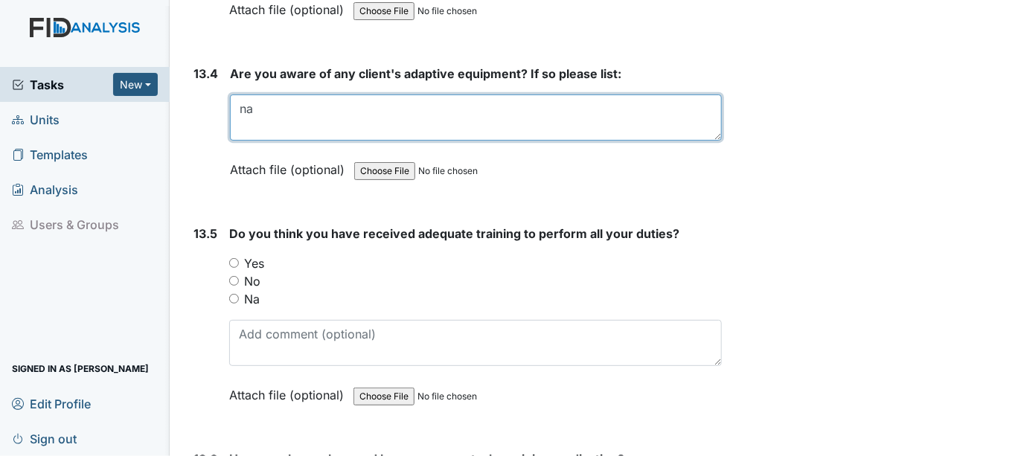
scroll to position [26551, 0]
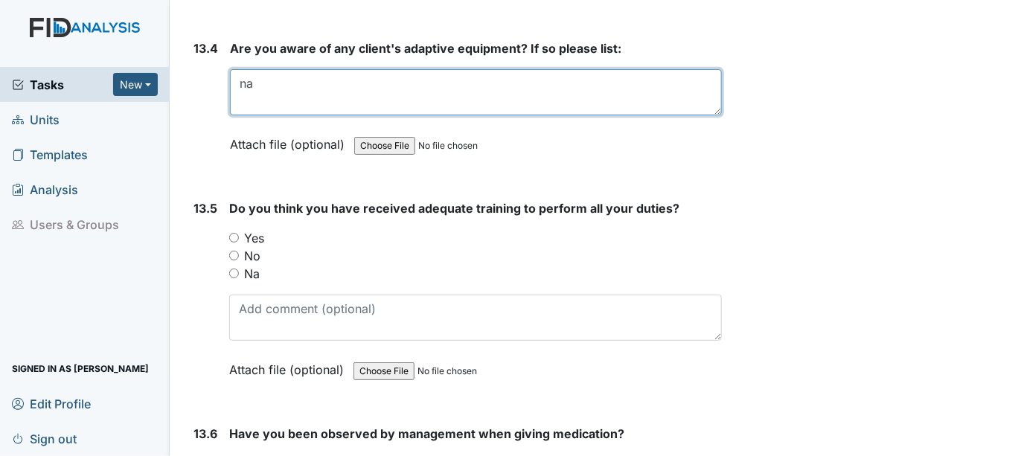
type textarea "na"
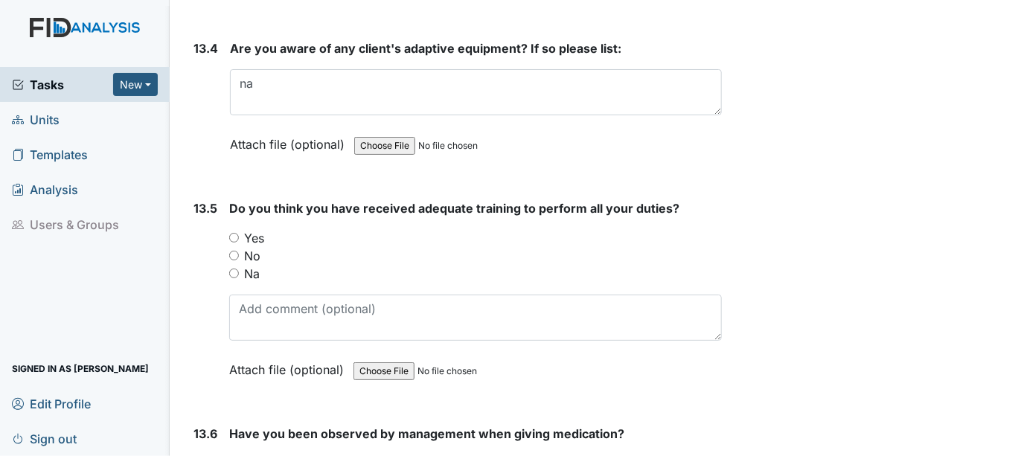
click at [237, 269] on input "Na" at bounding box center [234, 274] width 10 height 10
radio input "true"
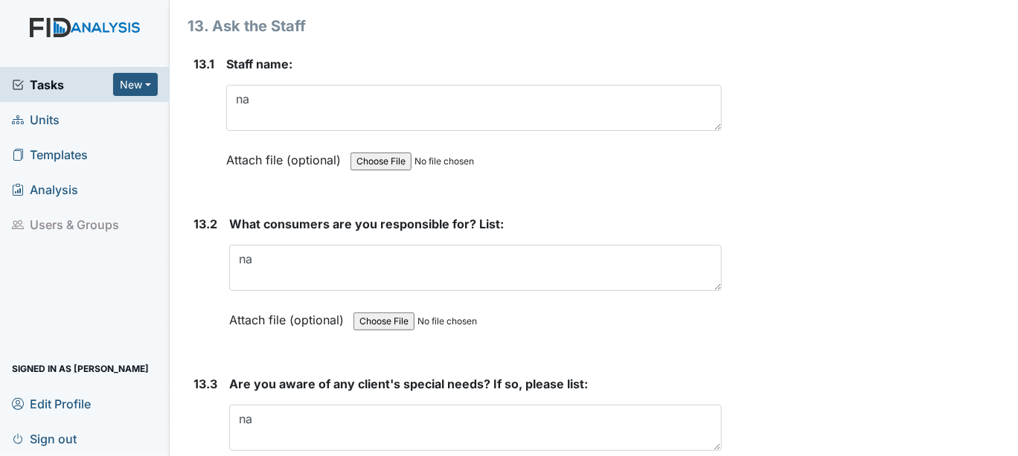
scroll to position [25971, 0]
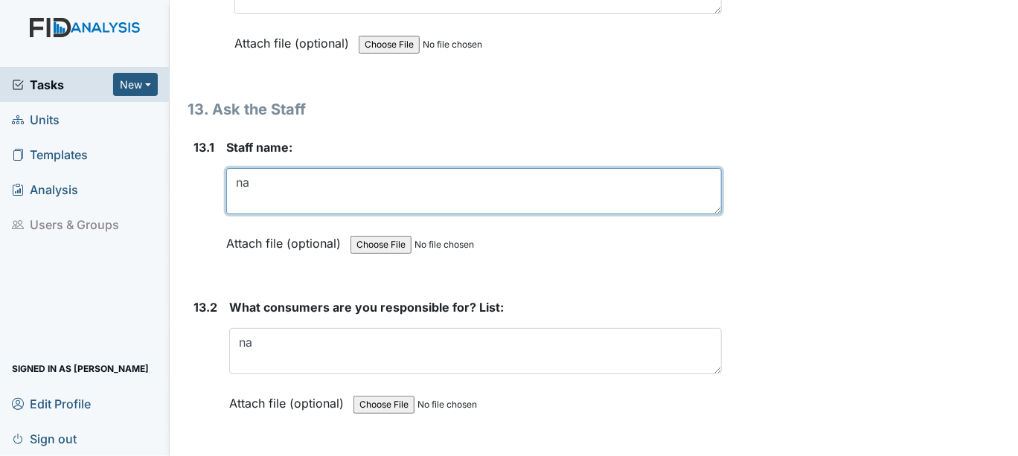
type textarea "n"
type textarea "[PERSON_NAME]"
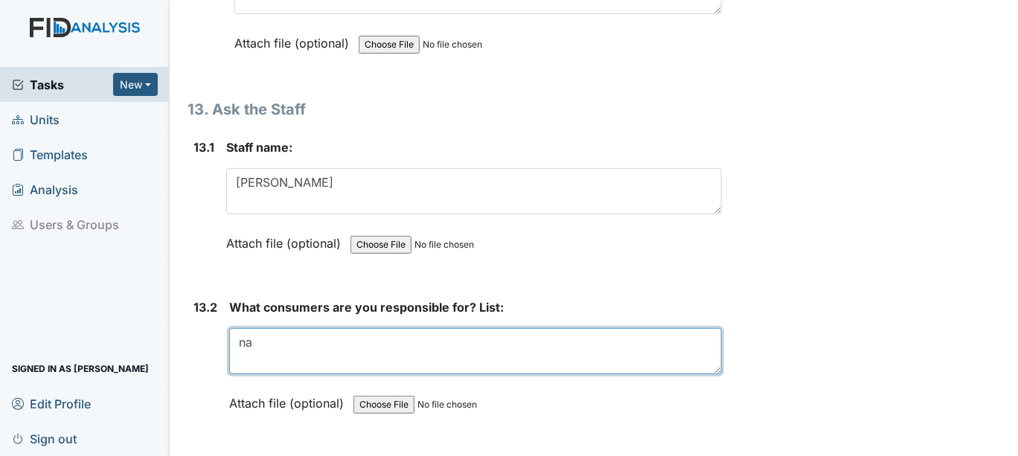
type textarea "n"
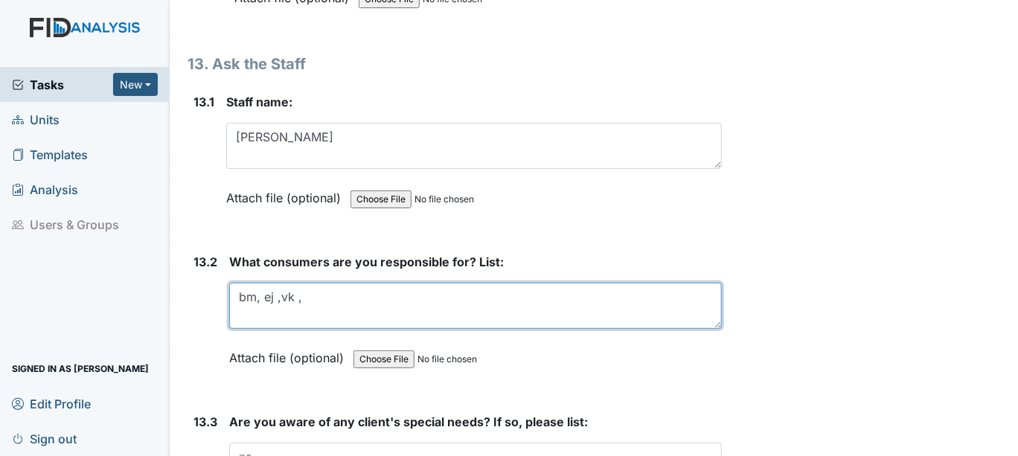
scroll to position [26055, 0]
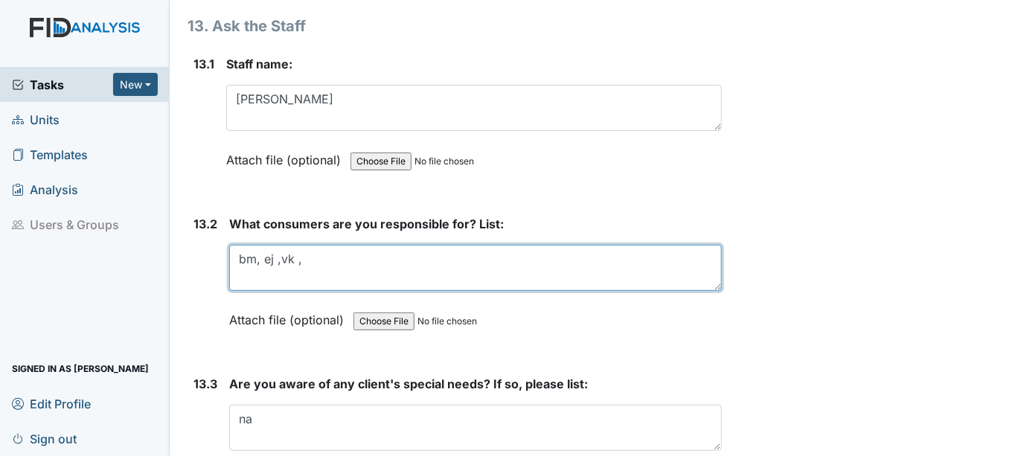
type textarea "bm, ej ,vk ,"
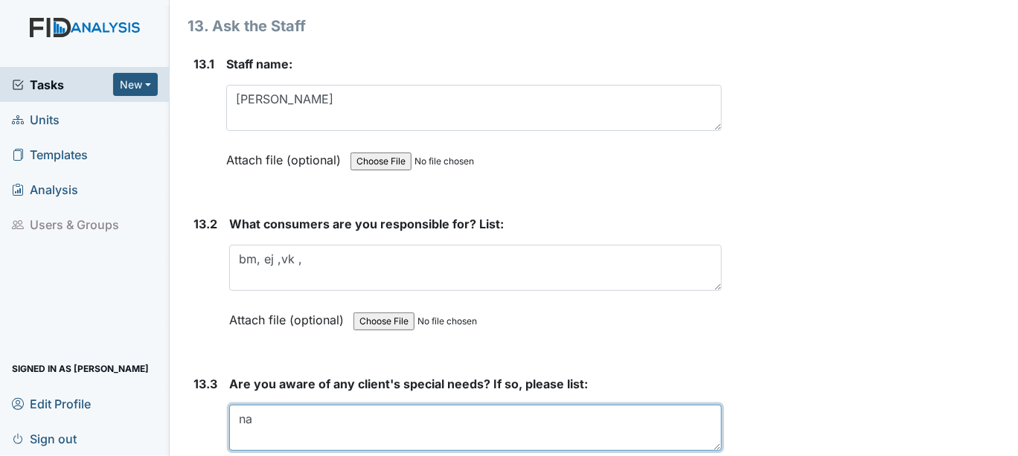
type textarea "n"
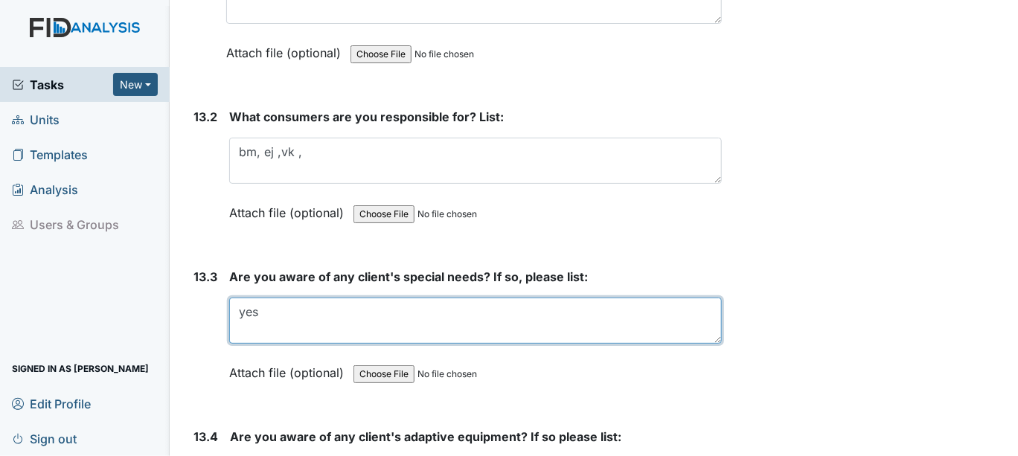
scroll to position [26137, 0]
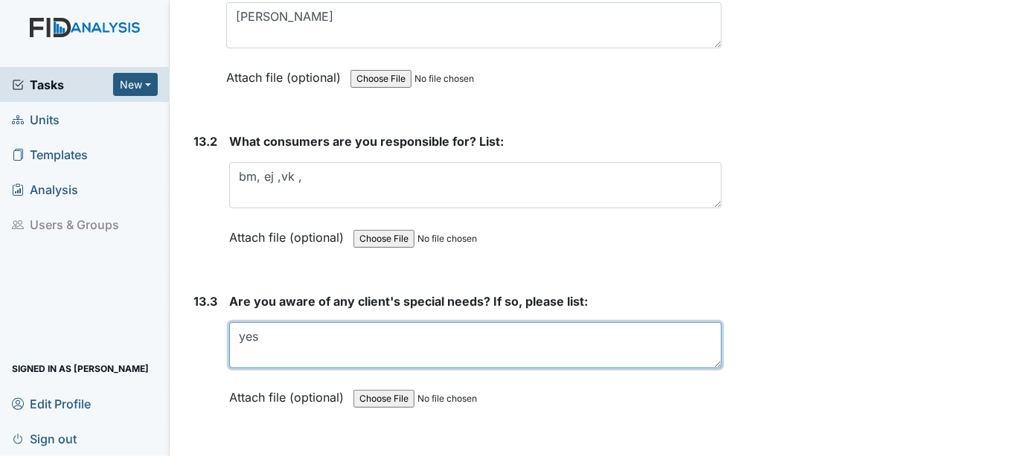
type textarea "yes"
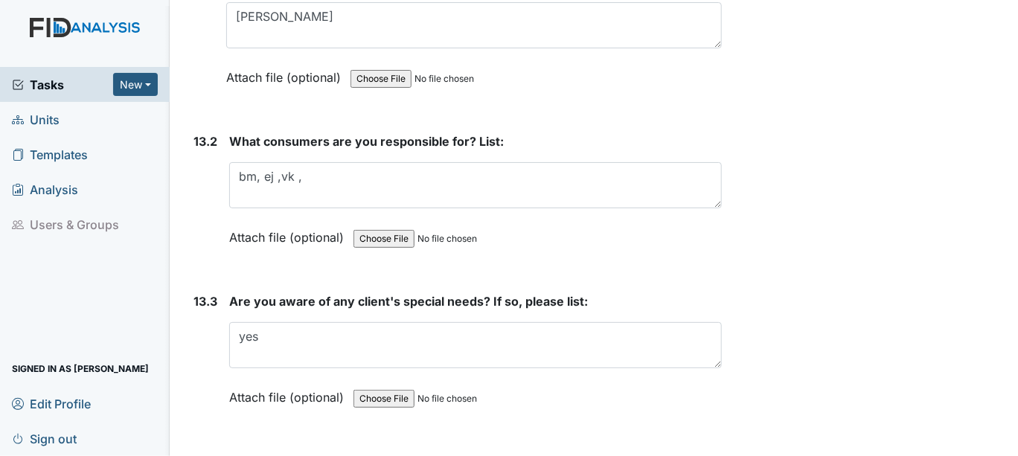
type textarea "n"
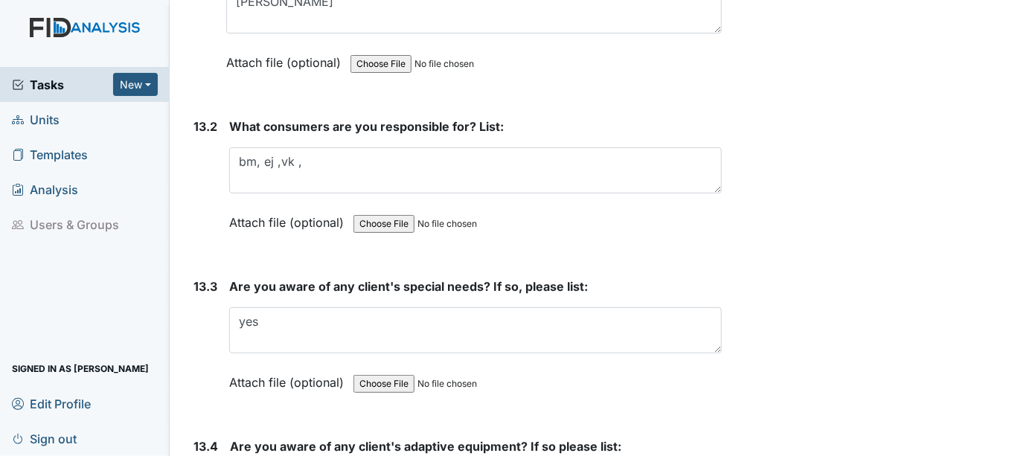
scroll to position [26178, 0]
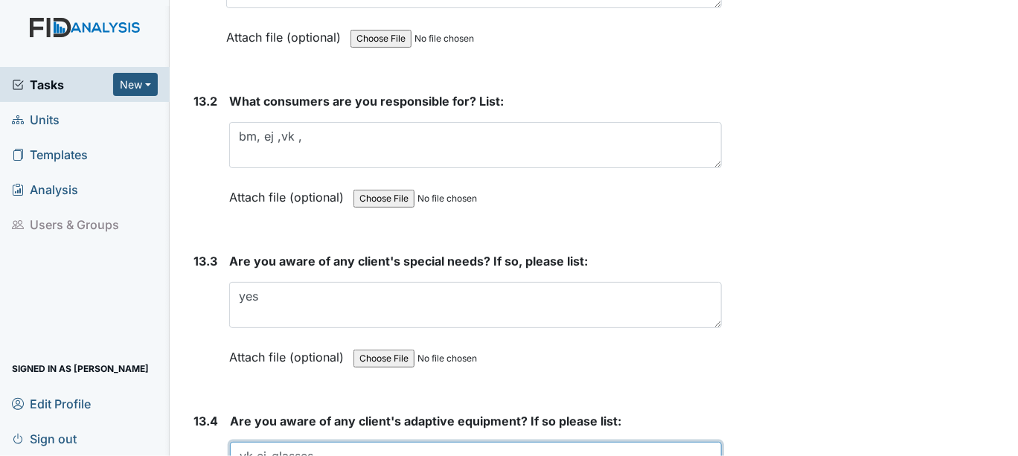
type textarea "vk,ej-glasses"
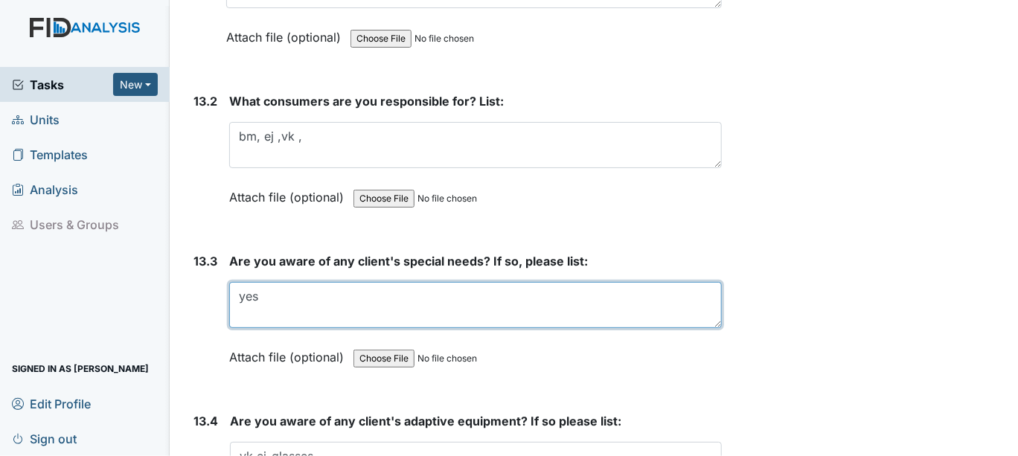
click at [277, 282] on textarea "yes" at bounding box center [475, 305] width 493 height 46
type textarea "yes see 13.4"
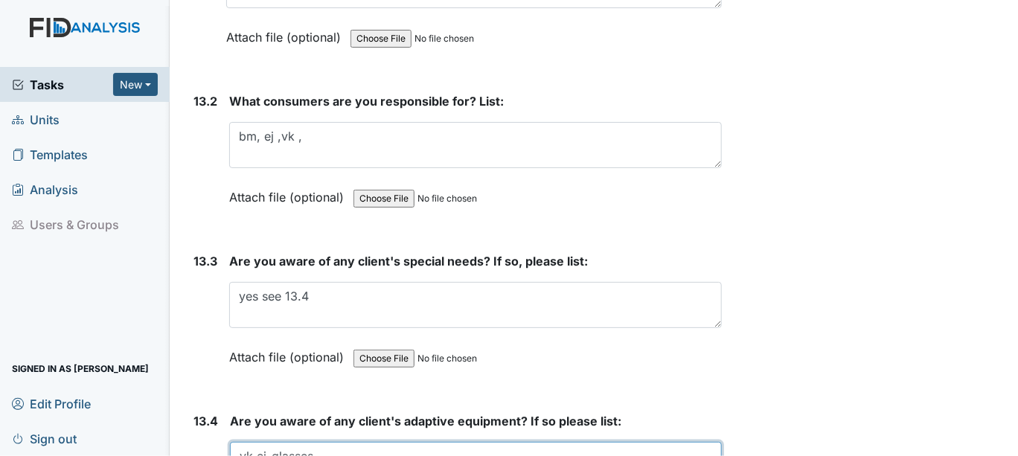
click at [328, 442] on textarea "vk,ej-glasses" at bounding box center [476, 465] width 492 height 46
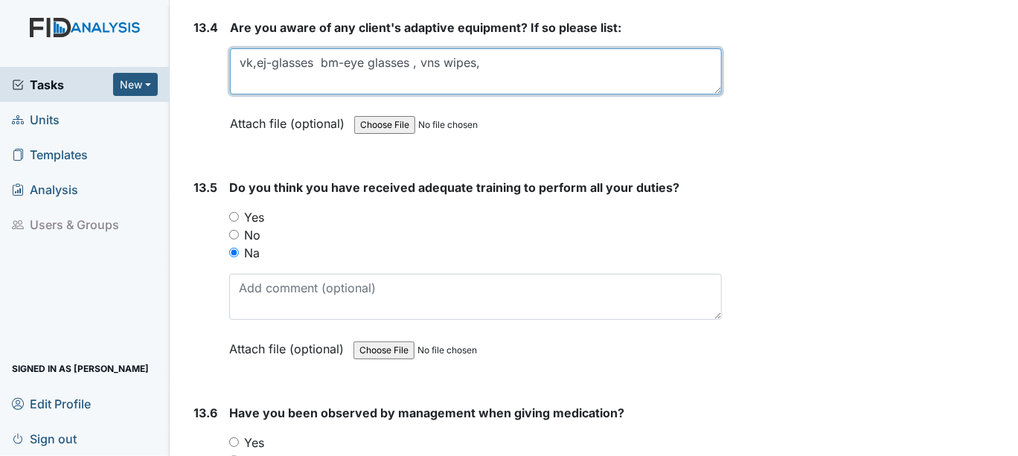
scroll to position [26591, 0]
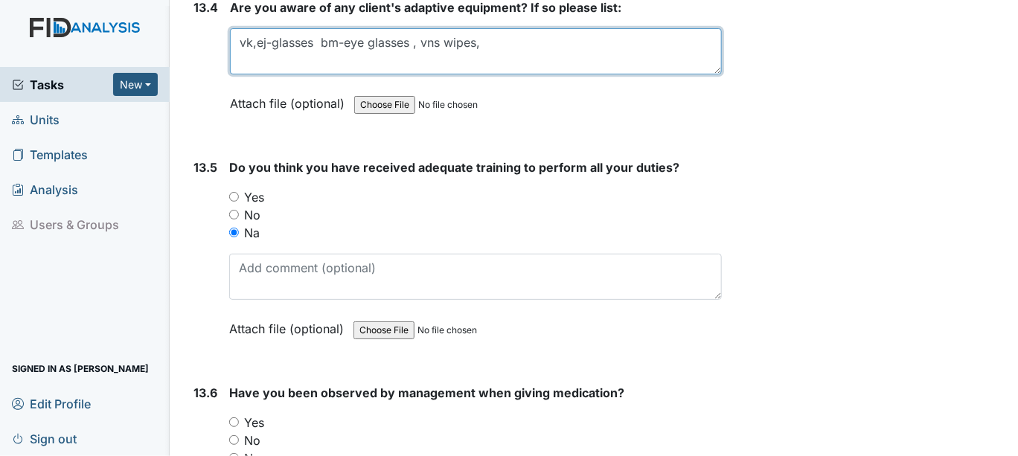
type textarea "vk,ej-glasses bm-eye glasses , vns wipes,"
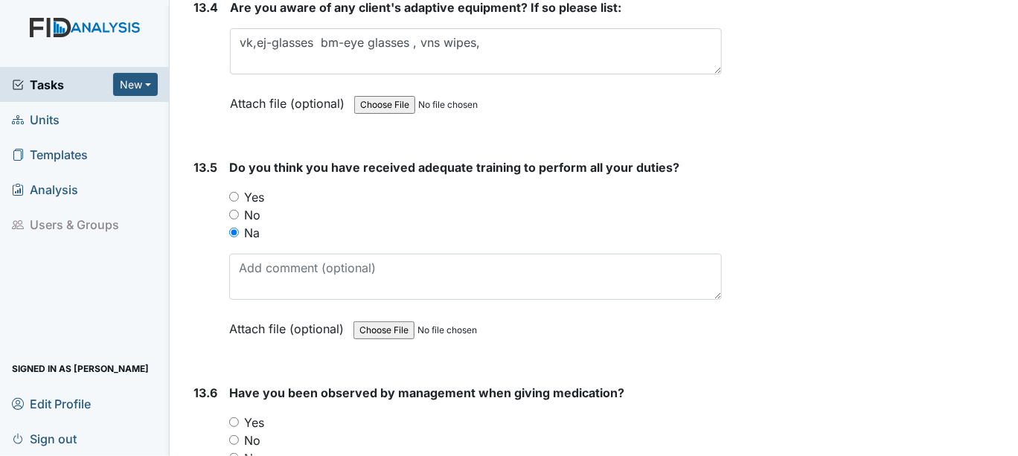
drag, startPoint x: 234, startPoint y: 329, endPoint x: 258, endPoint y: 329, distance: 23.1
click at [237, 418] on input "Yes" at bounding box center [234, 423] width 10 height 10
radio input "true"
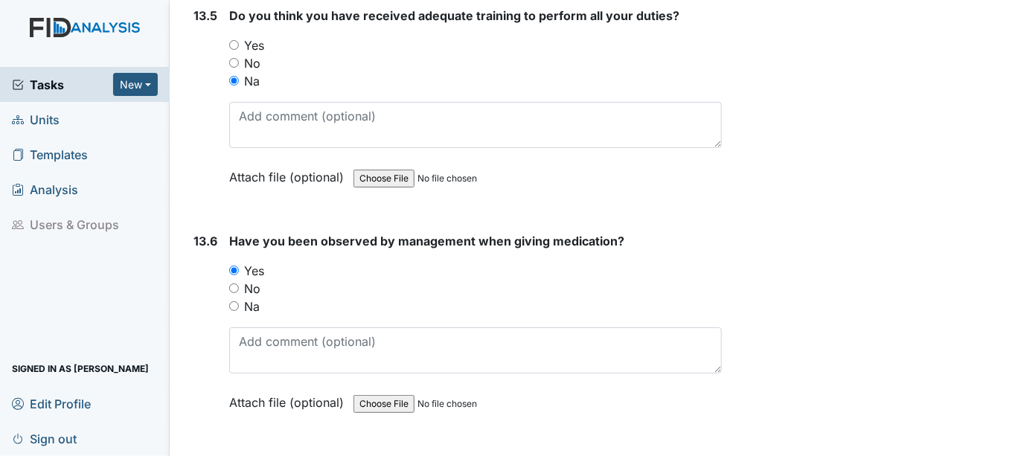
scroll to position [26839, 0]
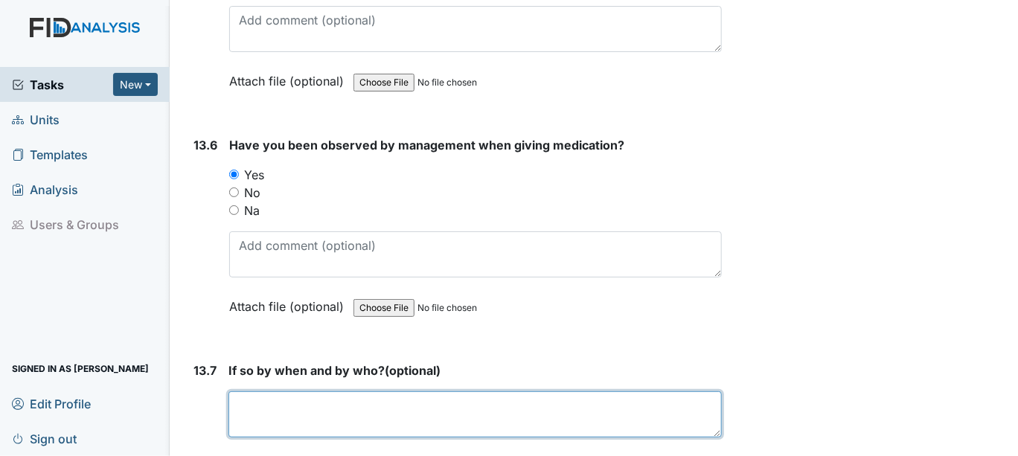
click at [243, 392] on textarea at bounding box center [476, 415] width 494 height 46
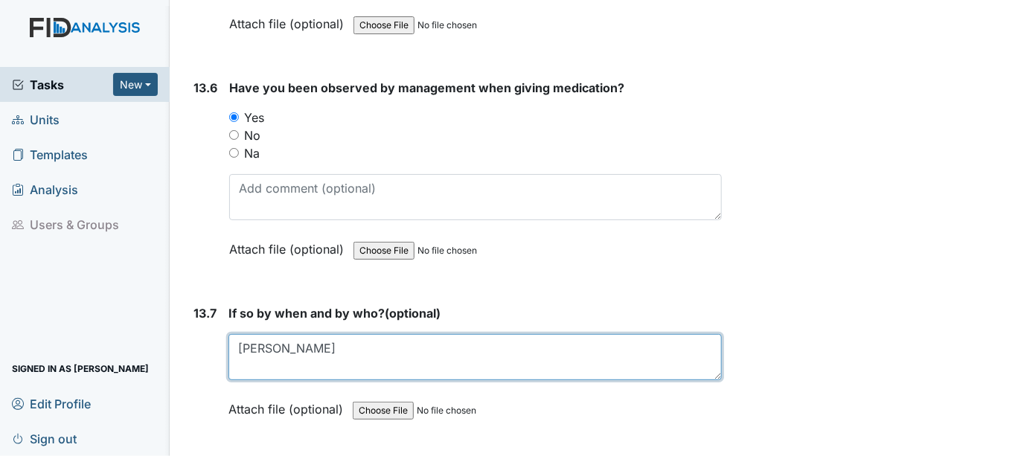
scroll to position [26922, 0]
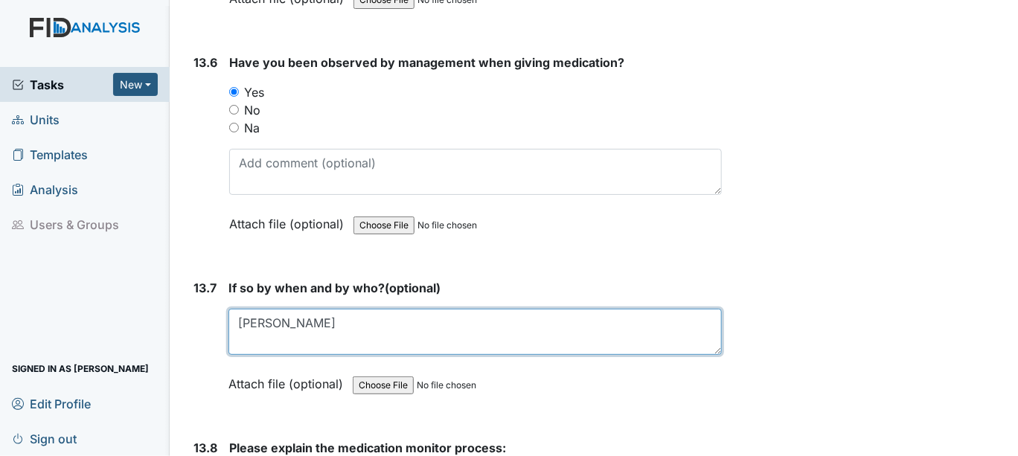
click at [303, 309] on textarea "[PERSON_NAME]" at bounding box center [476, 332] width 494 height 46
type textarea "[PERSON_NAME]"
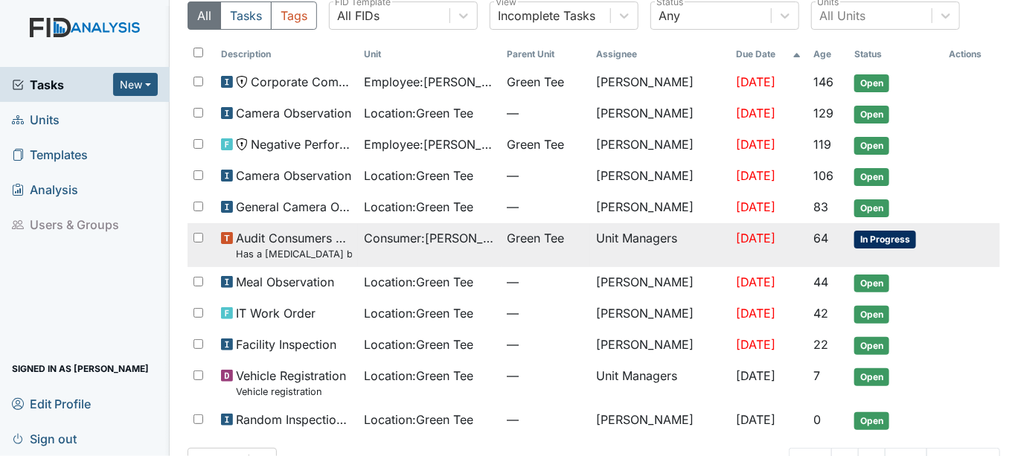
scroll to position [83, 0]
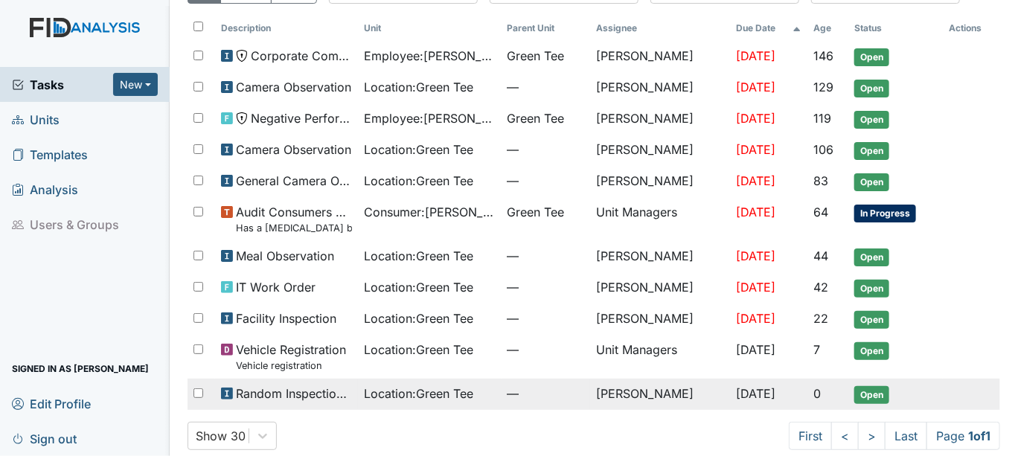
click at [698, 393] on span "Open" at bounding box center [872, 395] width 35 height 18
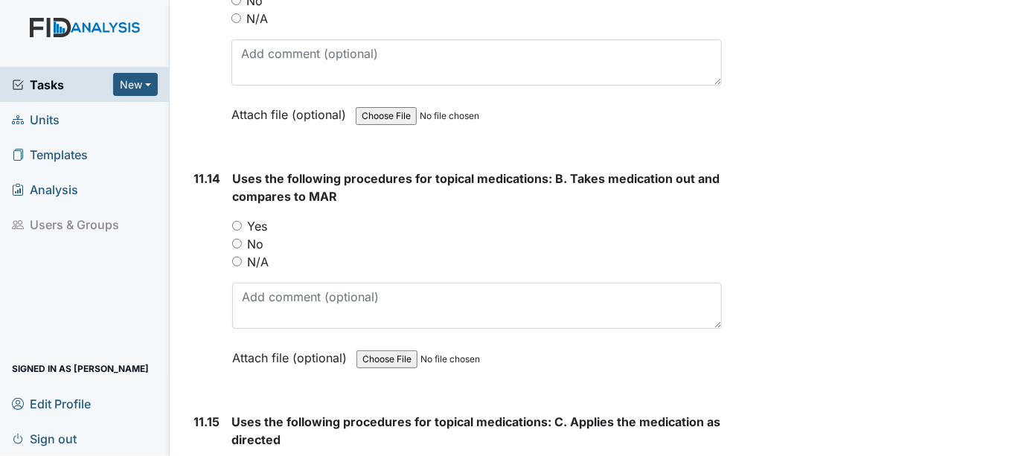
scroll to position [19956, 0]
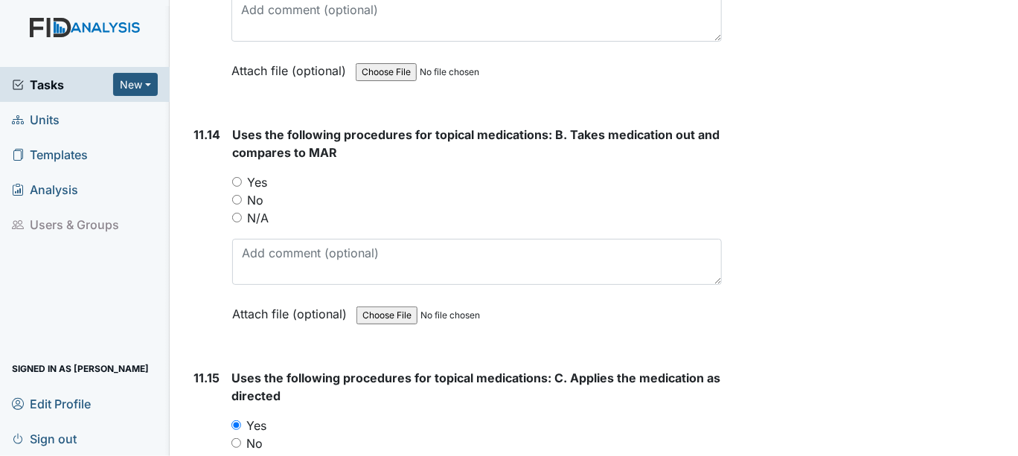
click at [236, 177] on input "Yes" at bounding box center [237, 182] width 10 height 10
radio input "true"
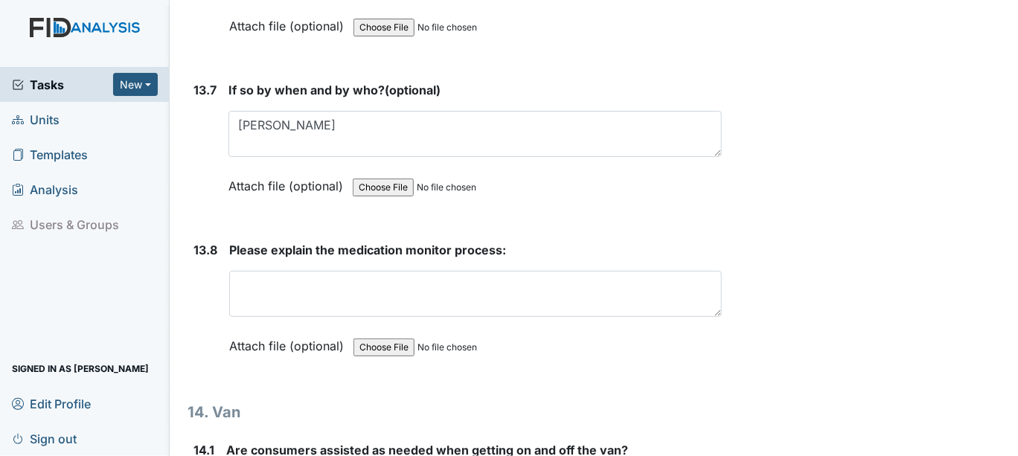
scroll to position [27151, 0]
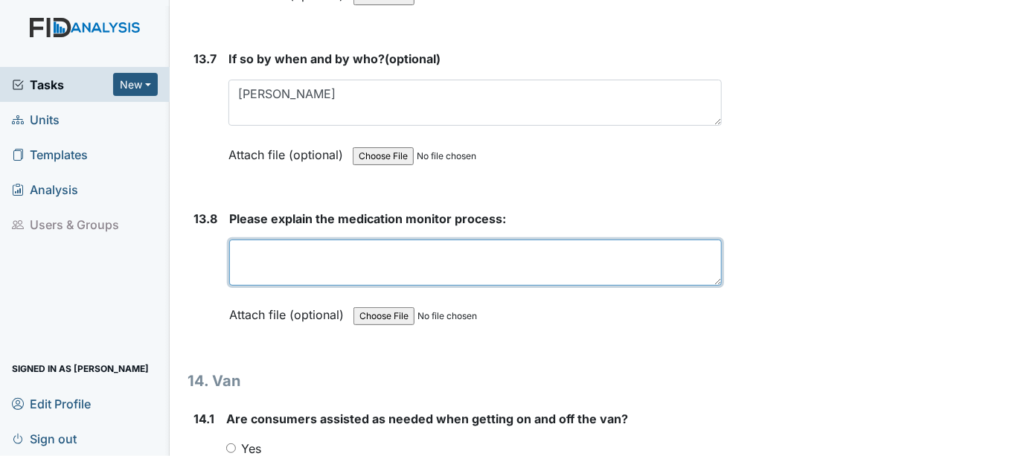
click at [246, 240] on textarea at bounding box center [475, 263] width 493 height 46
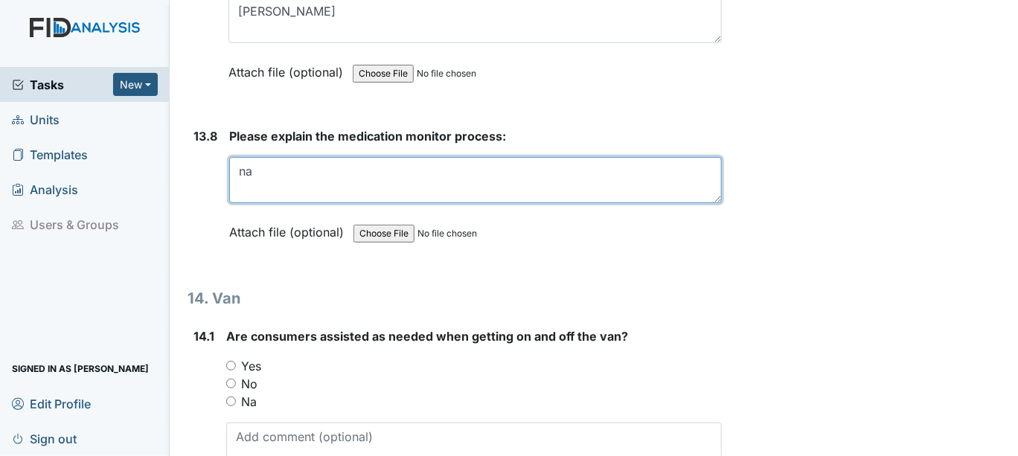
type textarea "na"
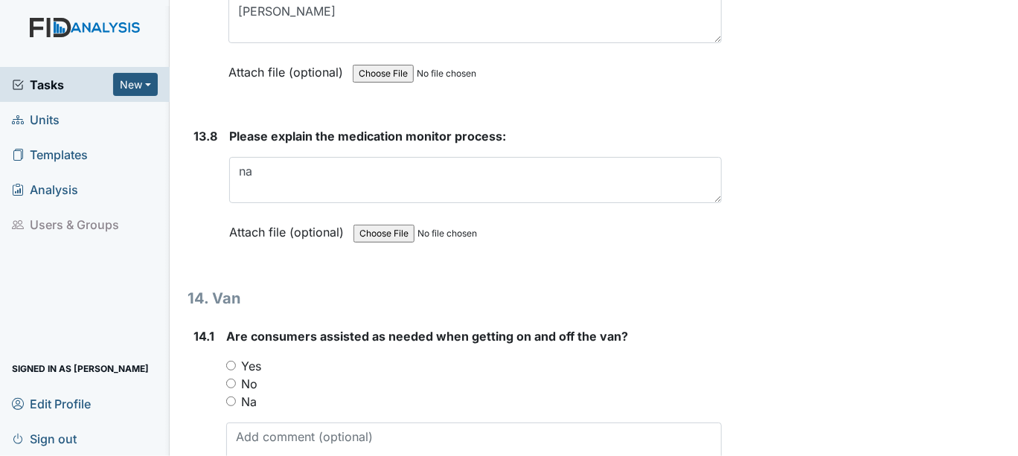
click at [228, 397] on input "Na" at bounding box center [231, 402] width 10 height 10
radio input "true"
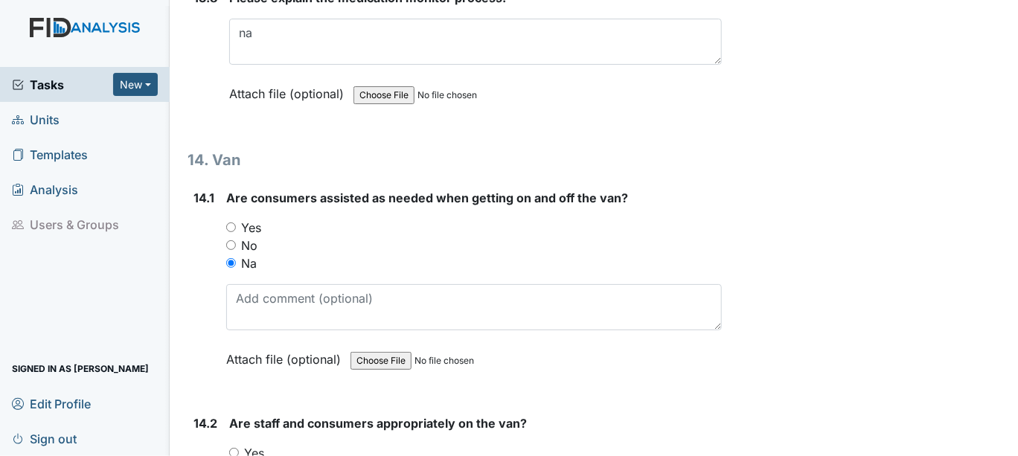
scroll to position [27400, 0]
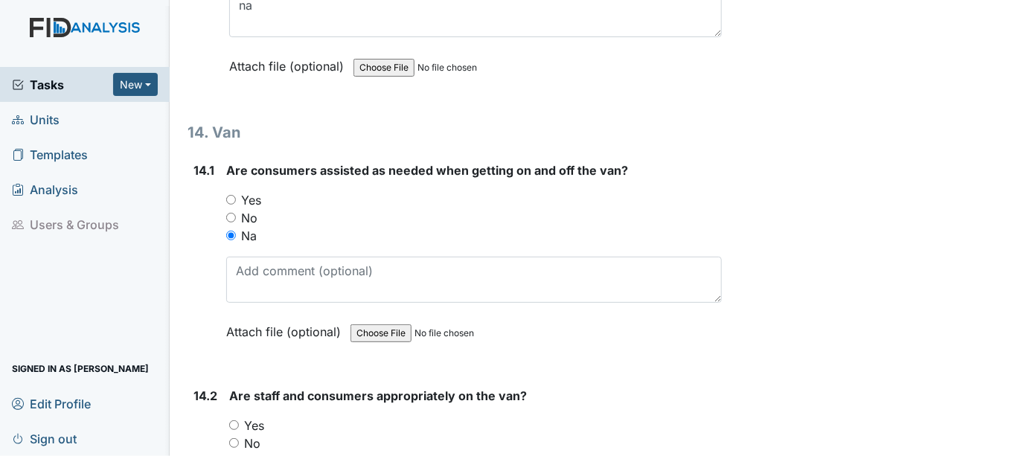
click at [231, 456] on input "Na" at bounding box center [234, 461] width 10 height 10
radio input "true"
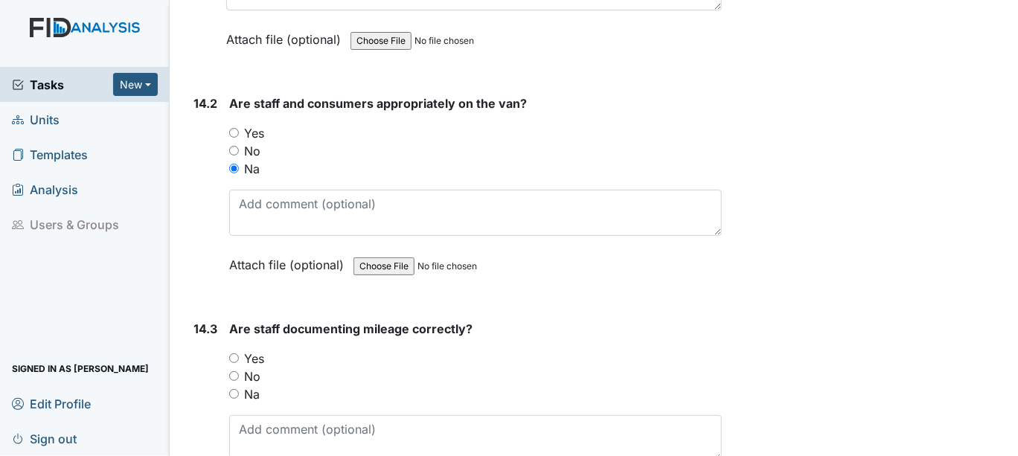
scroll to position [27730, 0]
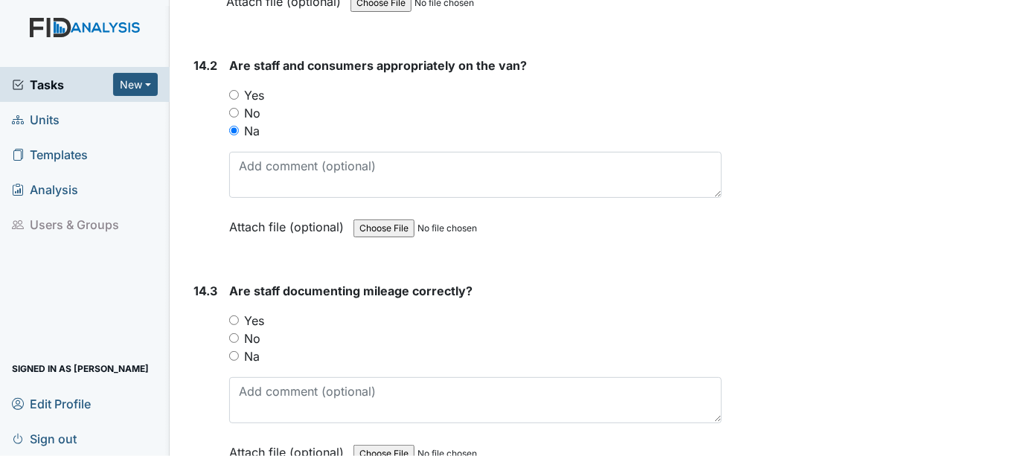
click at [234, 351] on input "Na" at bounding box center [234, 356] width 10 height 10
radio input "true"
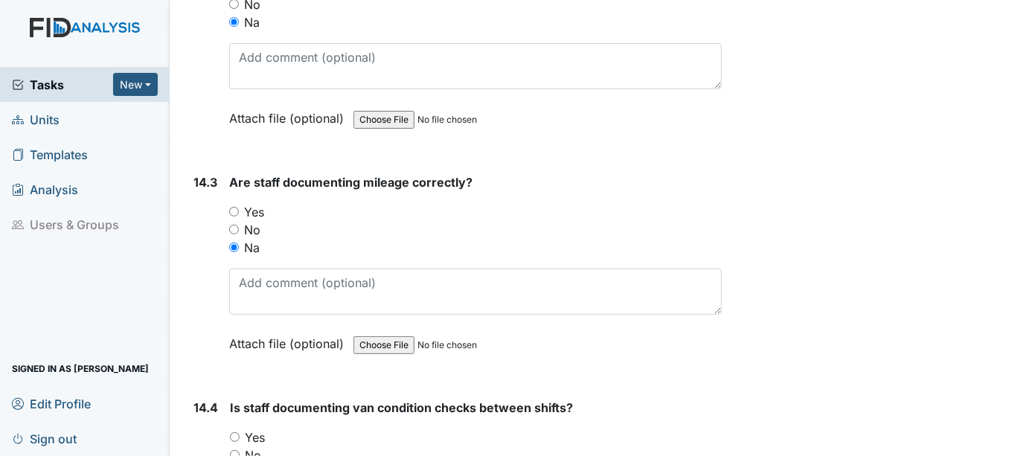
scroll to position [27896, 0]
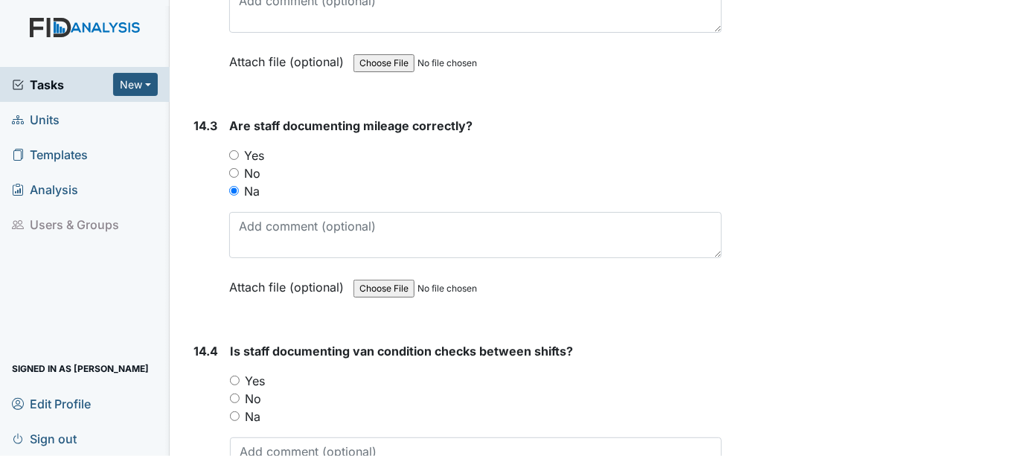
click at [237, 412] on input "Na" at bounding box center [235, 417] width 10 height 10
radio input "true"
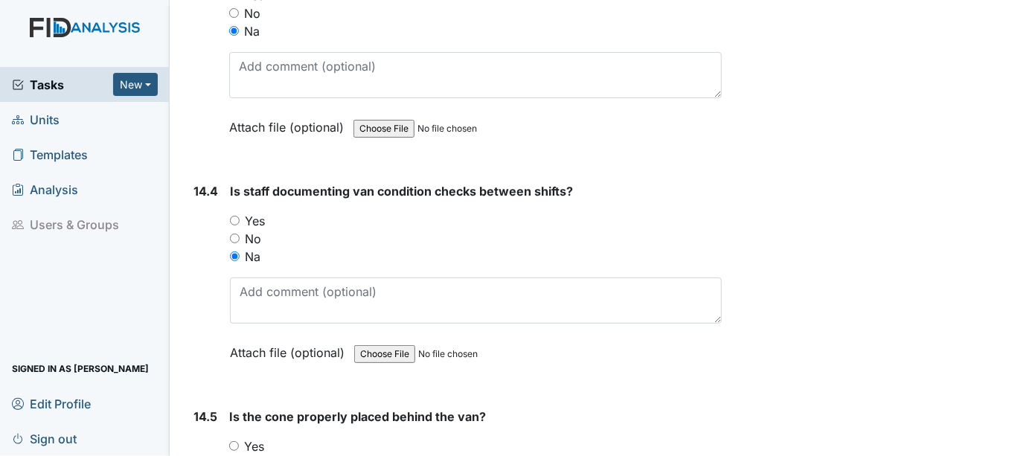
scroll to position [28062, 0]
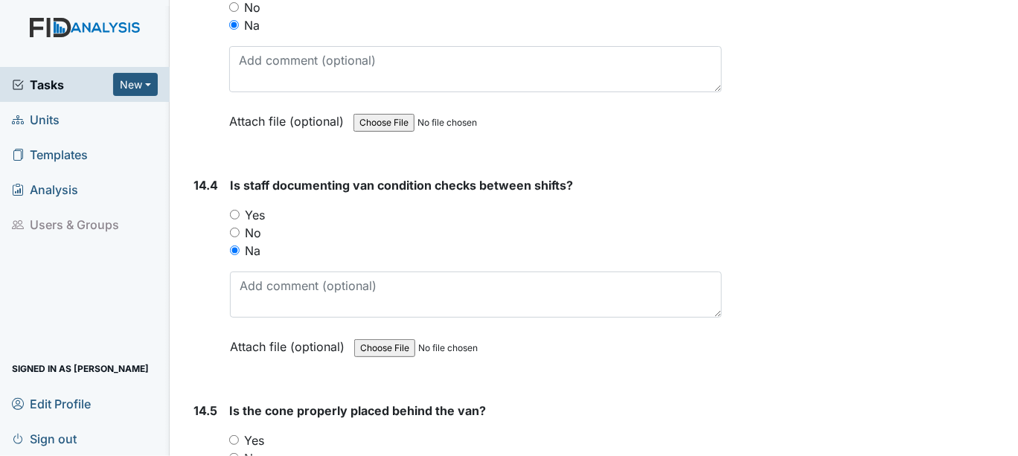
click at [232, 435] on input "Yes" at bounding box center [234, 440] width 10 height 10
radio input "true"
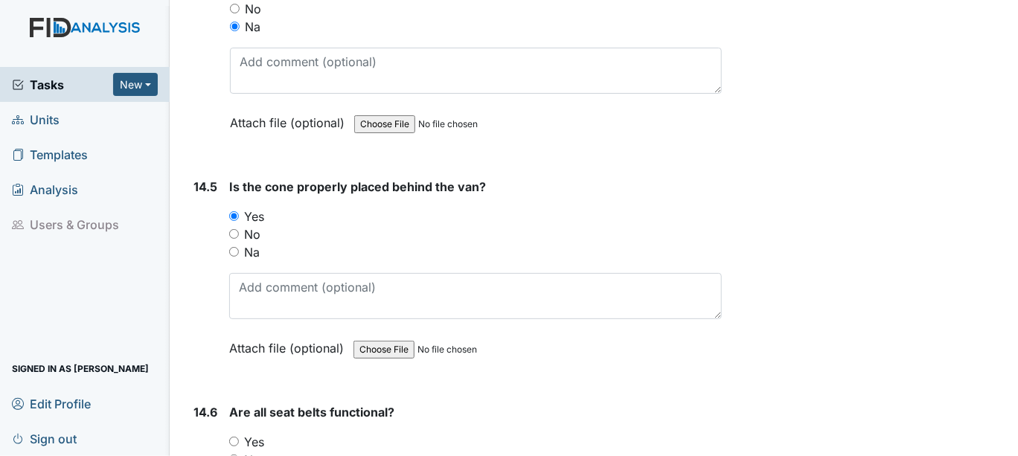
scroll to position [28310, 0]
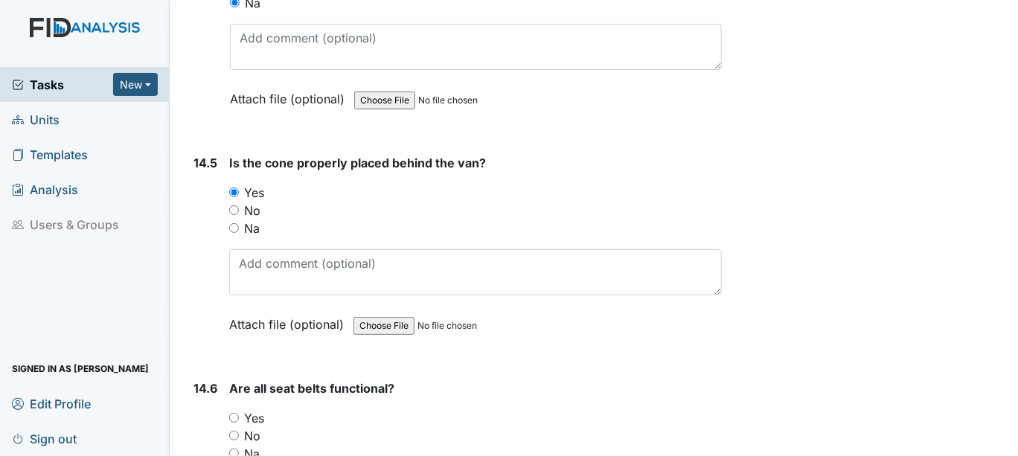
click at [232, 413] on input "Yes" at bounding box center [234, 418] width 10 height 10
radio input "true"
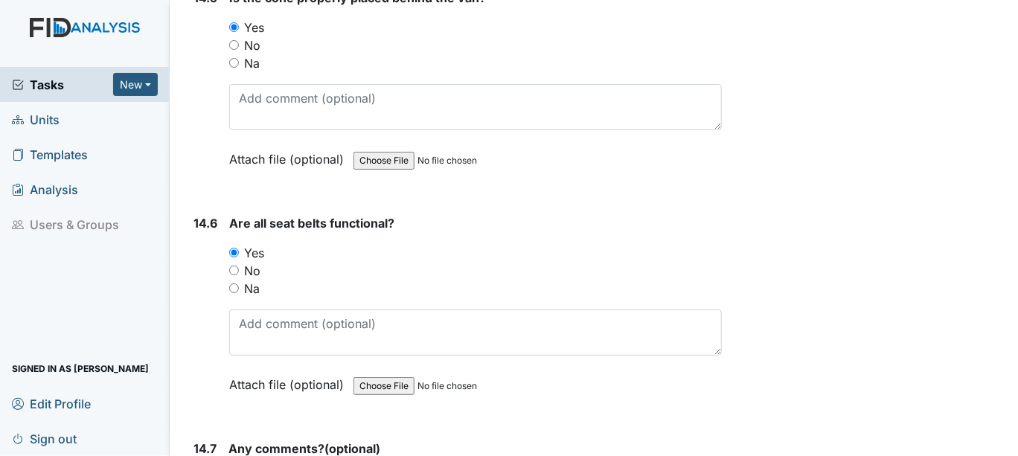
scroll to position [28558, 0]
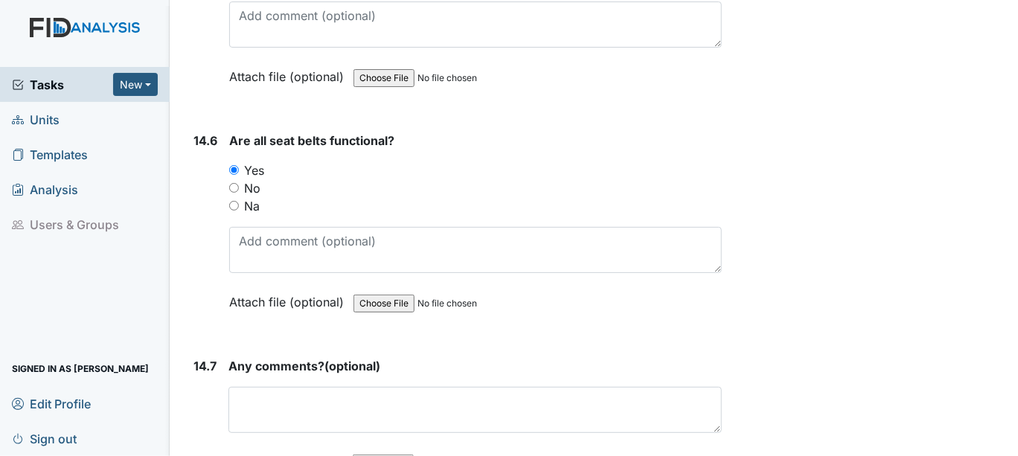
click at [255, 357] on div "Any comments? (optional) This field is required. Attach file (optional) You can…" at bounding box center [476, 419] width 494 height 124
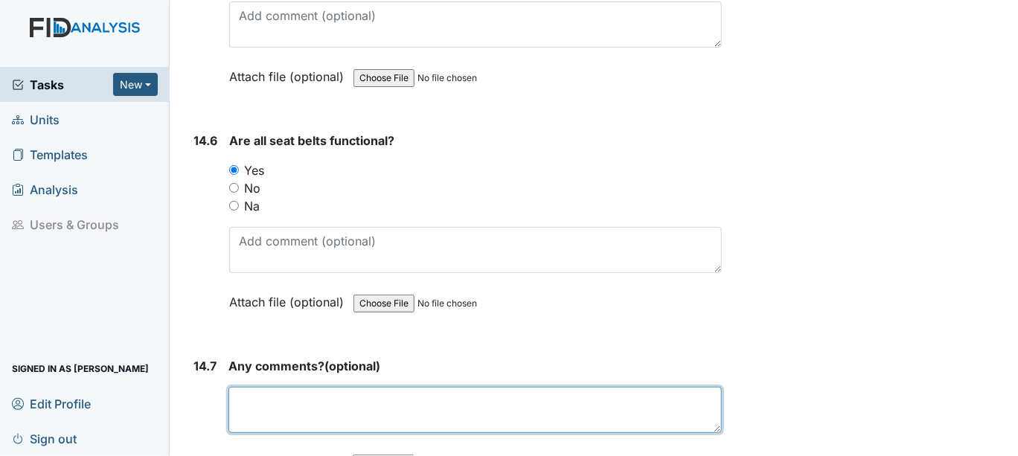
click at [255, 387] on textarea at bounding box center [476, 410] width 494 height 46
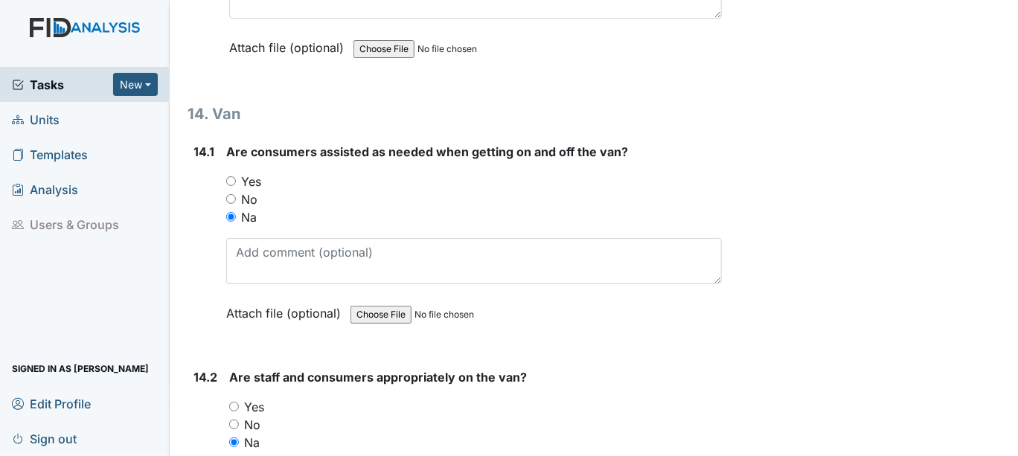
scroll to position [27400, 0]
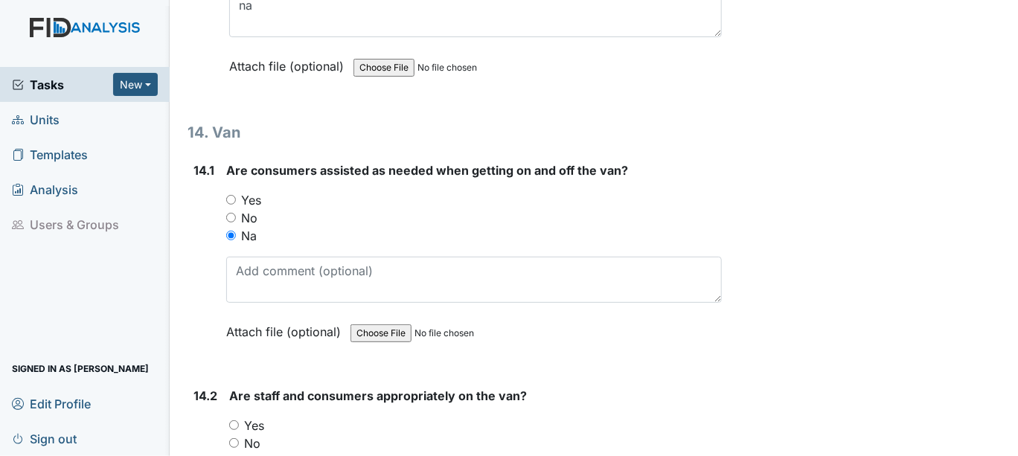
type textarea "na"
click at [232, 195] on input "Yes" at bounding box center [231, 200] width 10 height 10
radio input "true"
click at [231, 421] on input "Yes" at bounding box center [234, 426] width 10 height 10
radio input "true"
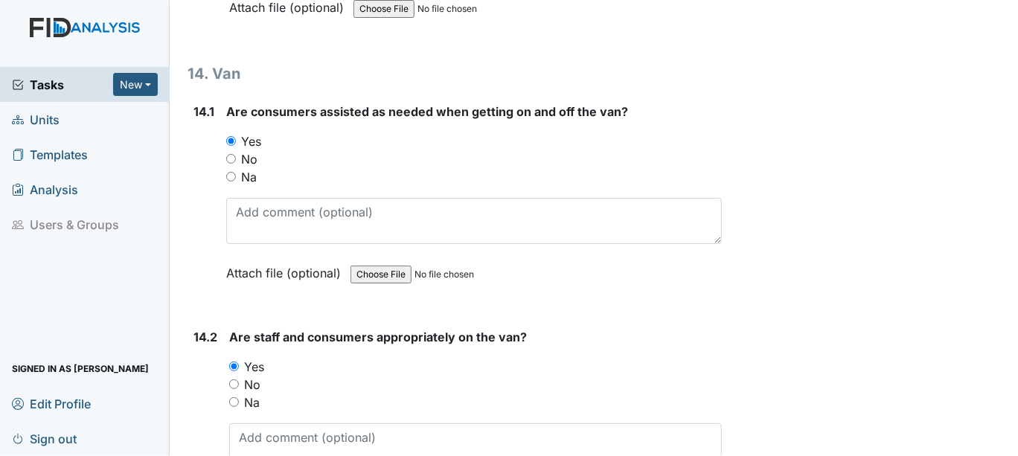
scroll to position [27565, 0]
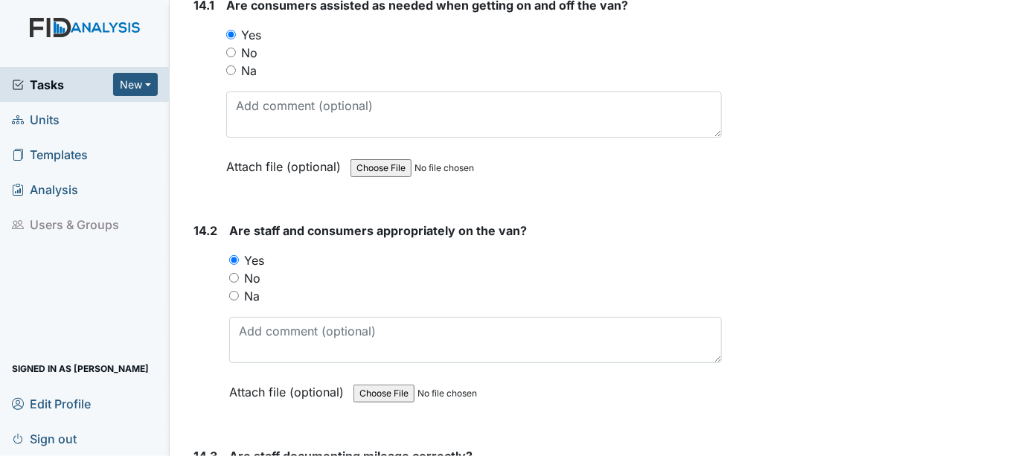
radio input "true"
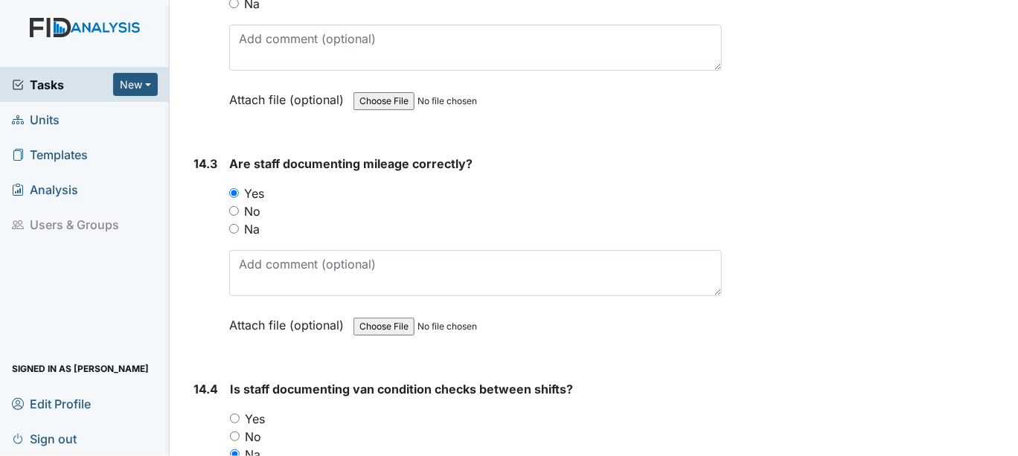
scroll to position [27896, 0]
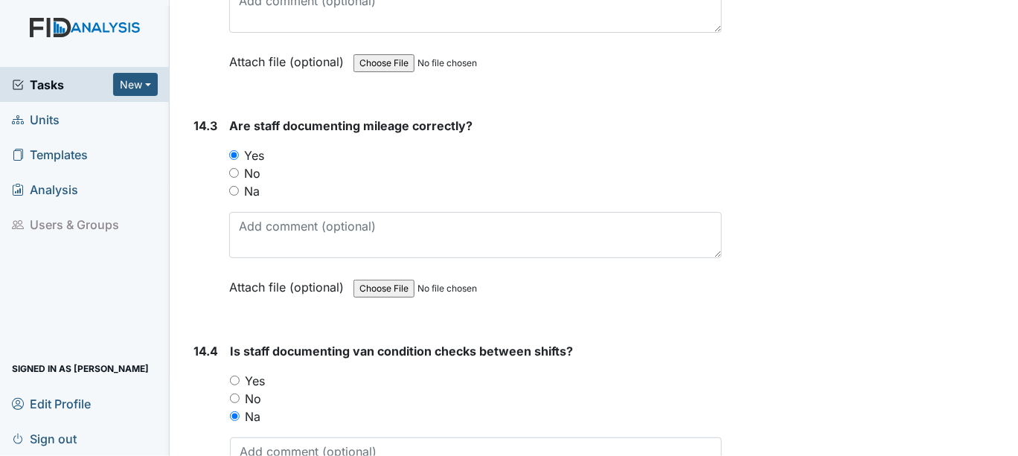
click at [235, 376] on input "Yes" at bounding box center [235, 381] width 10 height 10
radio input "true"
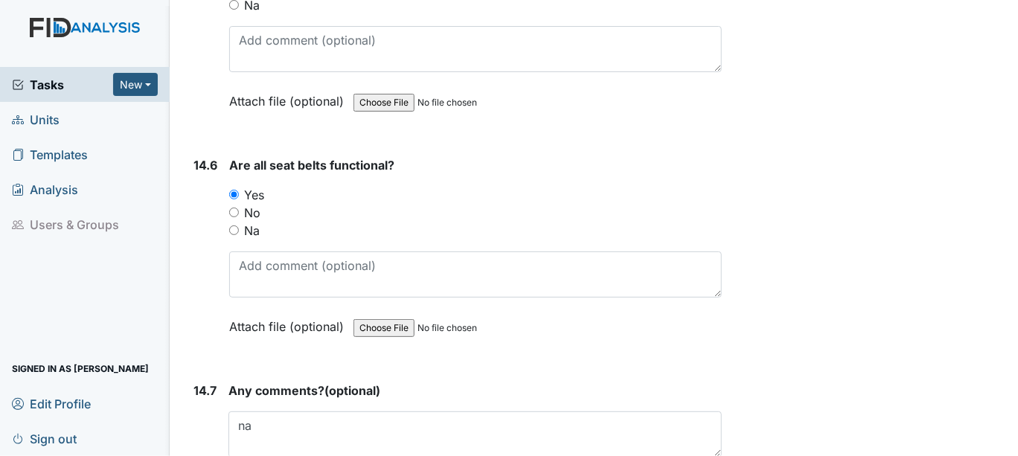
scroll to position [28558, 0]
